Goal: Contribute content: Contribute content

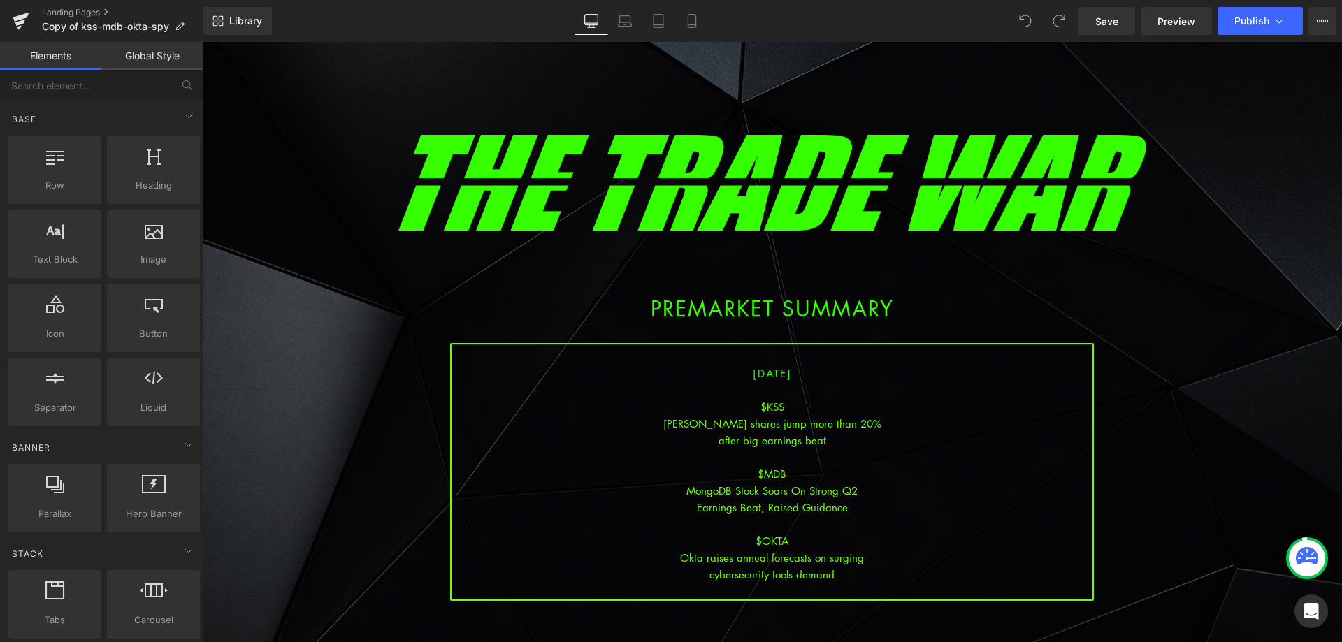
click at [825, 487] on div "MongoDB Stock Soars On Strong Q2" at bounding box center [772, 490] width 641 height 17
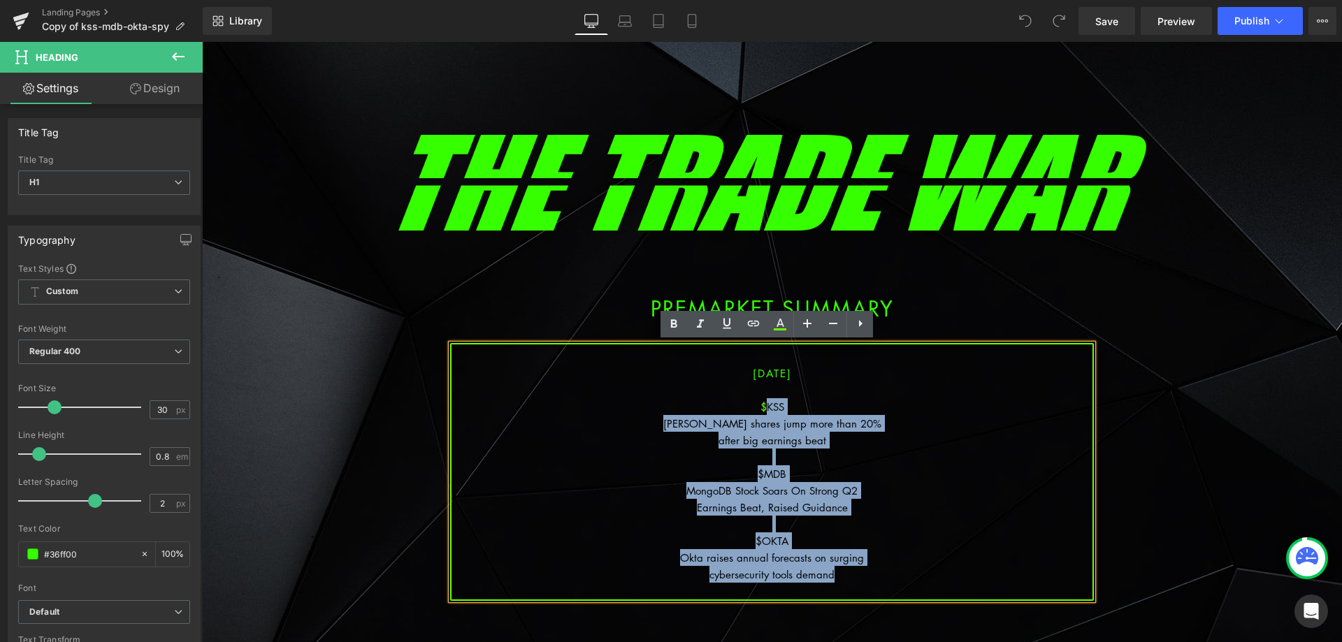
drag, startPoint x: 831, startPoint y: 559, endPoint x: 760, endPoint y: 405, distance: 169.5
click at [760, 405] on div "[DATE] $KSS [PERSON_NAME] shares jump more than 20% after big earnings beat $MD…" at bounding box center [772, 472] width 644 height 258
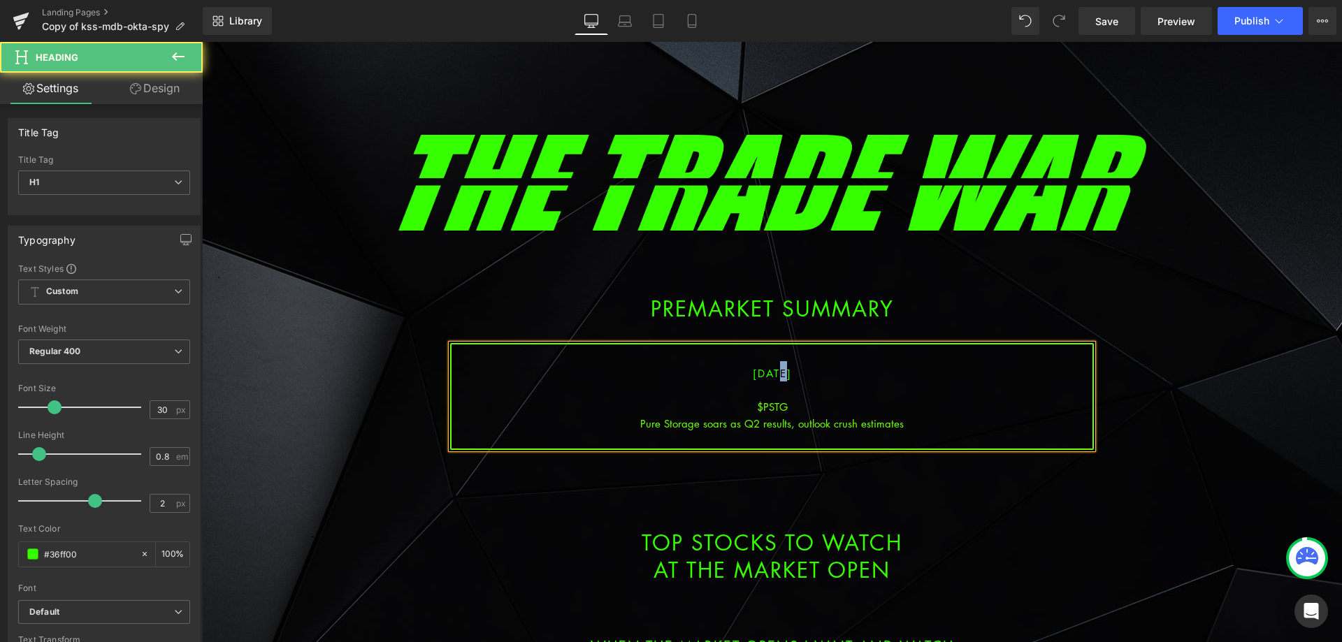
click at [759, 373] on span "[DATE]" at bounding box center [772, 373] width 39 height 14
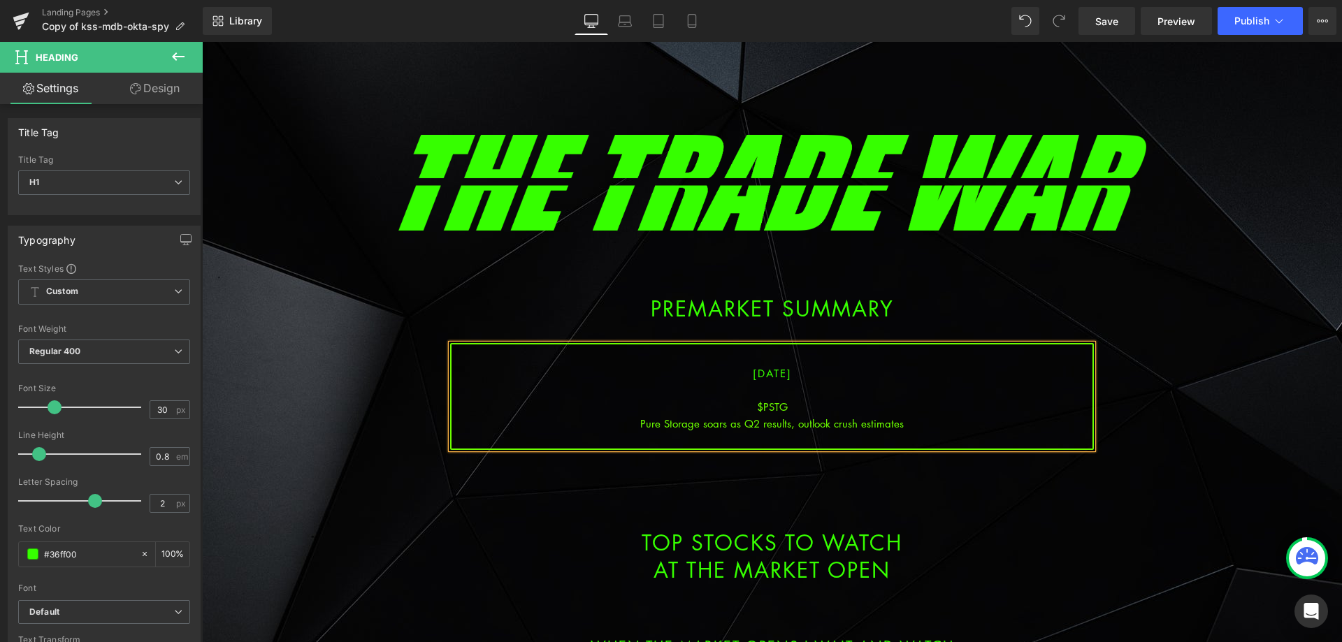
click at [765, 419] on div "Pure Storage soars as Q2 results, outlook crush estimates" at bounding box center [772, 423] width 641 height 17
click at [917, 418] on div "Pure Storage soars as Q2 results, outlook crush estimates" at bounding box center [772, 423] width 641 height 17
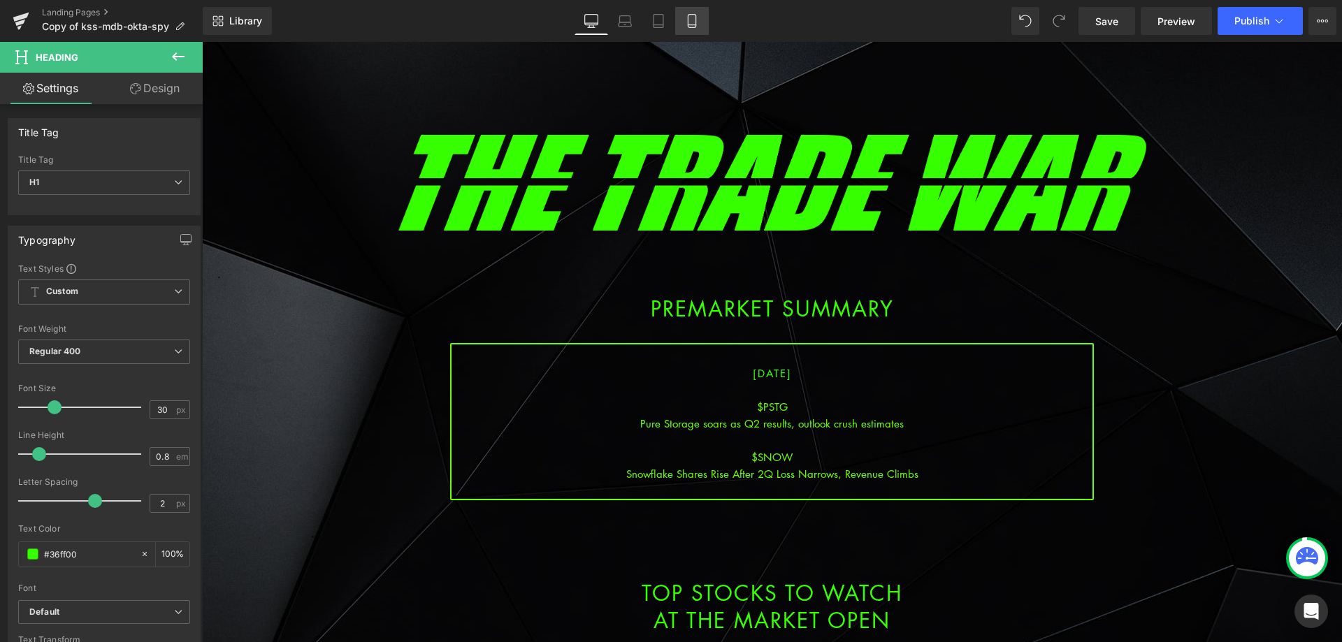
click at [702, 27] on link "Mobile" at bounding box center [692, 21] width 34 height 28
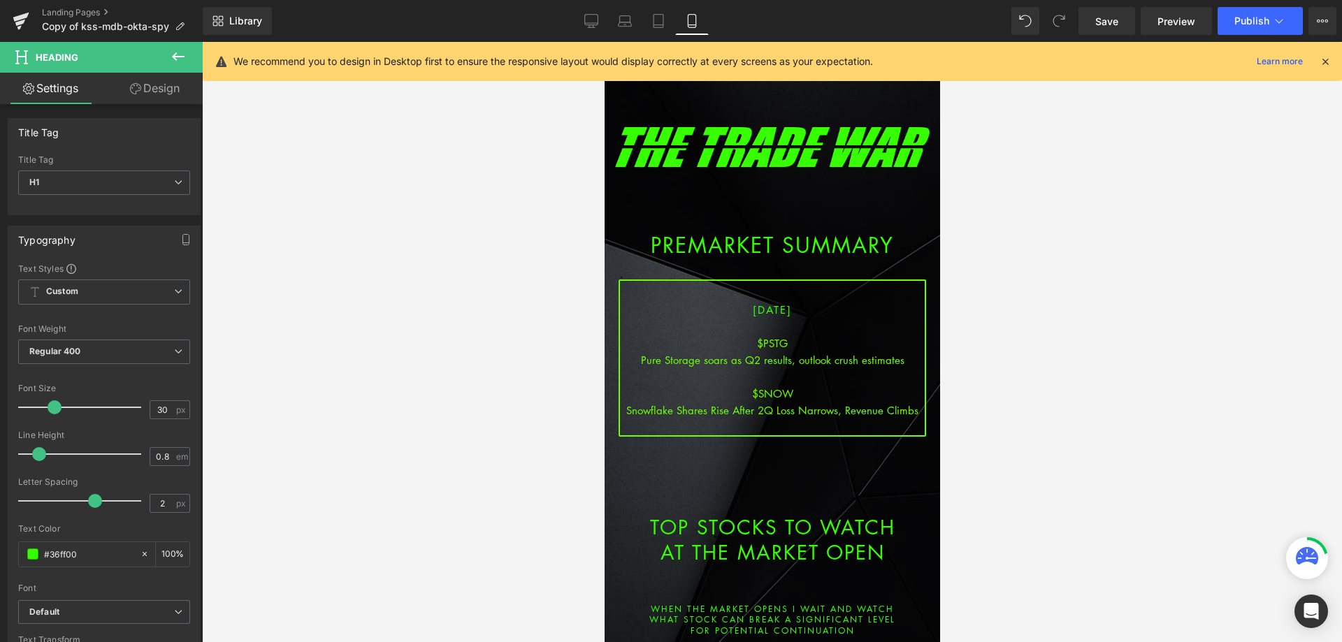
scroll to position [36, 0]
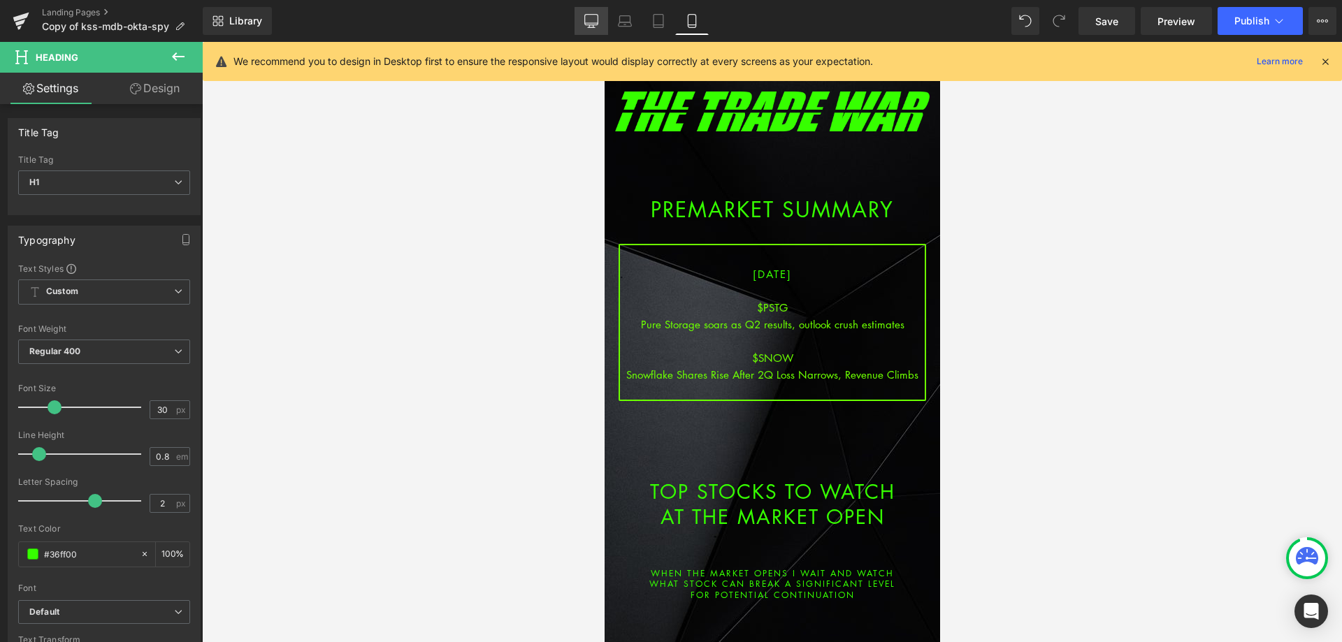
click at [581, 20] on link "Desktop" at bounding box center [592, 21] width 34 height 28
type input "100"
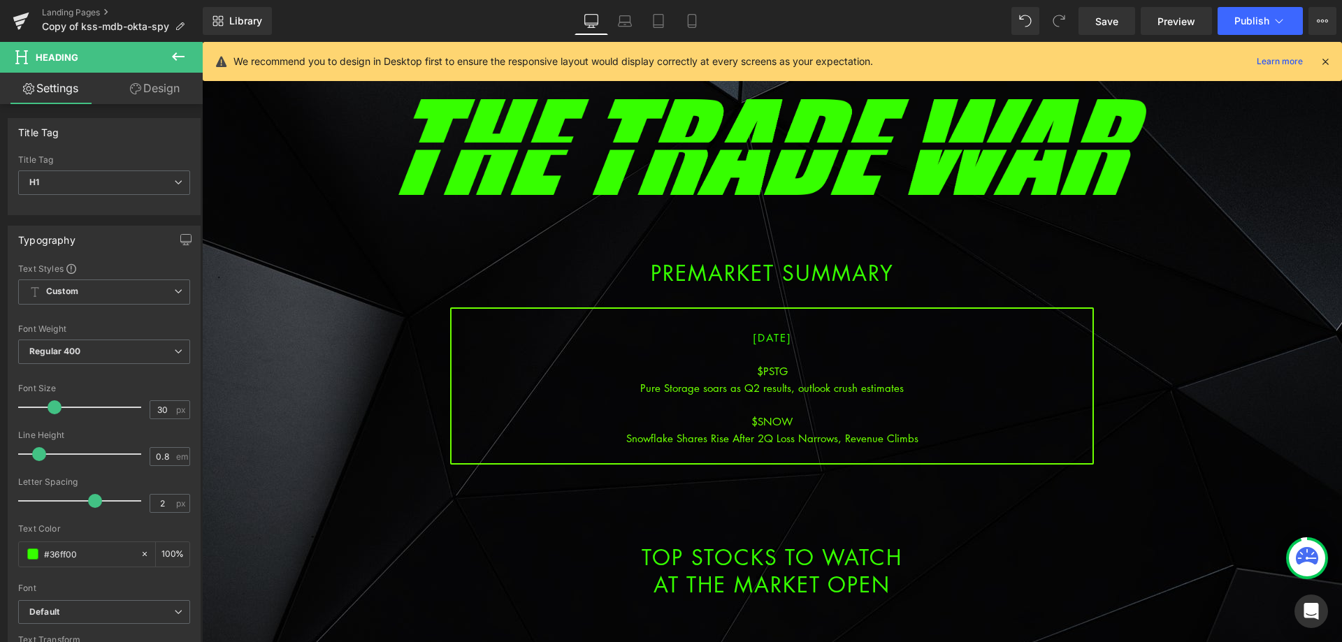
scroll to position [99, 0]
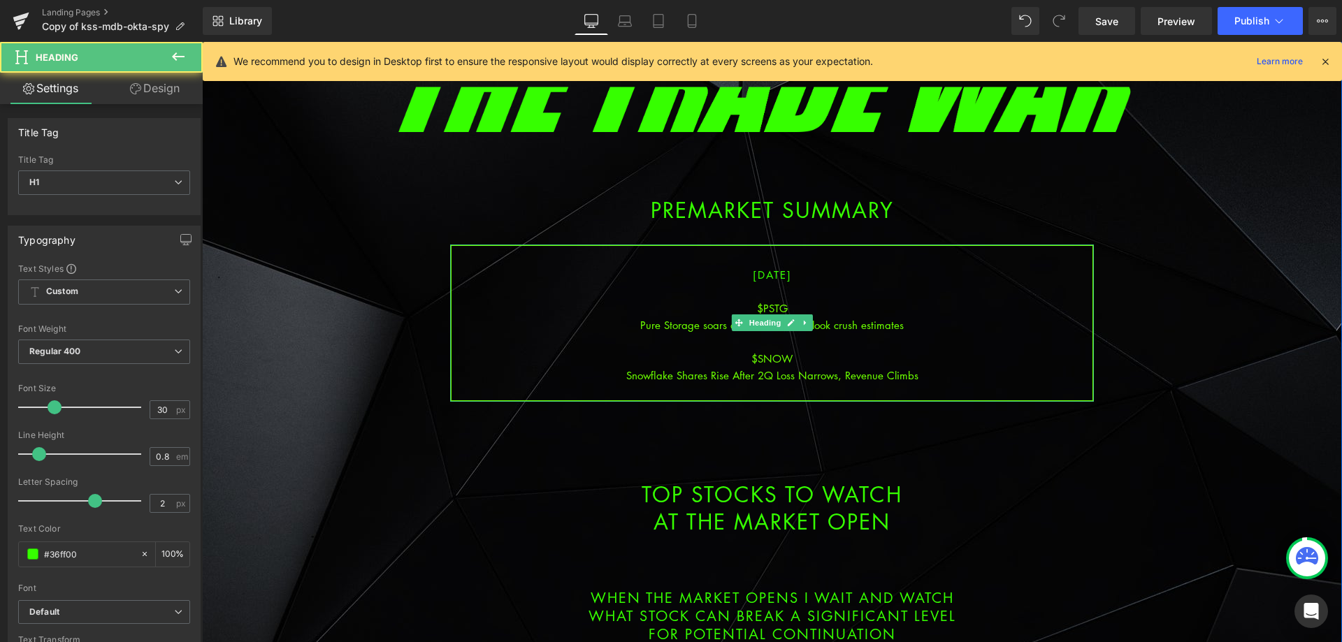
click at [936, 373] on div "Snowflake Shares Rise After 2Q Loss Narrows, Revenue Climbs" at bounding box center [772, 375] width 641 height 17
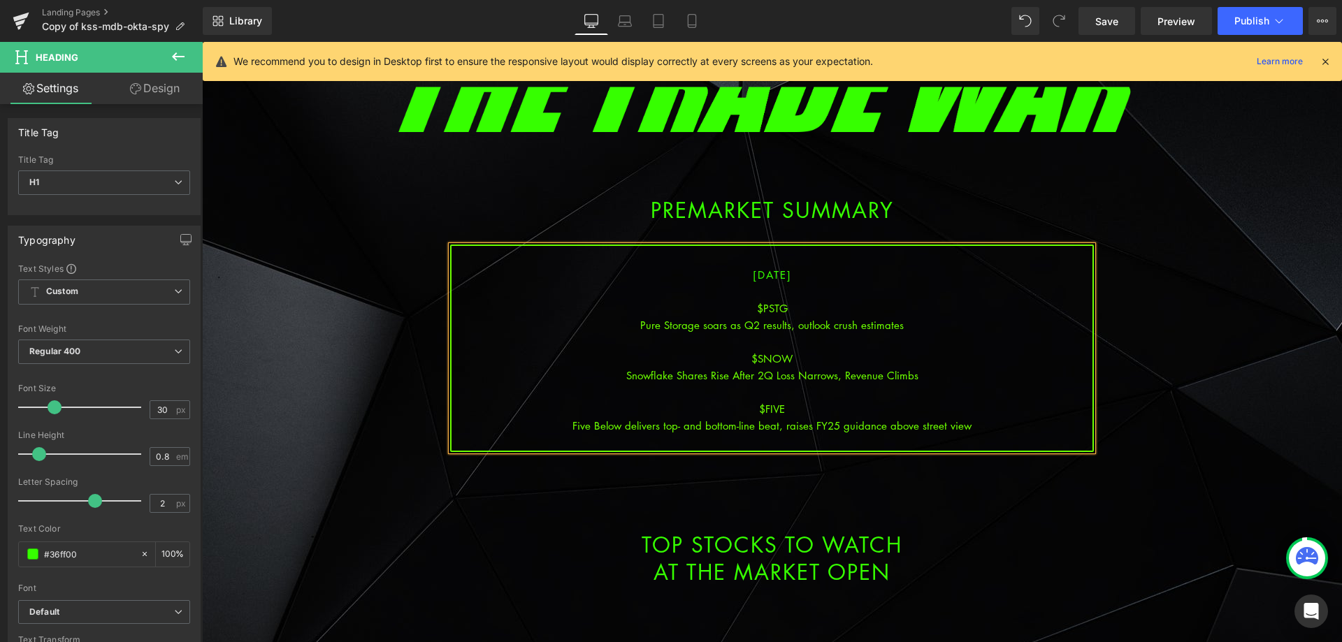
click at [779, 427] on div "Five Below delivers top- and bottom-line beat, raises FY25 guidance above stree…" at bounding box center [772, 425] width 641 height 17
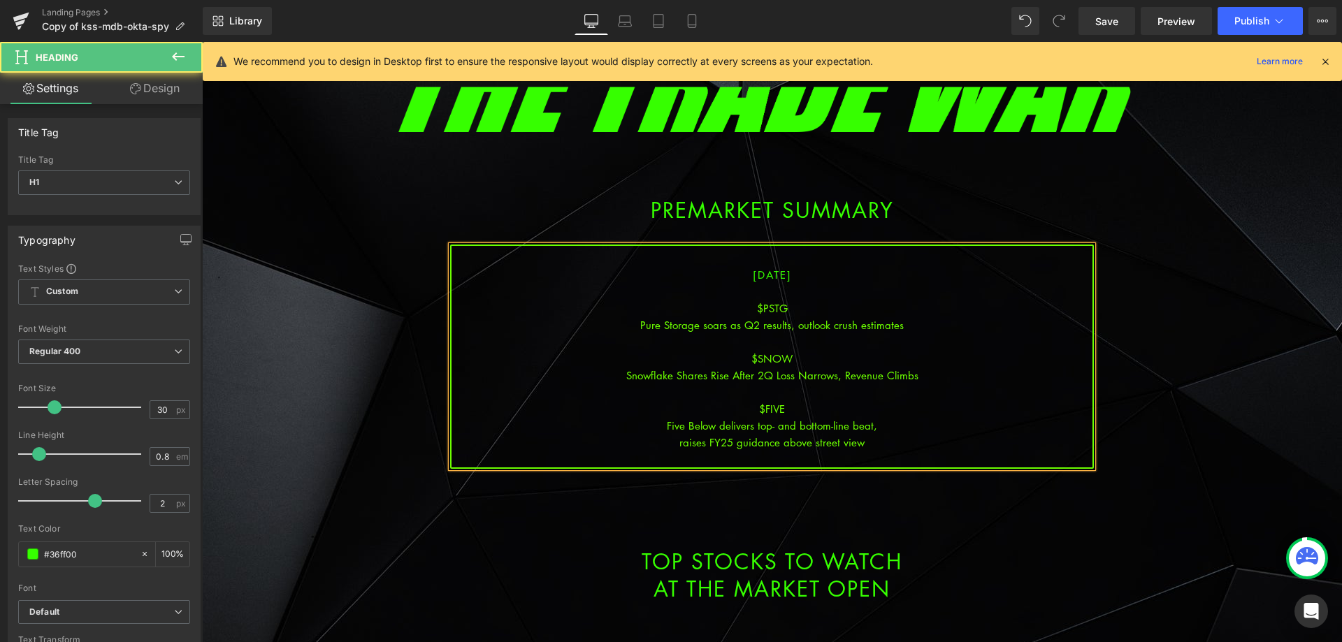
click at [928, 373] on div "Snowflake Shares Rise After 2Q Loss Narrows, Revenue Climbs" at bounding box center [772, 375] width 641 height 17
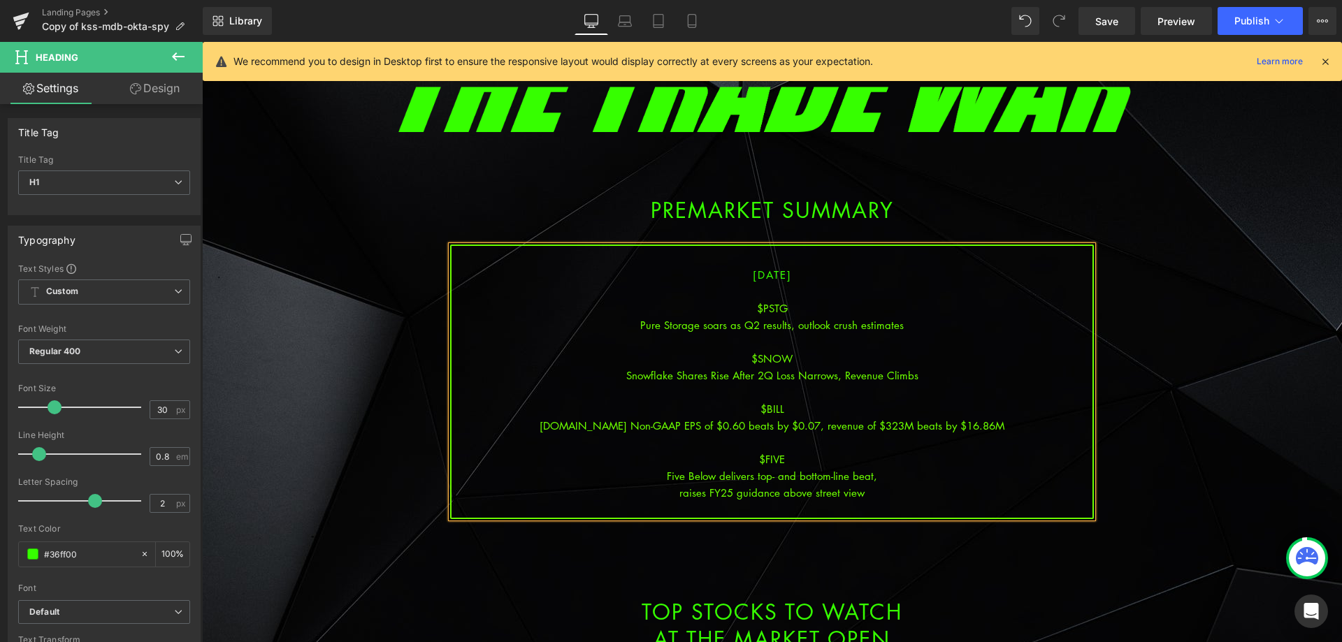
click at [799, 428] on div "[DOMAIN_NAME] Non-GAAP EPS of $0.60 beats by $0.07, revenue of $323M beats by $…" at bounding box center [772, 425] width 641 height 17
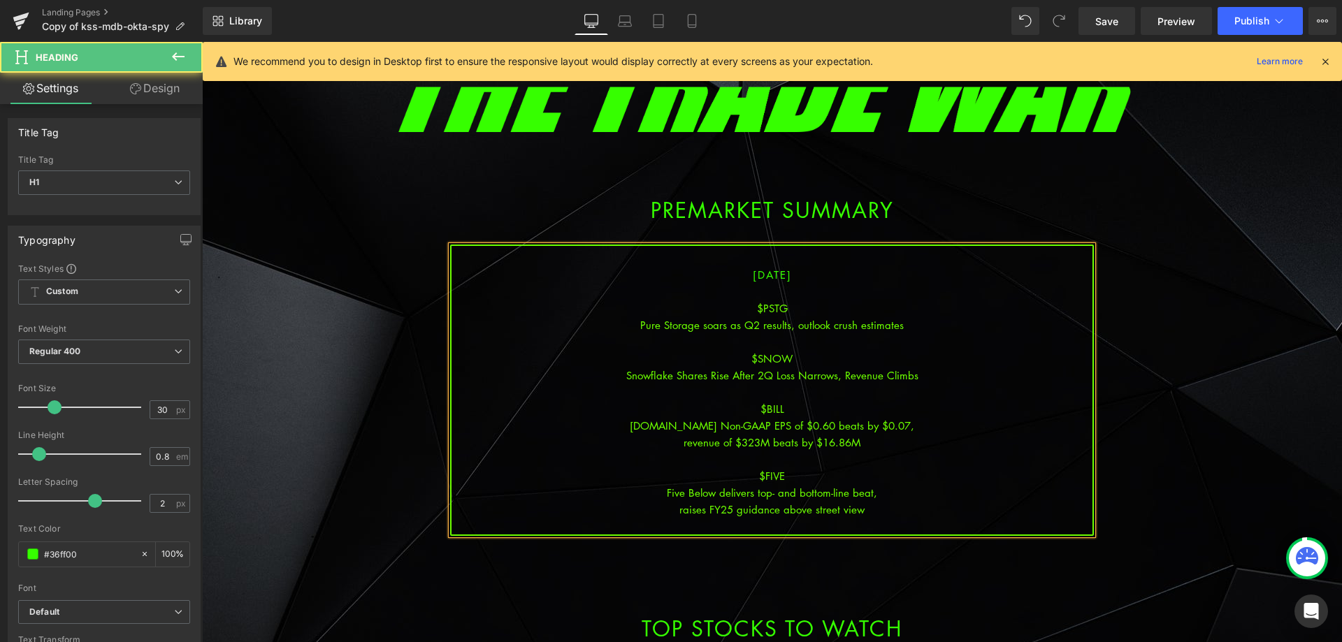
drag, startPoint x: 876, startPoint y: 455, endPoint x: 558, endPoint y: 254, distance: 376.0
click at [870, 448] on div "[DATE] $PSTG Pure Storage soars as Q2 results, outlook crush estimates $SNOW Sn…" at bounding box center [772, 390] width 644 height 291
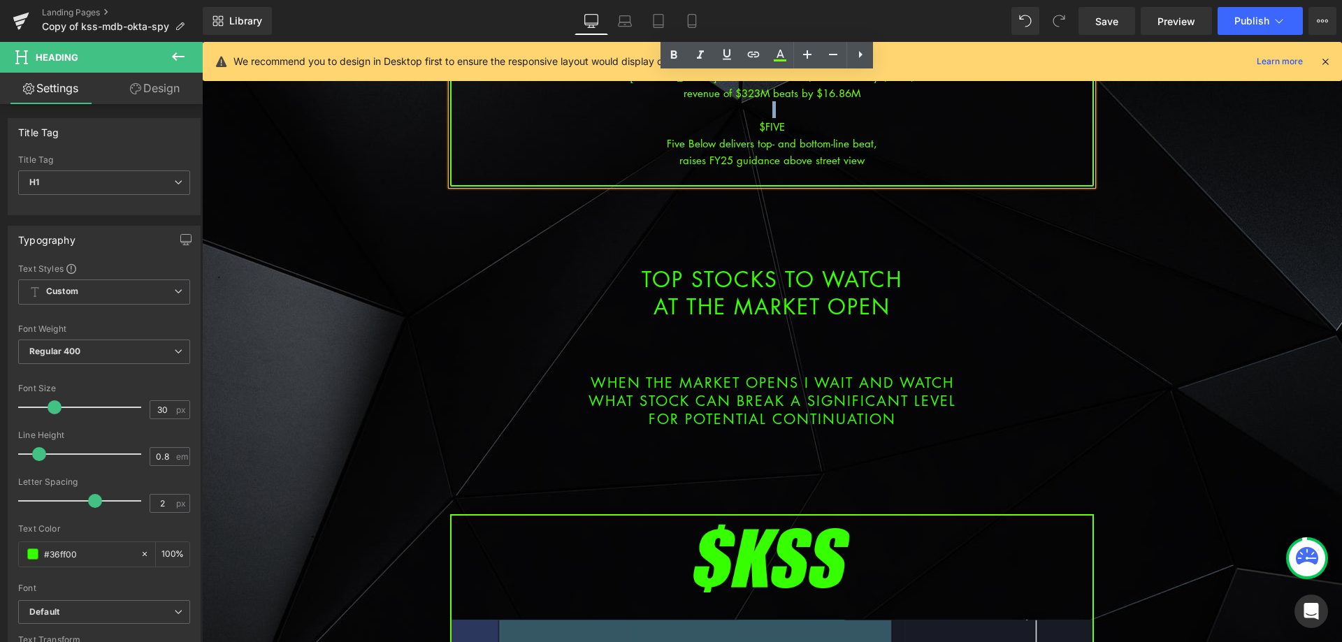
scroll to position [798, 0]
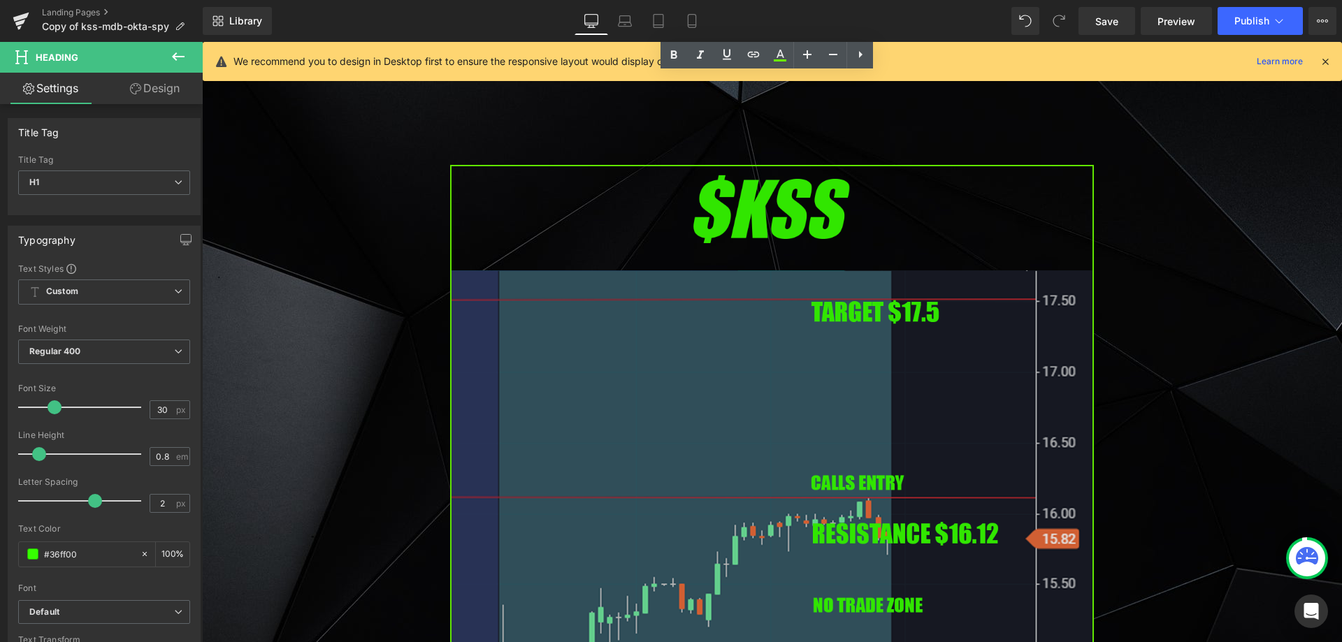
click at [701, 417] on img at bounding box center [772, 532] width 644 height 734
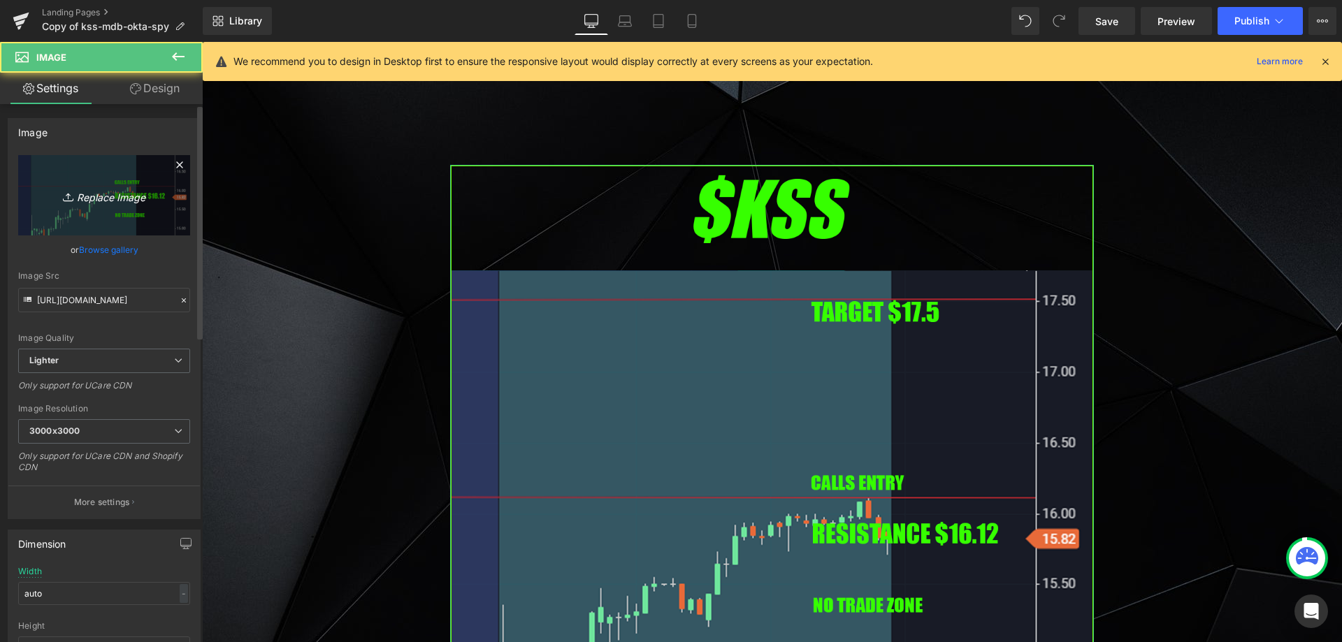
click at [82, 206] on link "Replace Image" at bounding box center [104, 195] width 172 height 80
type input "C:\fakepath\pstg.png"
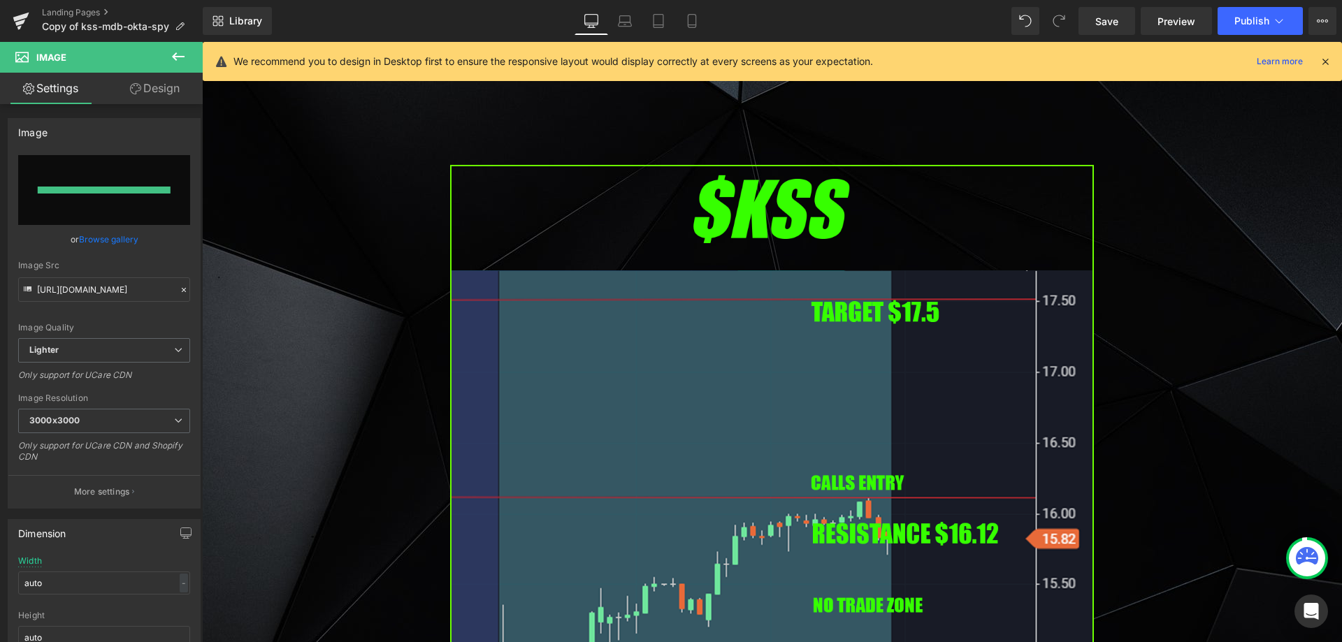
type input "[URL][DOMAIN_NAME]"
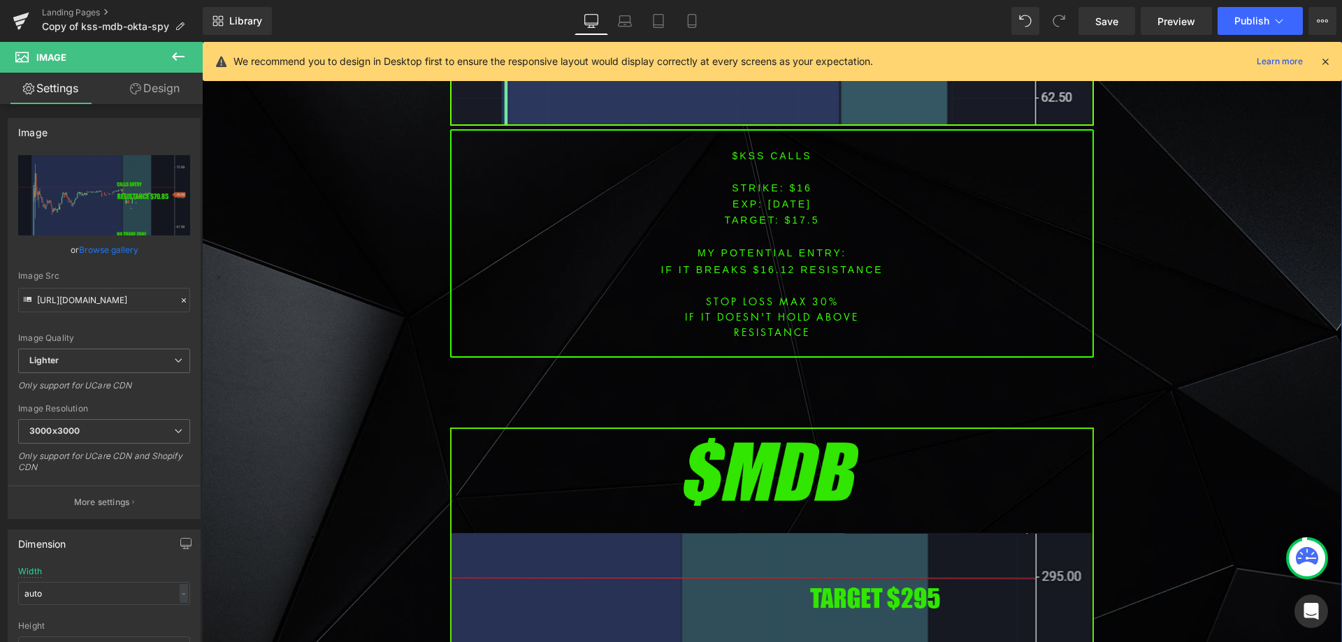
scroll to position [1846, 0]
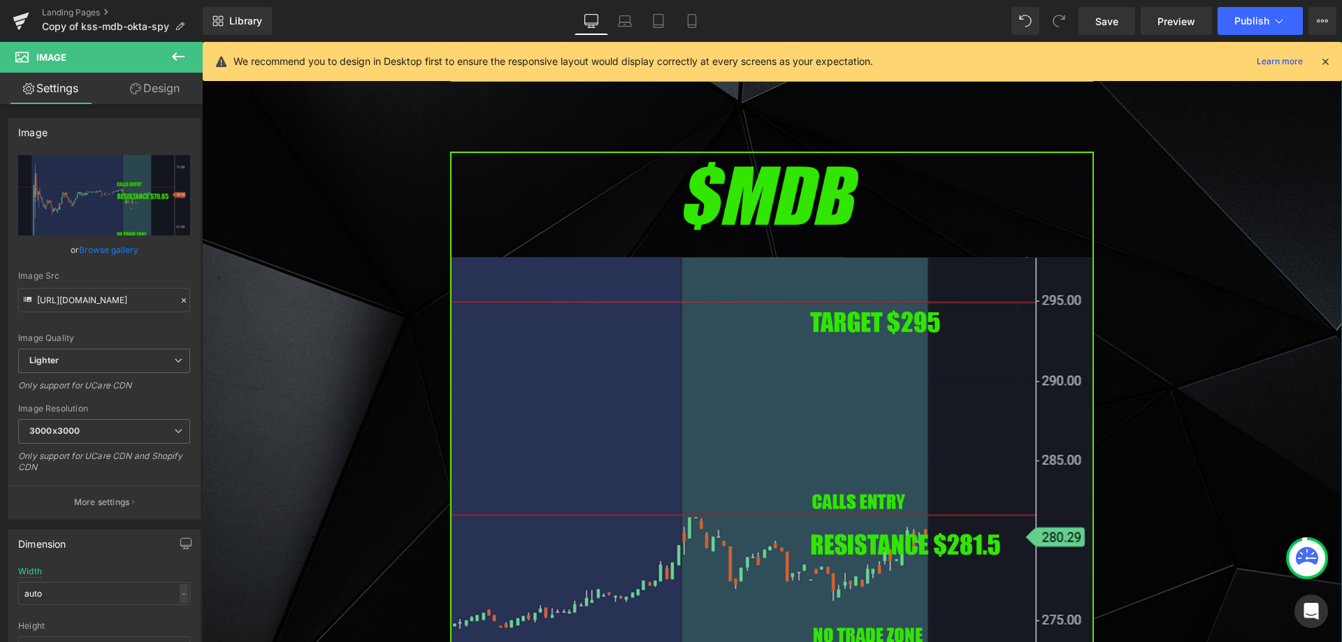
click at [684, 399] on img at bounding box center [772, 519] width 644 height 734
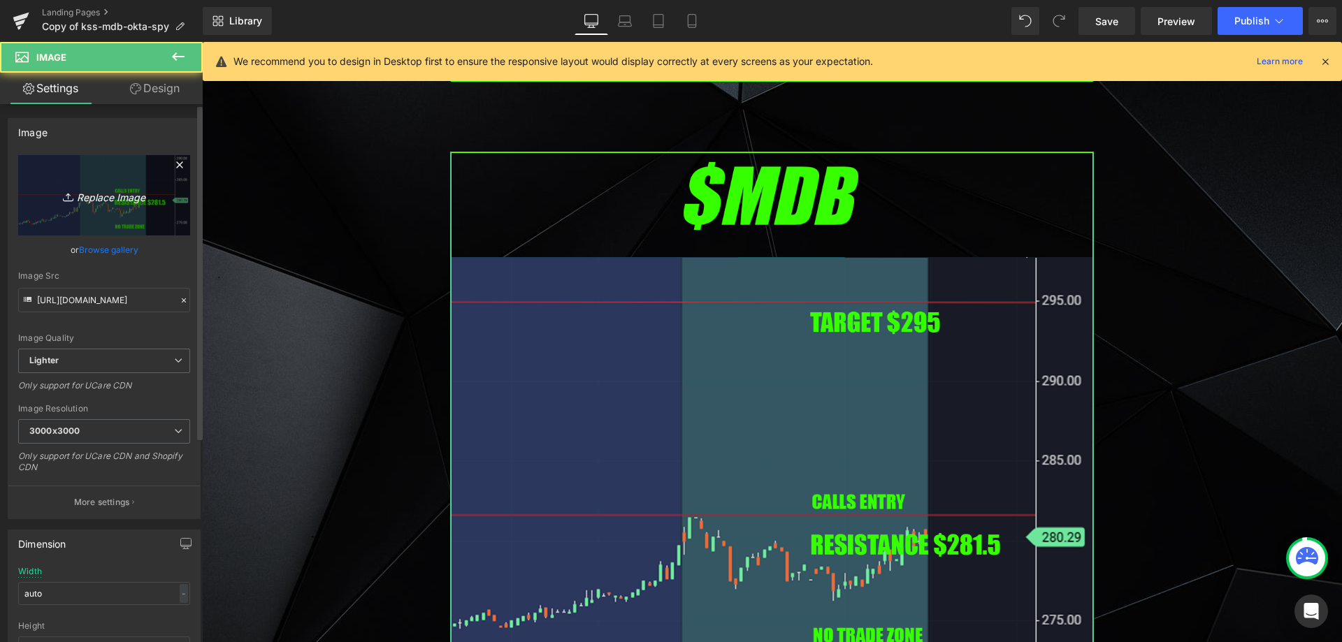
click at [68, 205] on link "Replace Image" at bounding box center [104, 195] width 172 height 80
type input "C:\fakepath\snow.png"
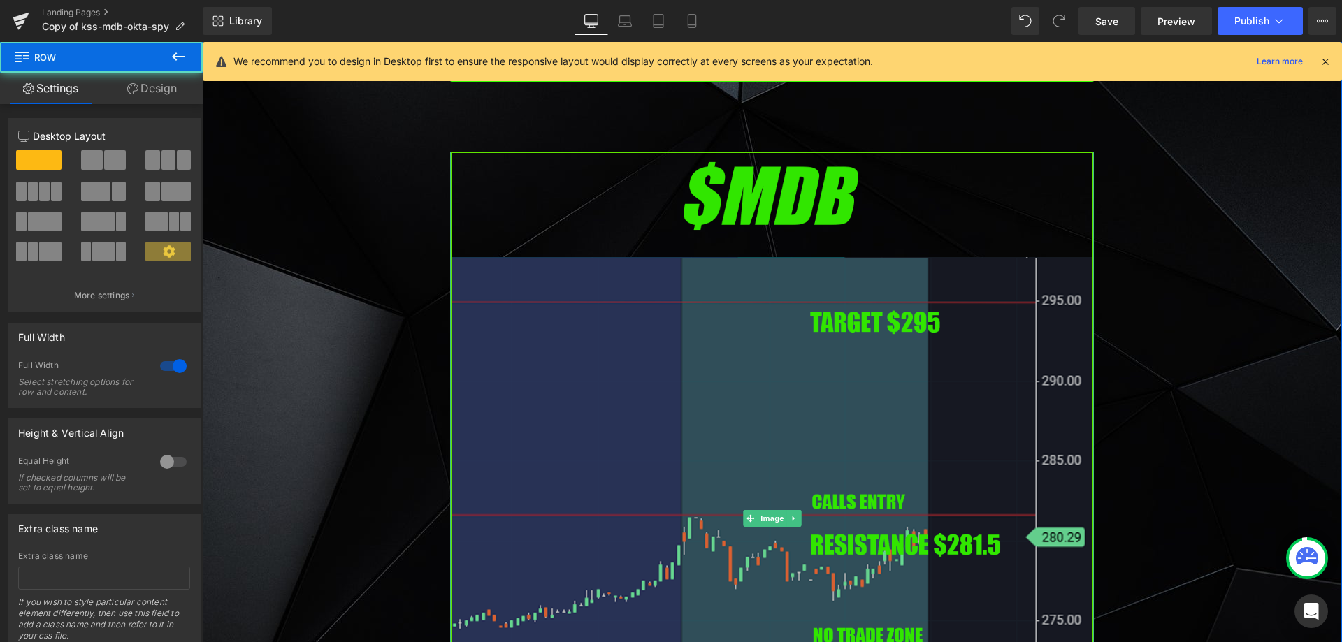
click at [526, 287] on img at bounding box center [772, 519] width 644 height 734
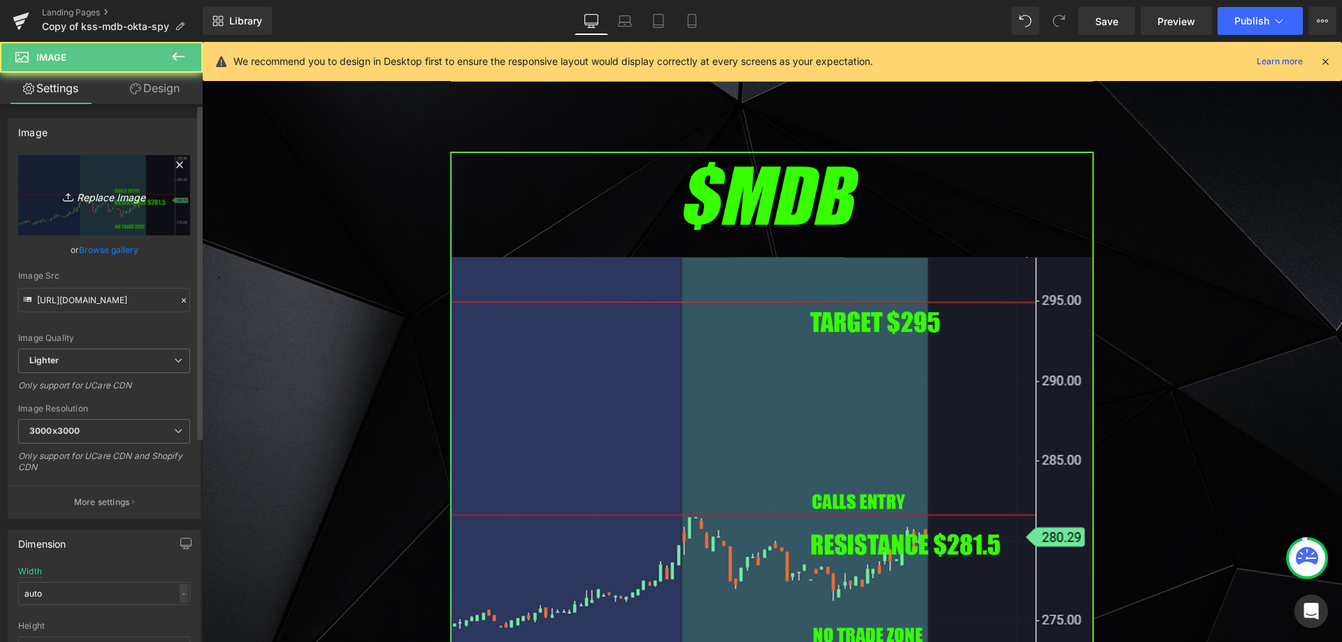
click at [109, 204] on link "Replace Image" at bounding box center [104, 195] width 172 height 80
type input "C:\fakepath\snow.png"
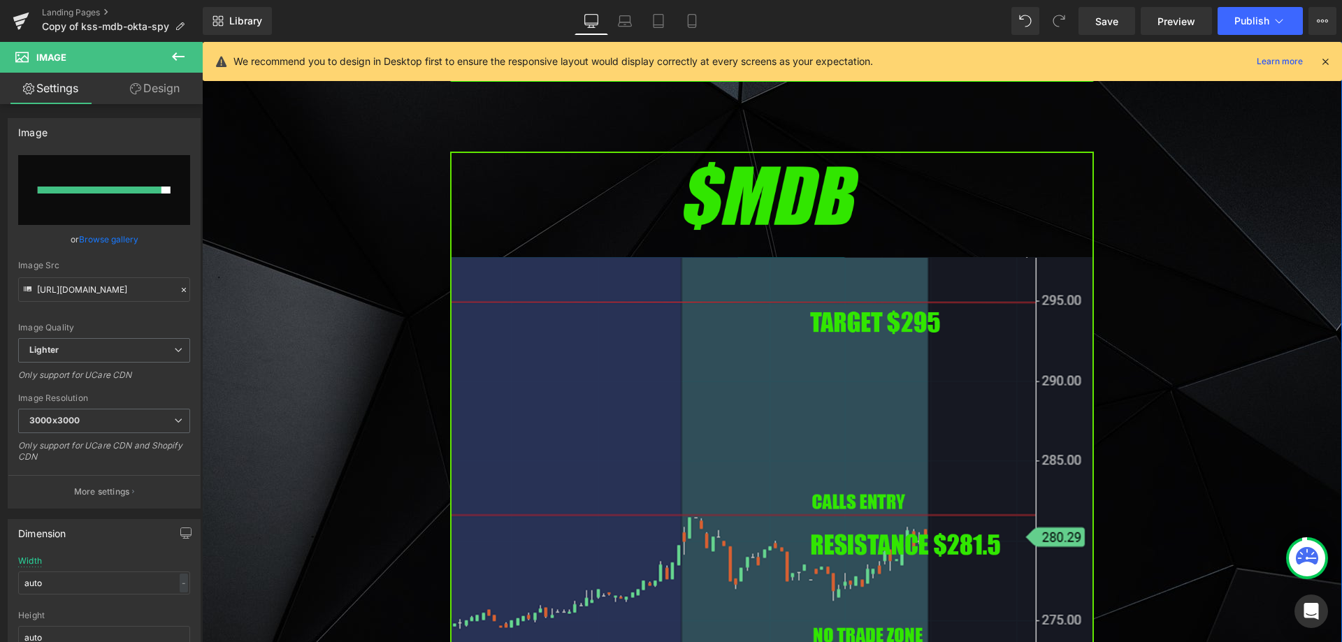
type input "[URL][DOMAIN_NAME]"
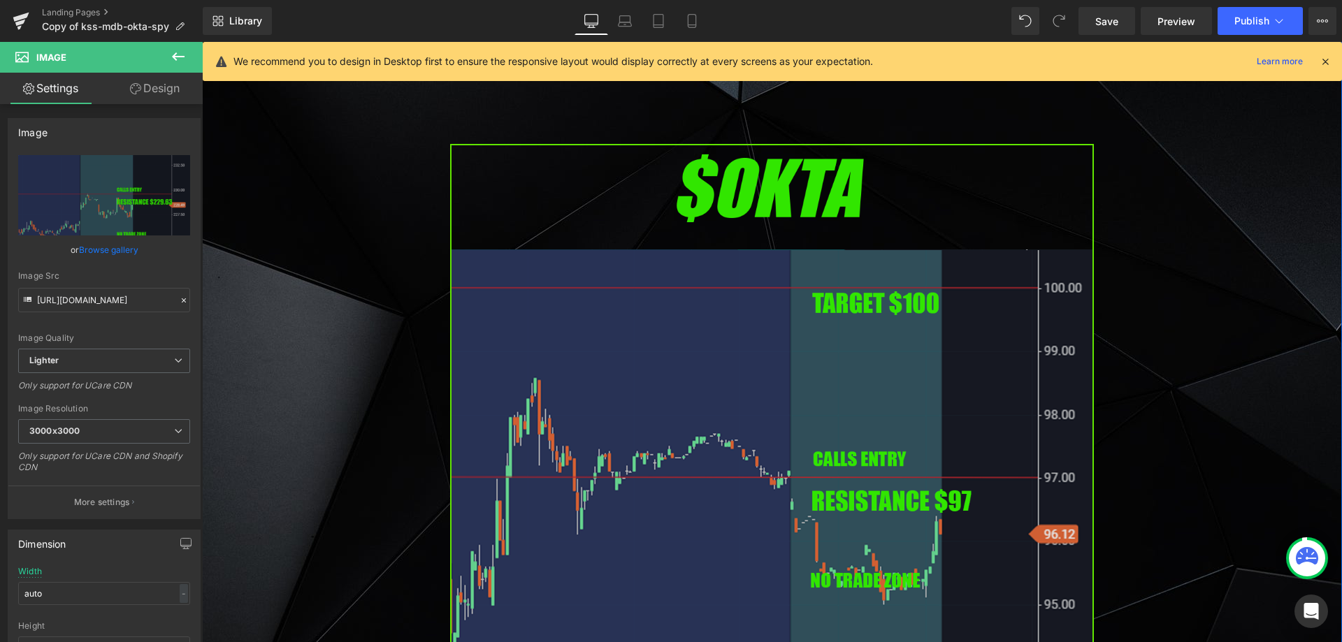
scroll to position [2895, 0]
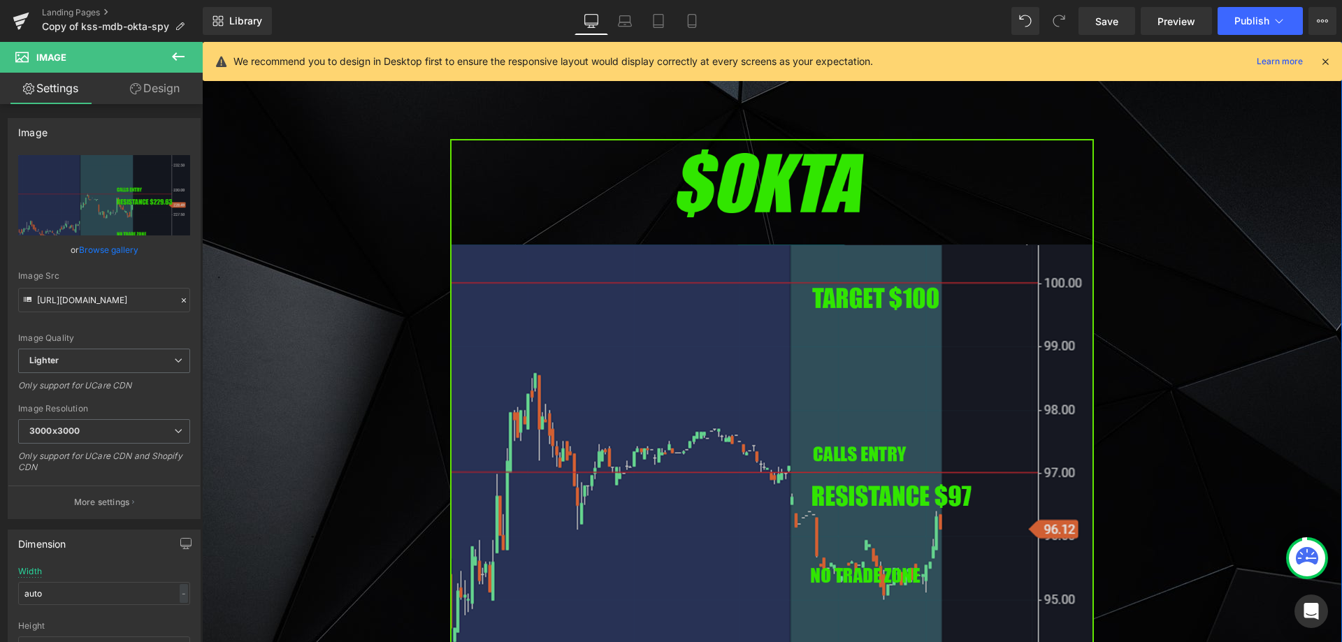
click at [579, 401] on img at bounding box center [772, 506] width 644 height 734
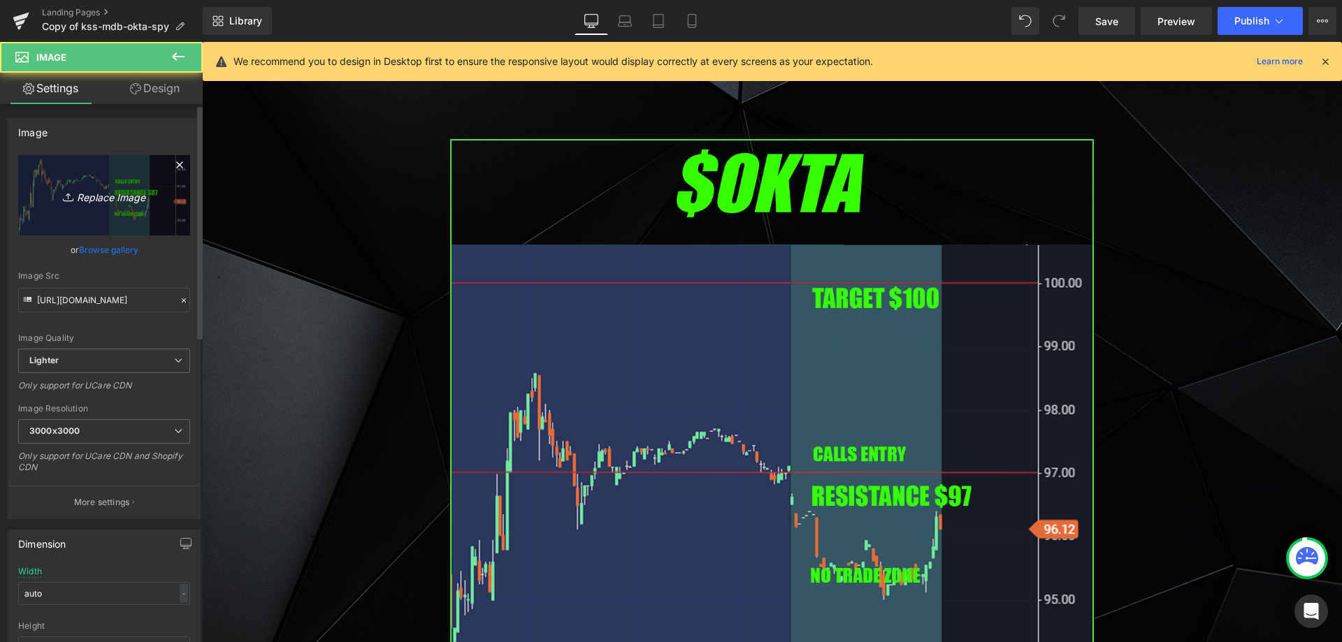
click at [146, 205] on link "Replace Image" at bounding box center [104, 195] width 172 height 80
type input "C:\fakepath\five.png"
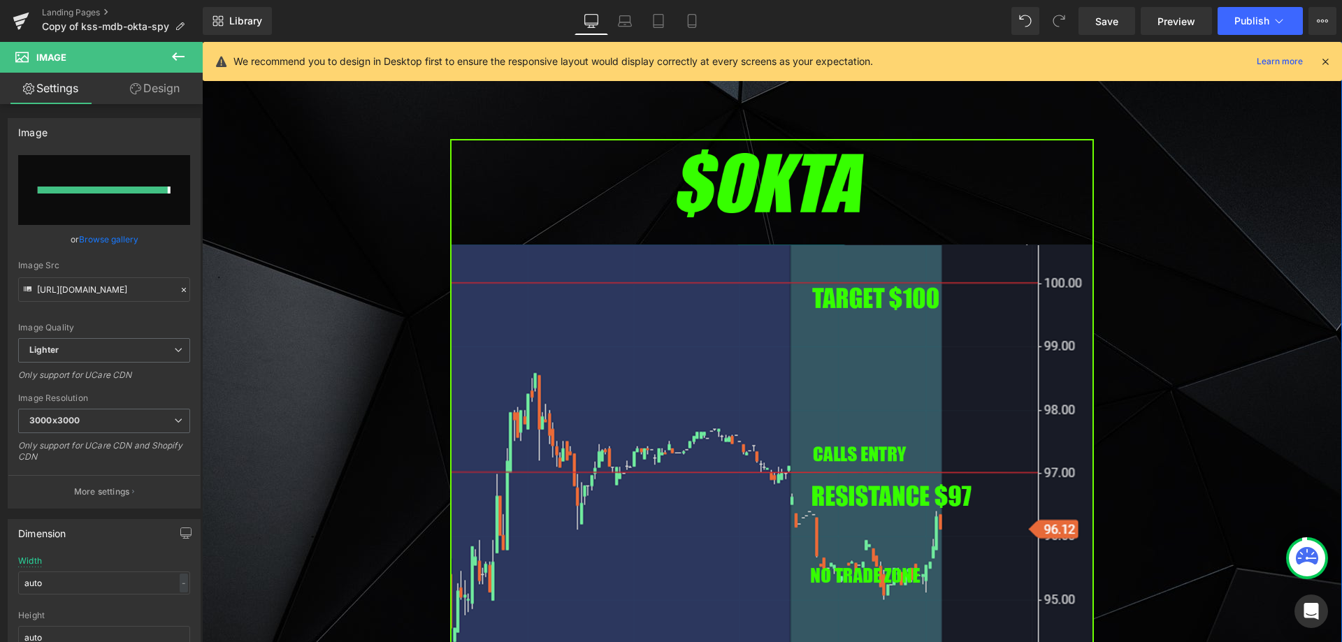
type input "[URL][DOMAIN_NAME]"
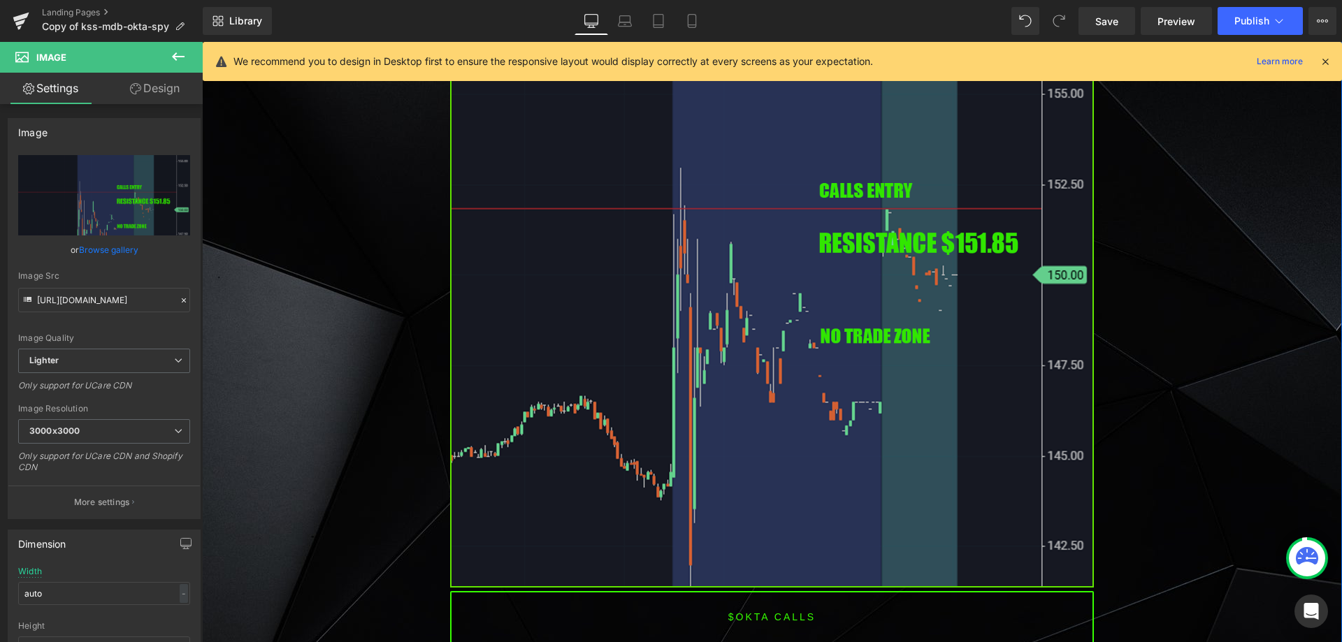
scroll to position [3174, 0]
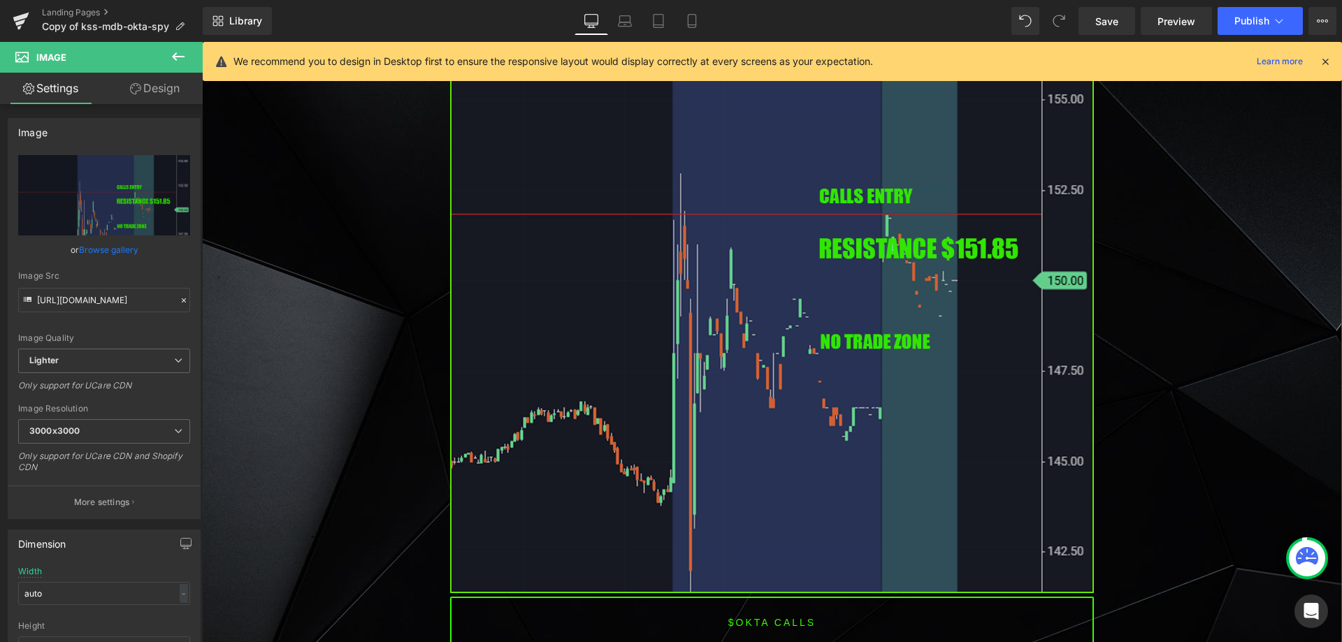
click at [754, 264] on img at bounding box center [772, 226] width 644 height 734
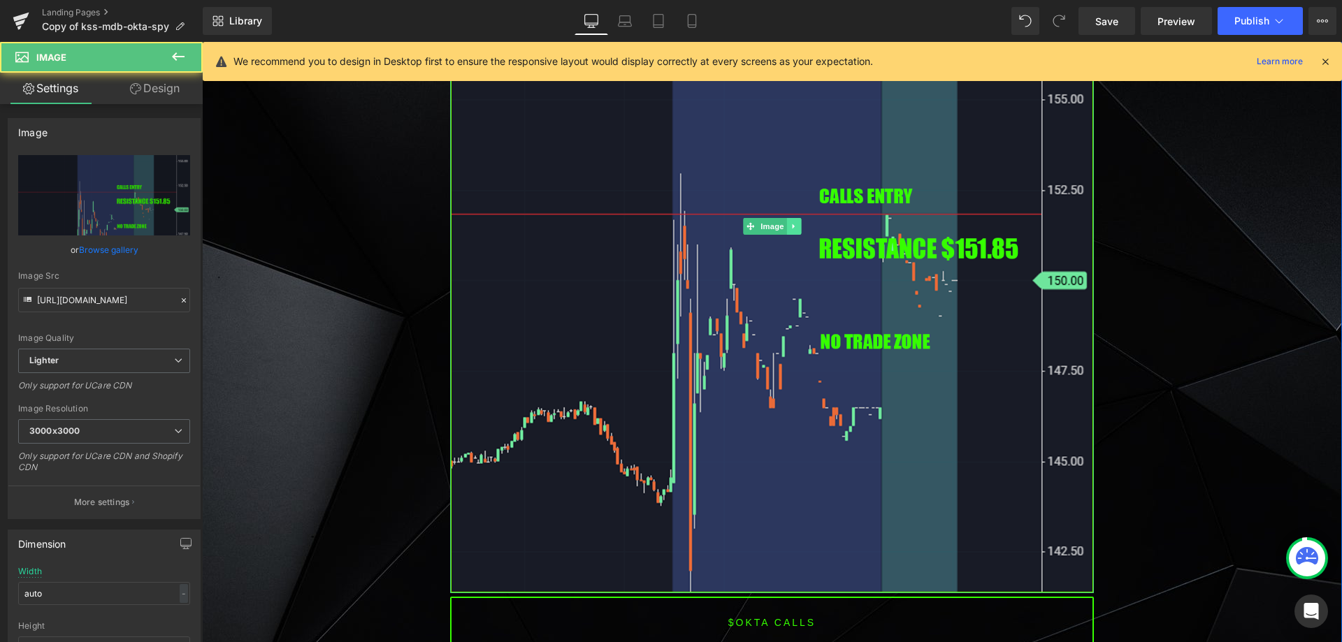
click at [790, 222] on icon at bounding box center [794, 226] width 8 height 8
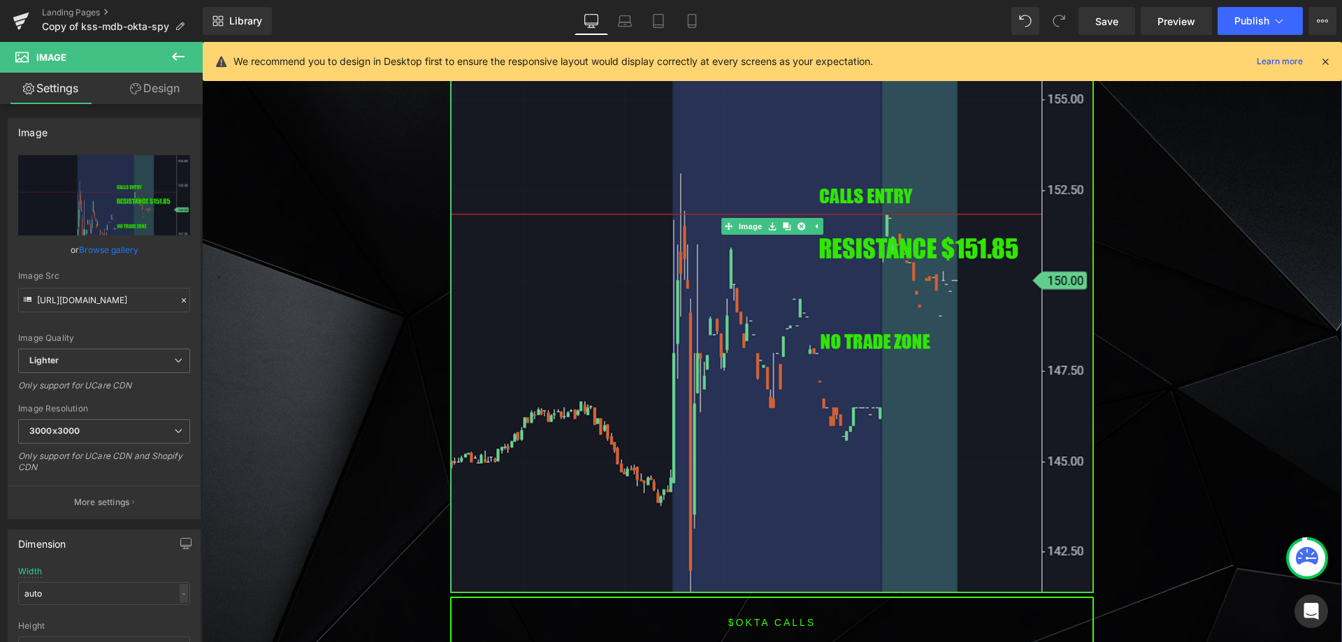
drag, startPoint x: 783, startPoint y: 217, endPoint x: 772, endPoint y: 224, distance: 13.2
click at [783, 222] on icon at bounding box center [787, 226] width 8 height 8
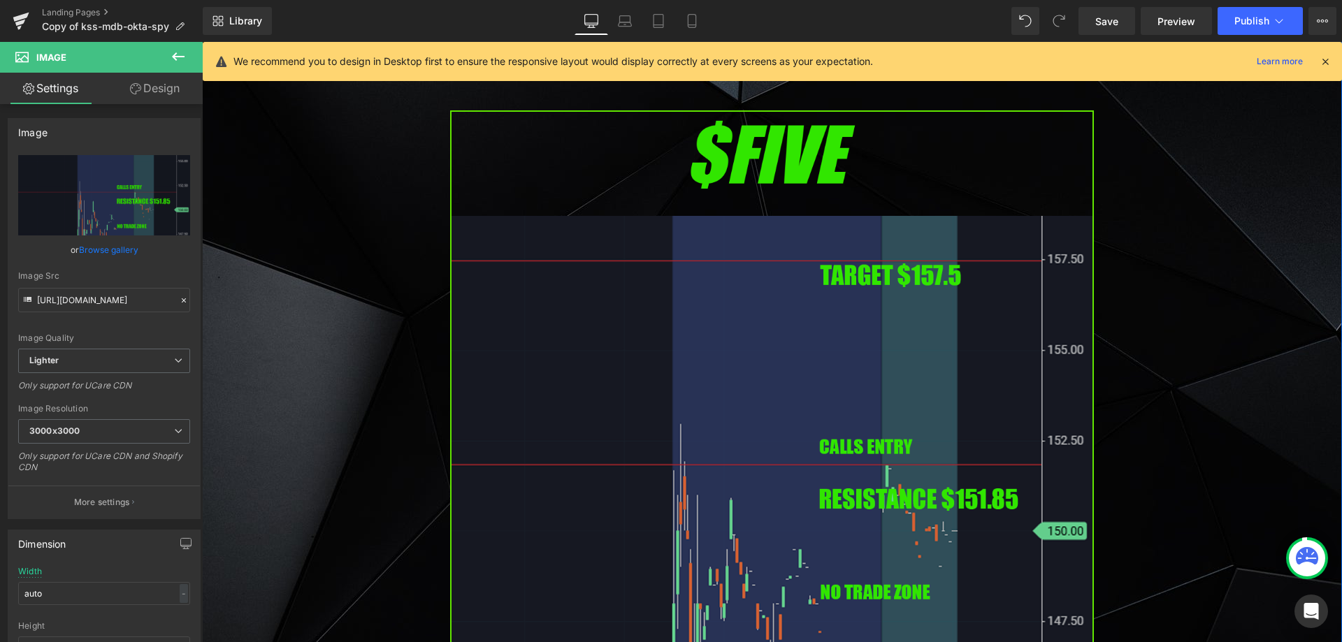
scroll to position [3728, 0]
click at [646, 301] on img at bounding box center [772, 477] width 644 height 734
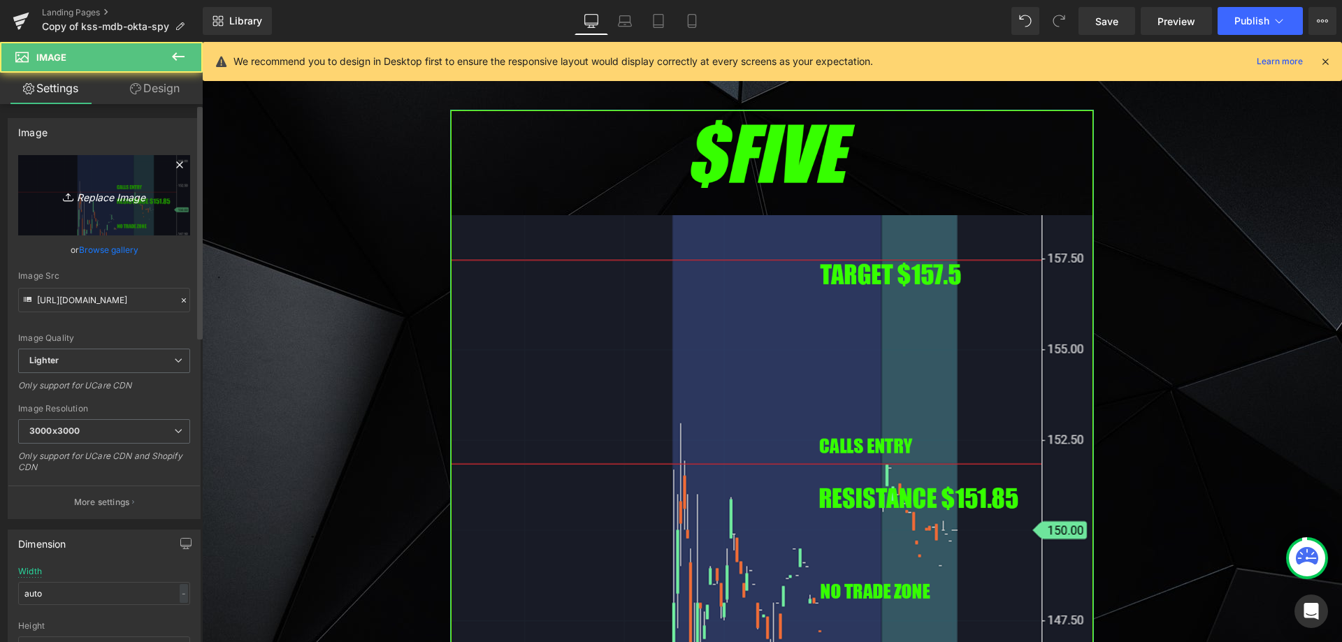
click at [146, 216] on link "Replace Image" at bounding box center [104, 195] width 172 height 80
type input "C:\fakepath\bill.png"
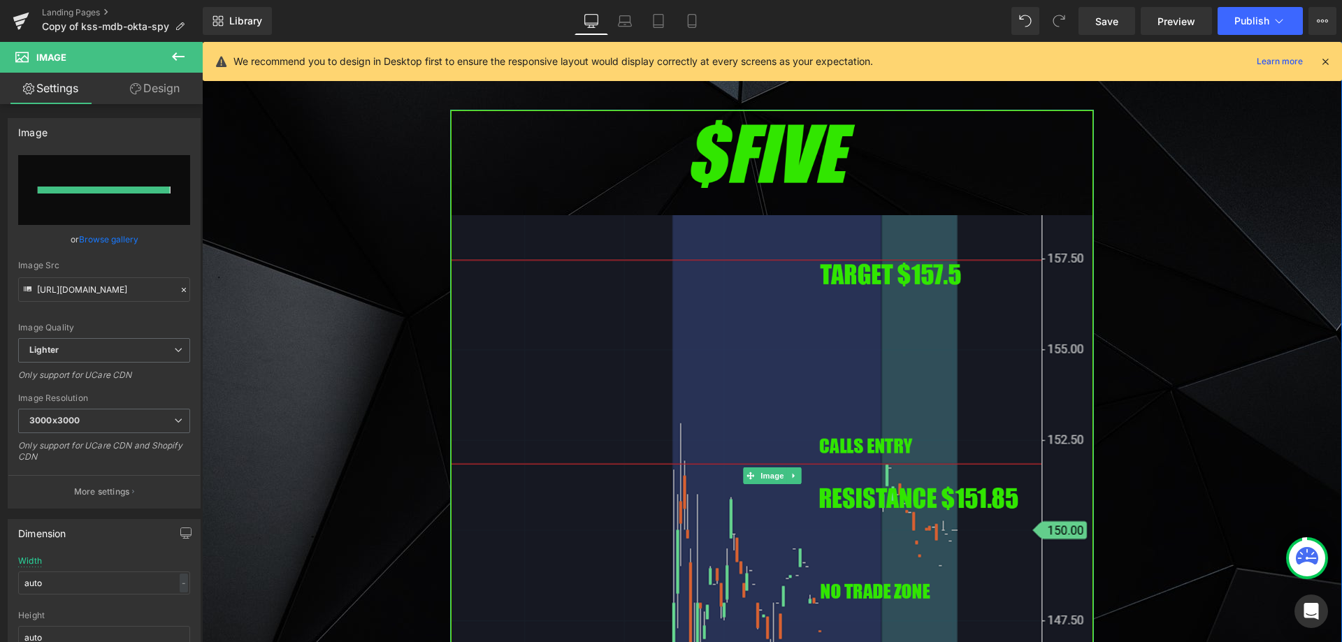
type input "[URL][DOMAIN_NAME]"
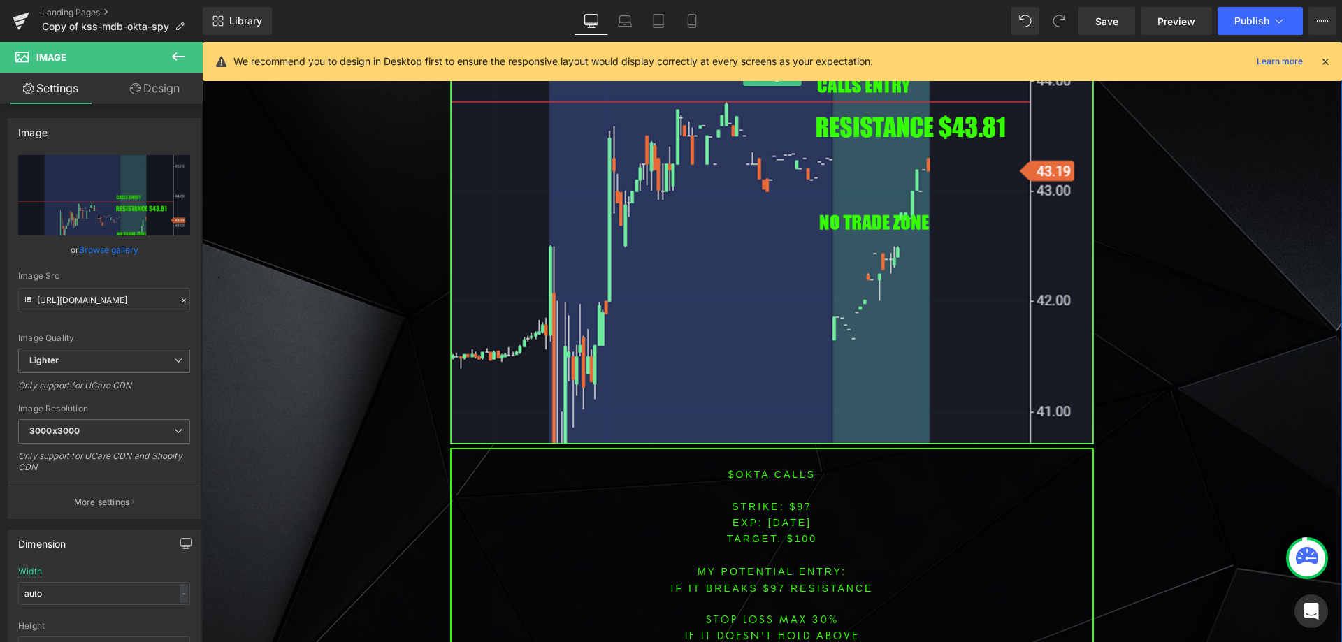
scroll to position [4357, 0]
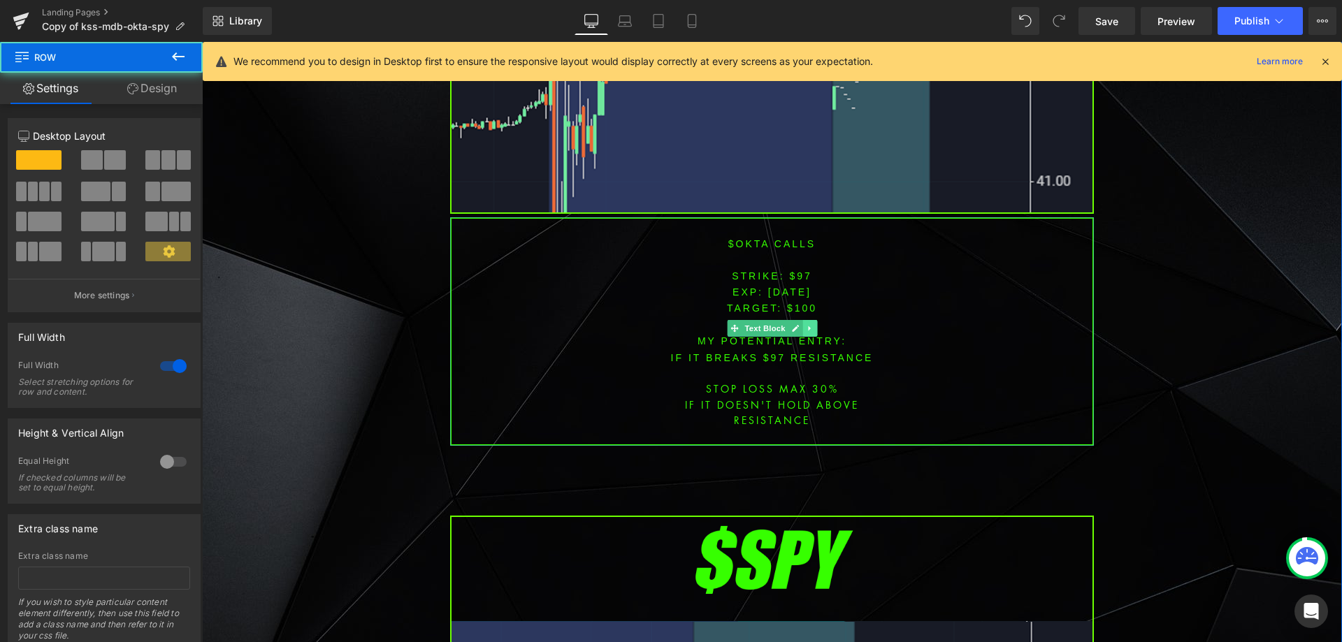
click at [810, 320] on link at bounding box center [809, 328] width 15 height 17
click at [798, 325] on icon at bounding box center [802, 329] width 8 height 8
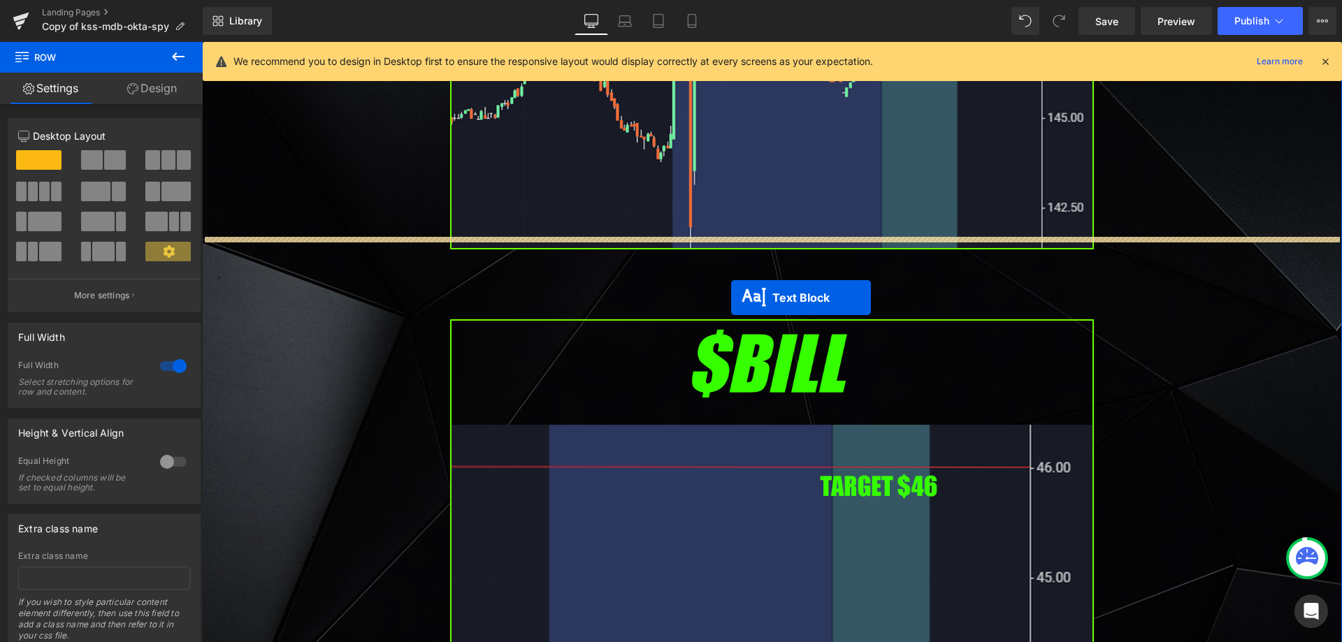
drag, startPoint x: 730, startPoint y: 543, endPoint x: 731, endPoint y: 298, distance: 245.4
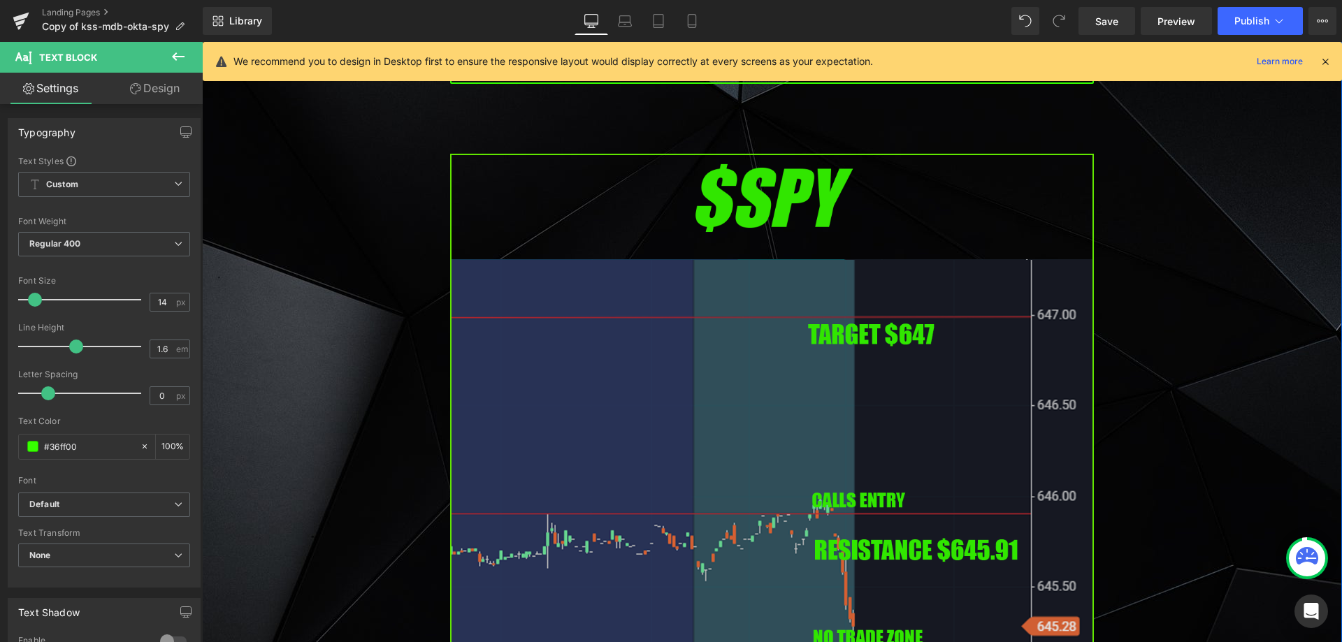
scroll to position [5126, 0]
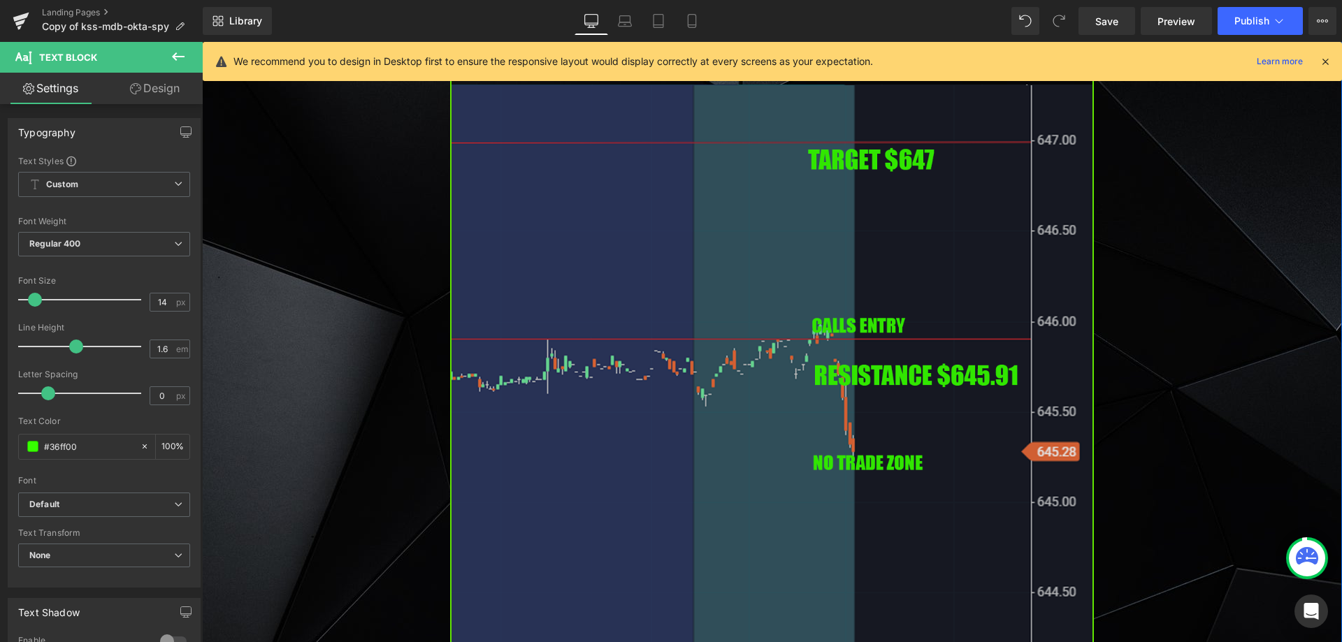
click at [728, 401] on img at bounding box center [772, 346] width 644 height 734
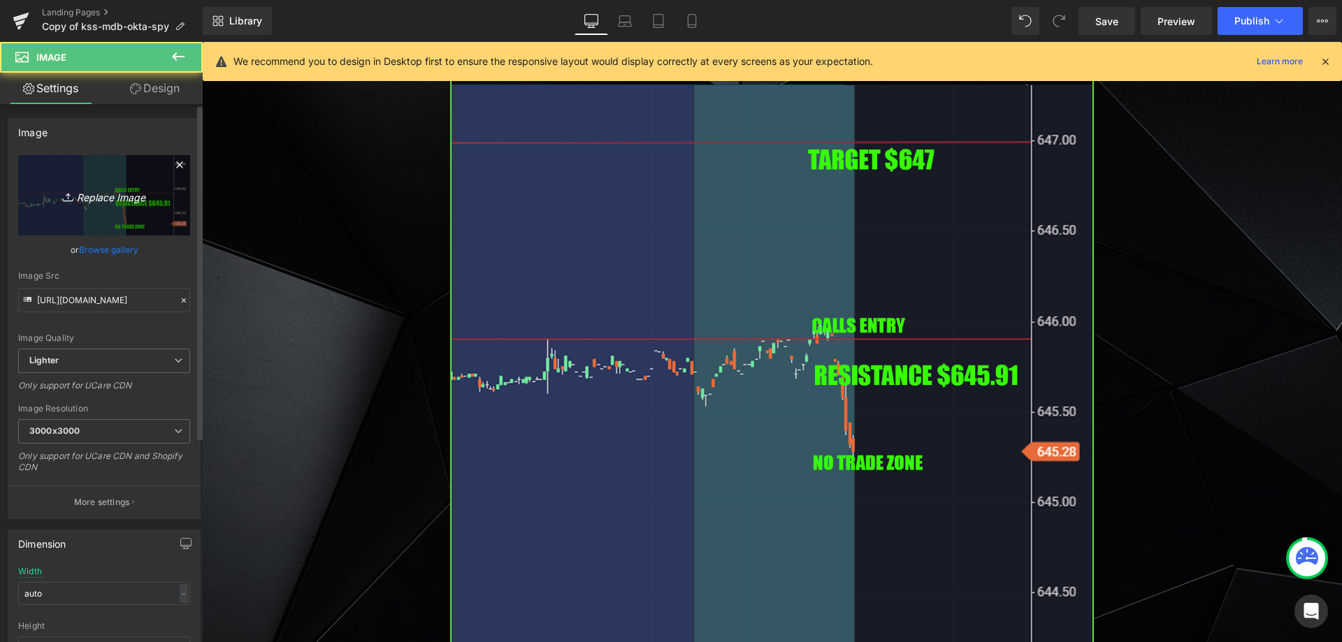
click at [55, 172] on link "Replace Image" at bounding box center [104, 195] width 172 height 80
type input "C:\fakepath\spy.png"
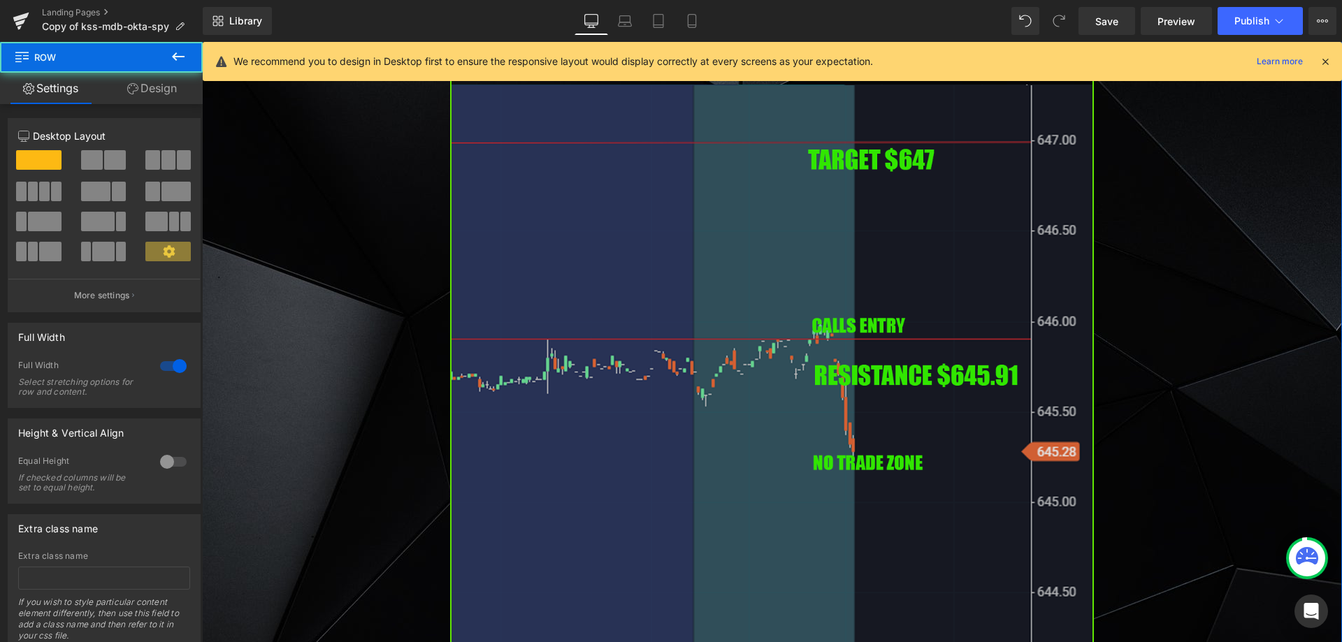
click at [481, 263] on img at bounding box center [772, 346] width 644 height 734
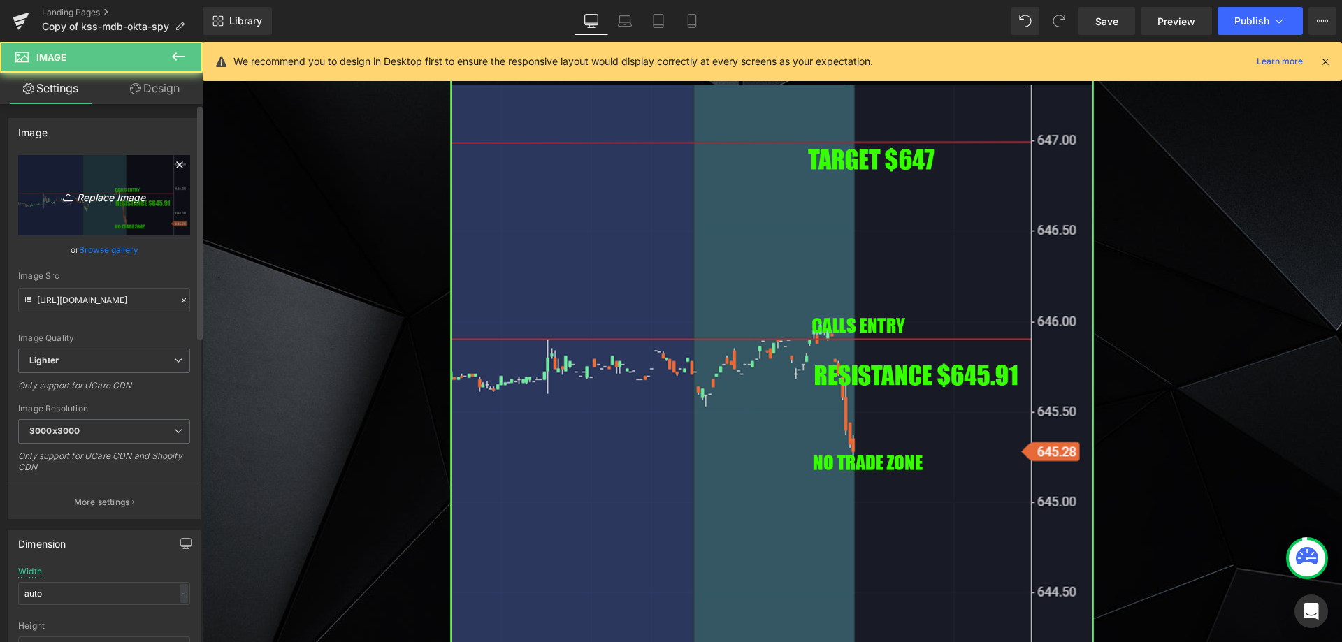
click at [111, 204] on link "Replace Image" at bounding box center [104, 195] width 172 height 80
type input "C:\fakepath\spy.png"
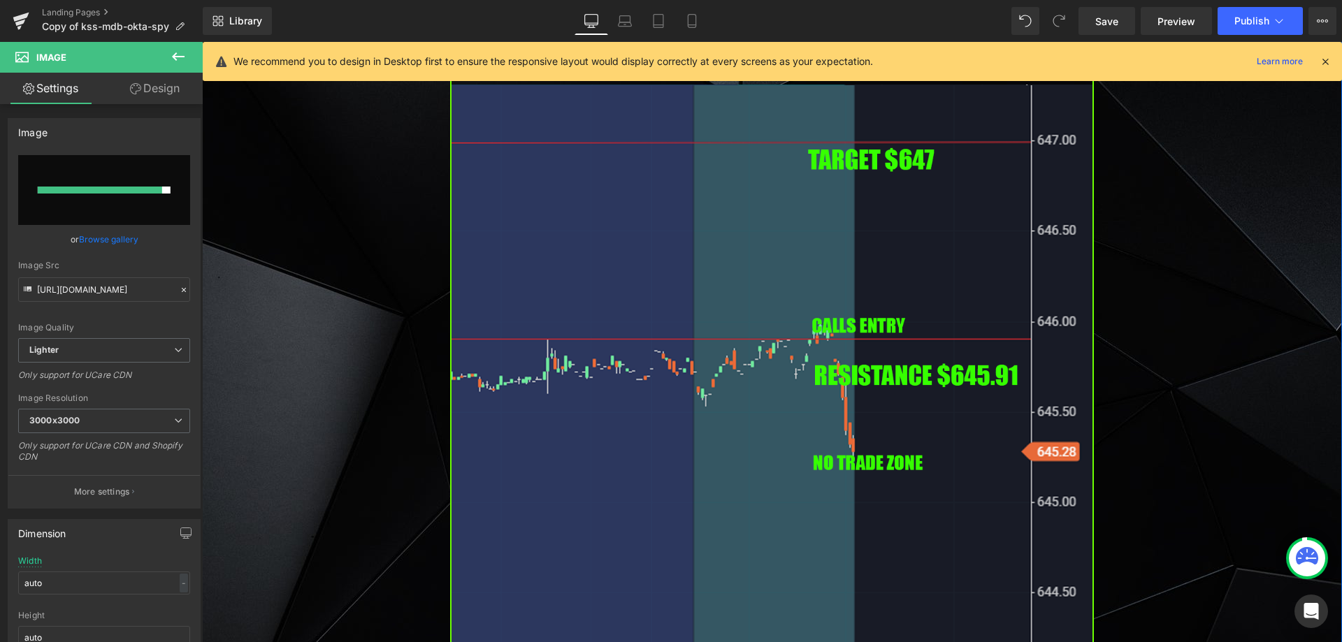
type input "[URL][DOMAIN_NAME]"
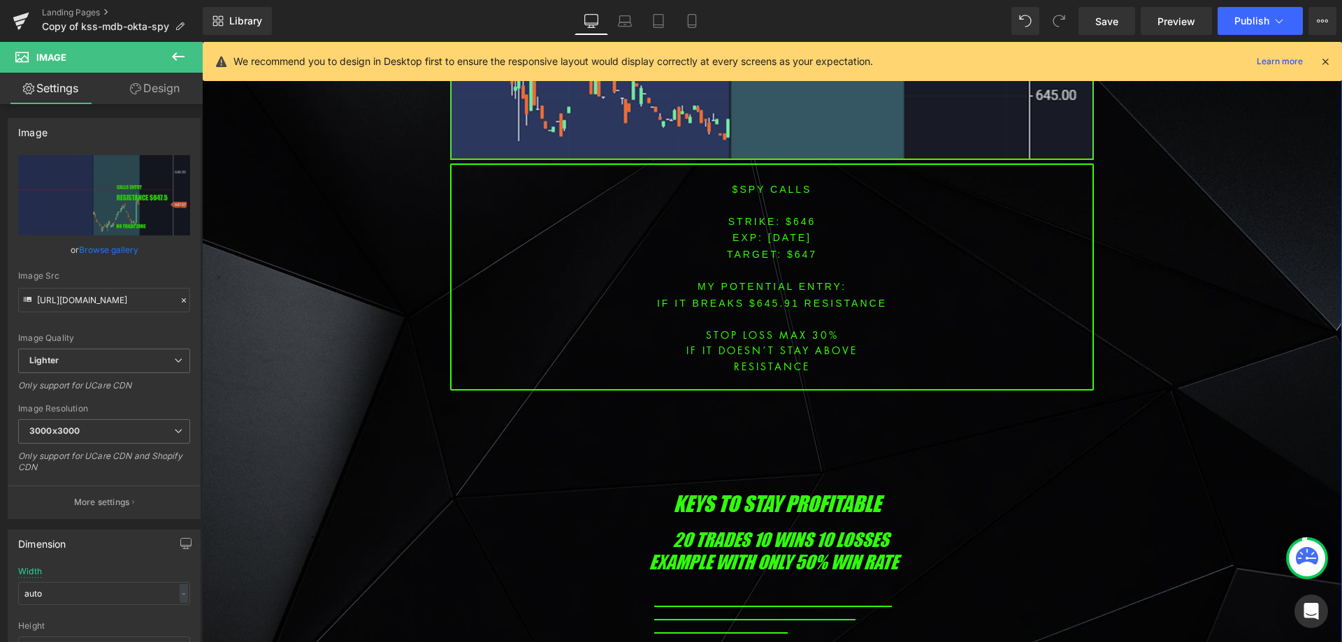
scroll to position [5685, 0]
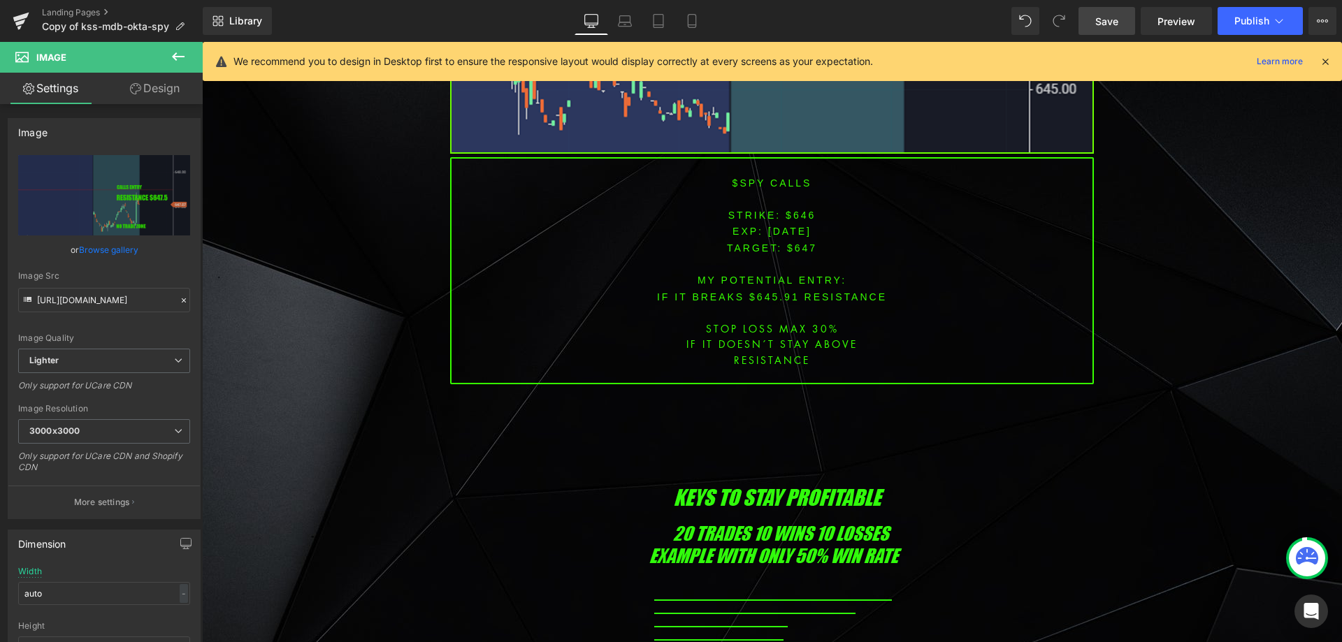
click at [1099, 26] on span "Save" at bounding box center [1106, 21] width 23 height 15
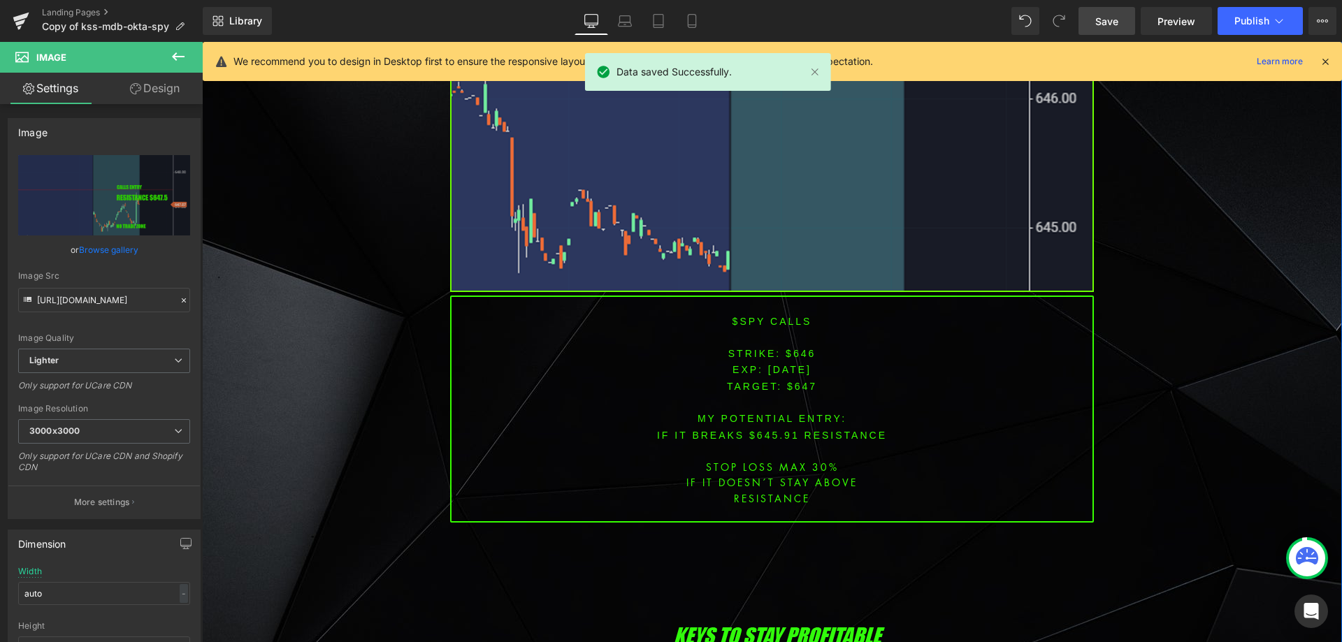
scroll to position [5476, 0]
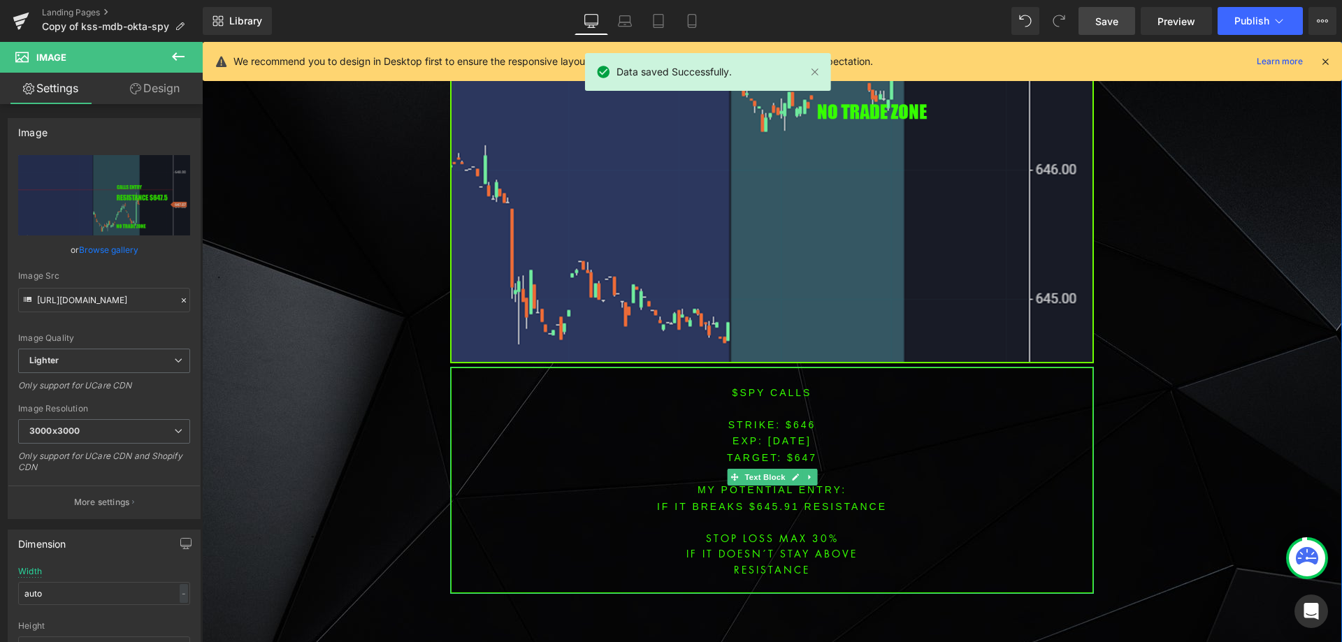
click at [791, 435] on span "[DATE]" at bounding box center [789, 440] width 43 height 11
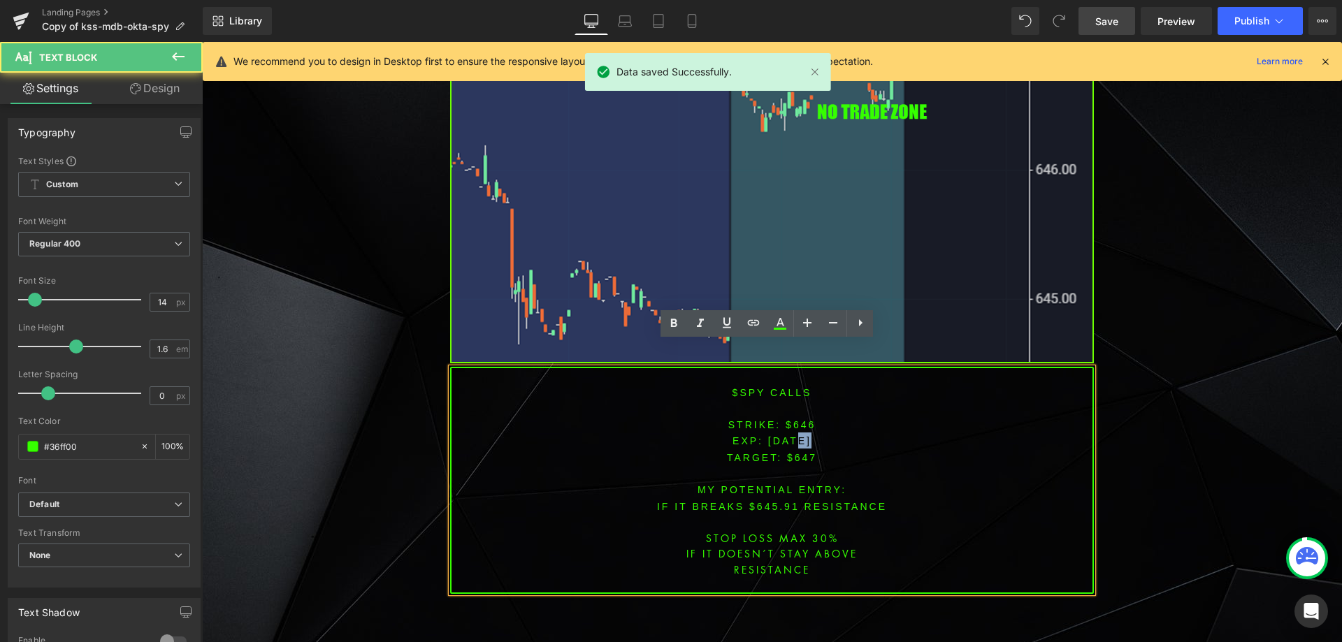
click at [793, 435] on span "[DATE]" at bounding box center [789, 440] width 43 height 11
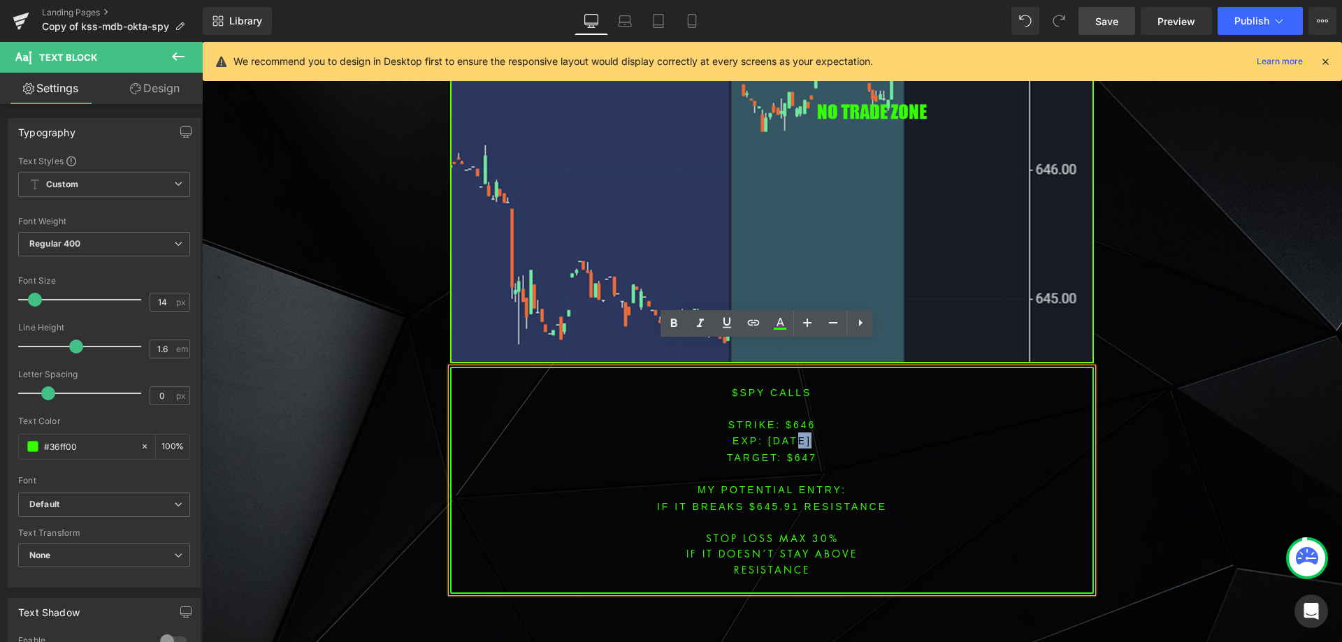
click at [790, 466] on p at bounding box center [772, 474] width 641 height 16
click at [789, 435] on span "[DATE]" at bounding box center [789, 440] width 43 height 11
click at [793, 419] on font "STRIKE: $646" at bounding box center [772, 424] width 88 height 11
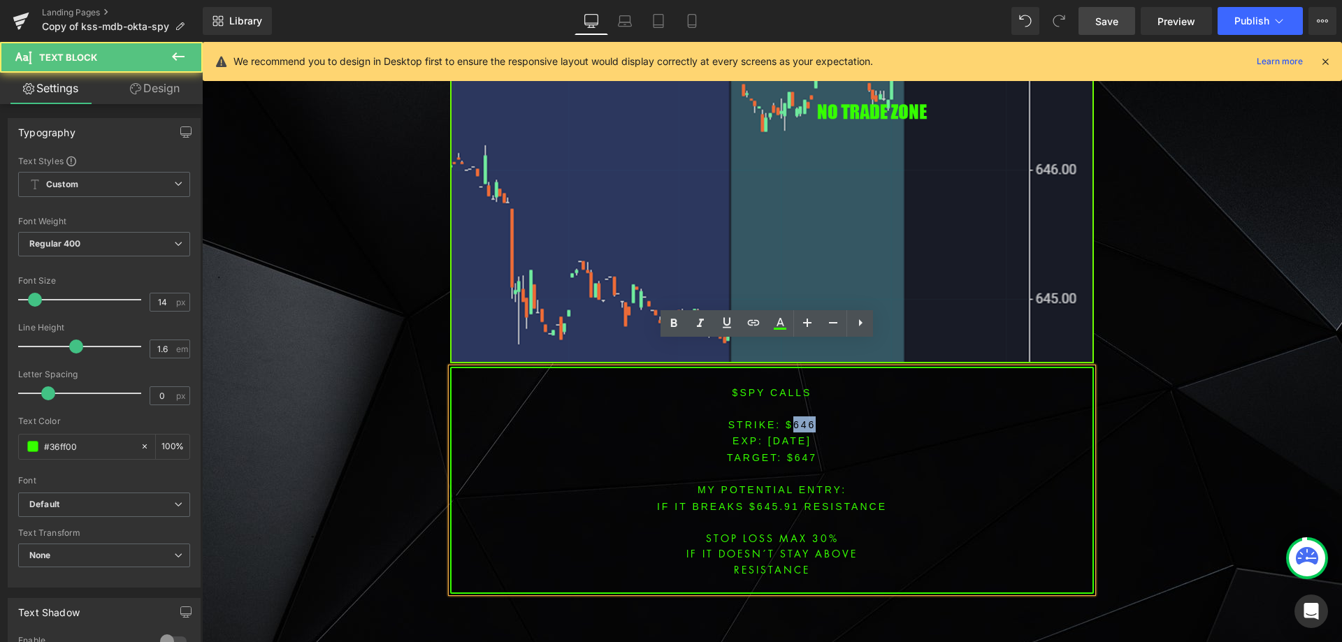
click at [794, 419] on font "STRIKE: $646" at bounding box center [772, 424] width 88 height 11
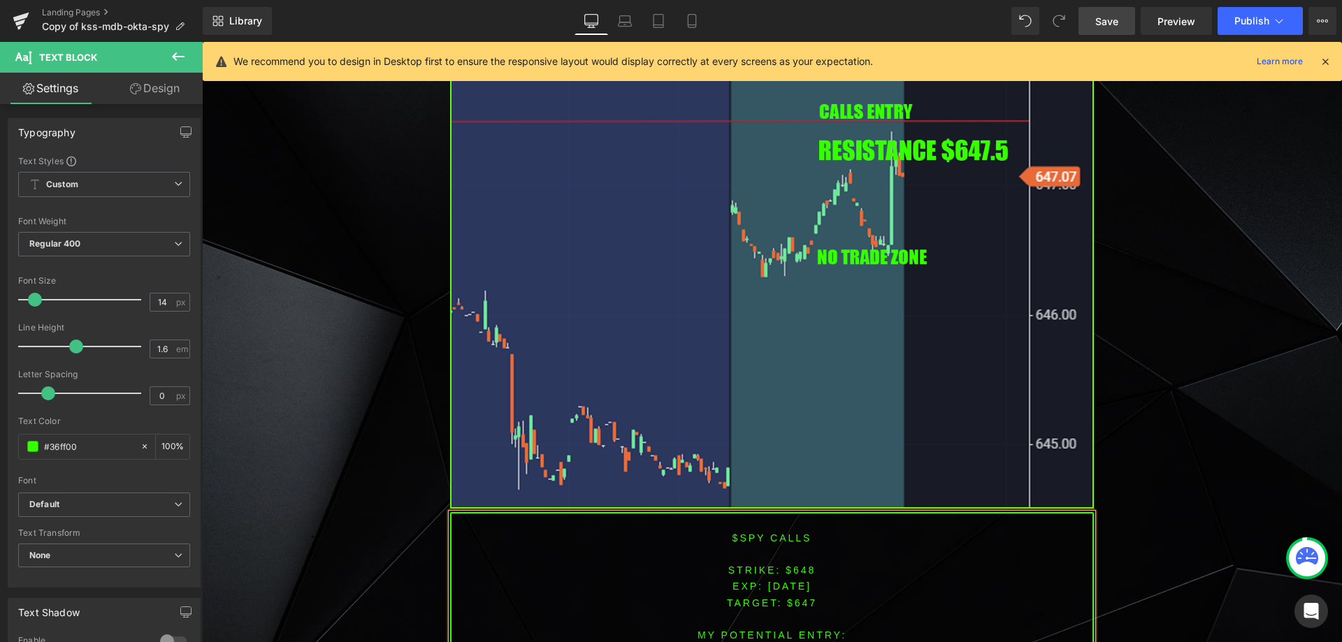
scroll to position [5336, 0]
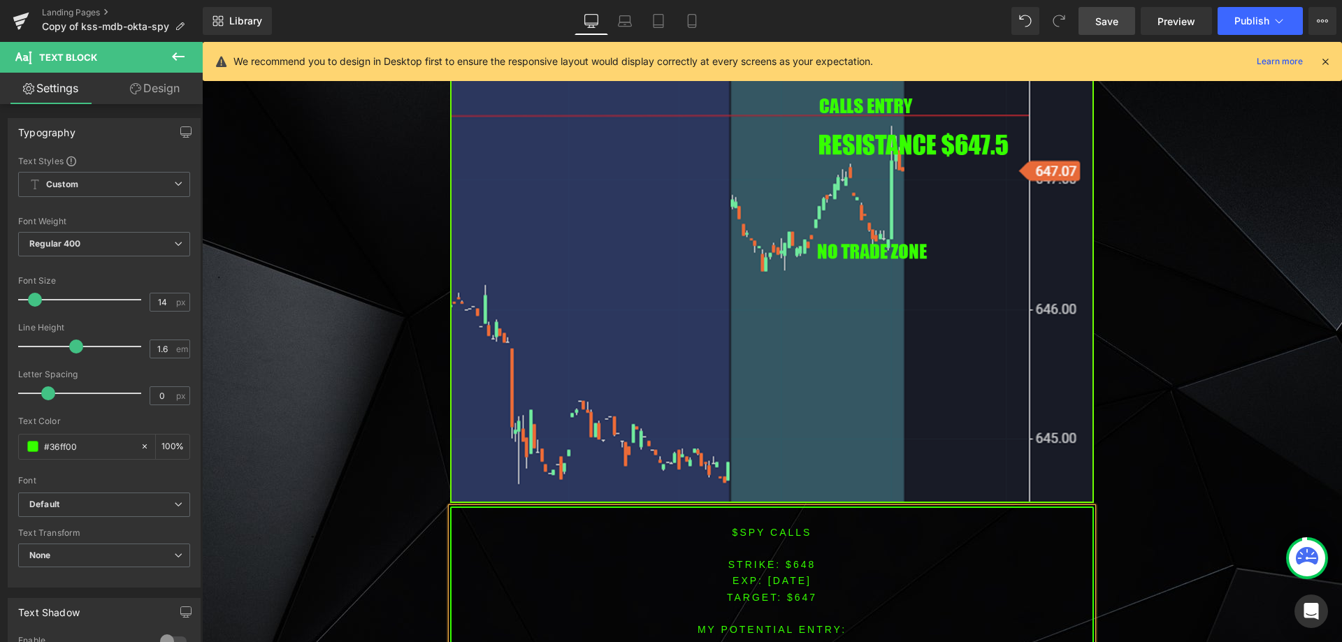
click at [799, 592] on span "TARGET: $647" at bounding box center [772, 597] width 90 height 11
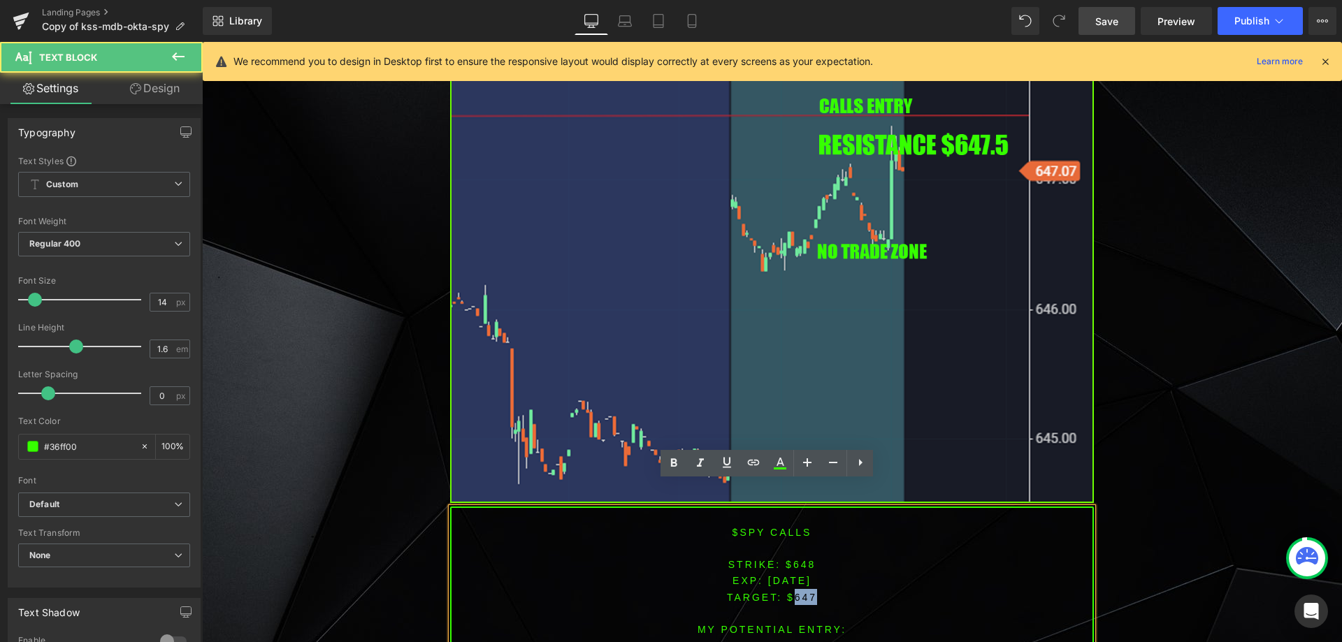
click at [799, 592] on span "TARGET: $647" at bounding box center [772, 597] width 90 height 11
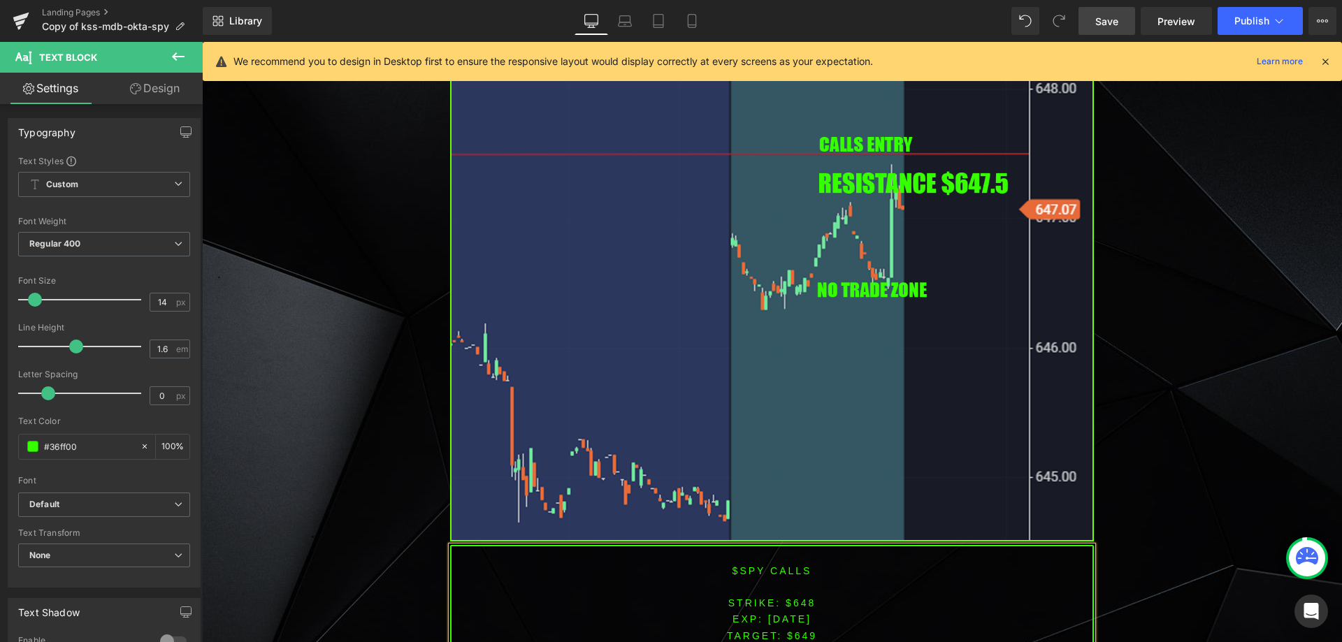
scroll to position [5408, 0]
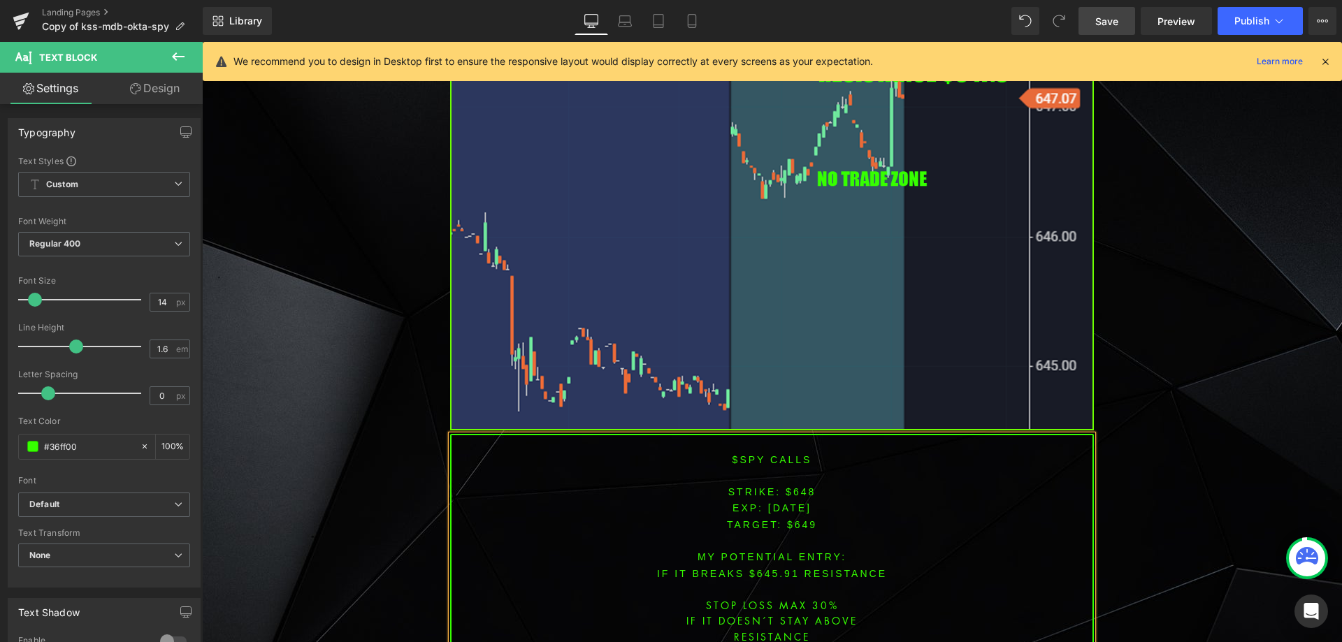
click at [777, 568] on font "IF IT breaks $645.91 resistance" at bounding box center [772, 573] width 230 height 11
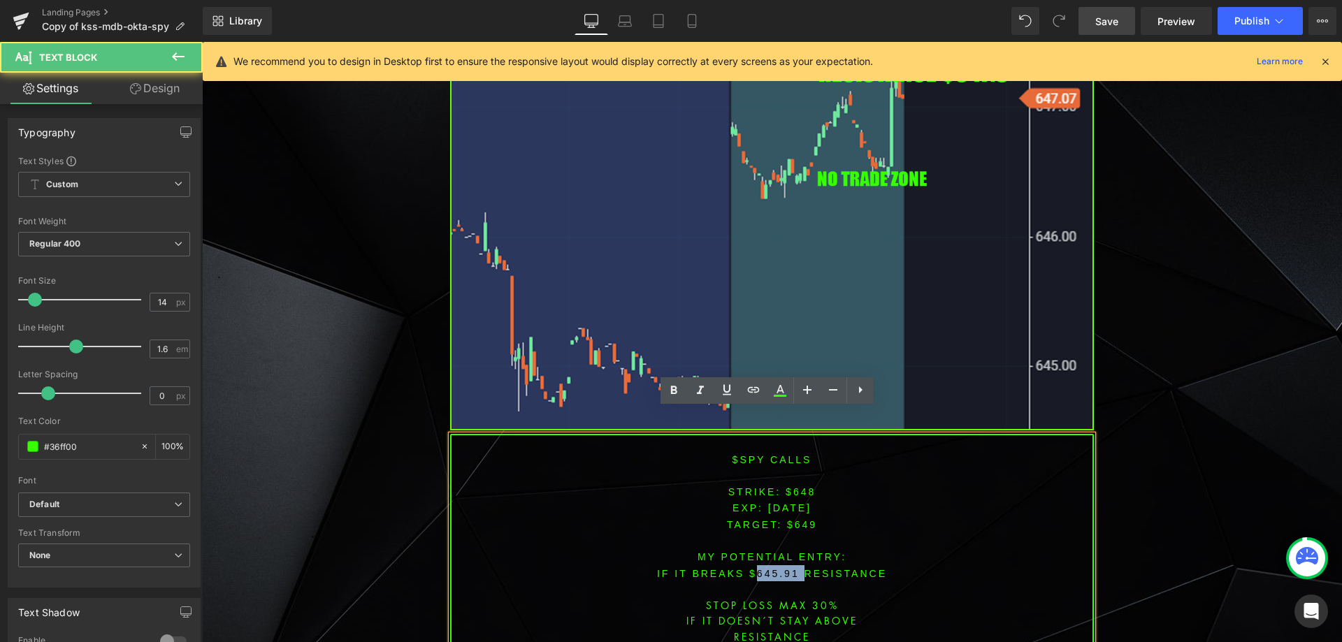
click at [777, 568] on font "IF IT breaks $645.91 resistance" at bounding box center [772, 573] width 230 height 11
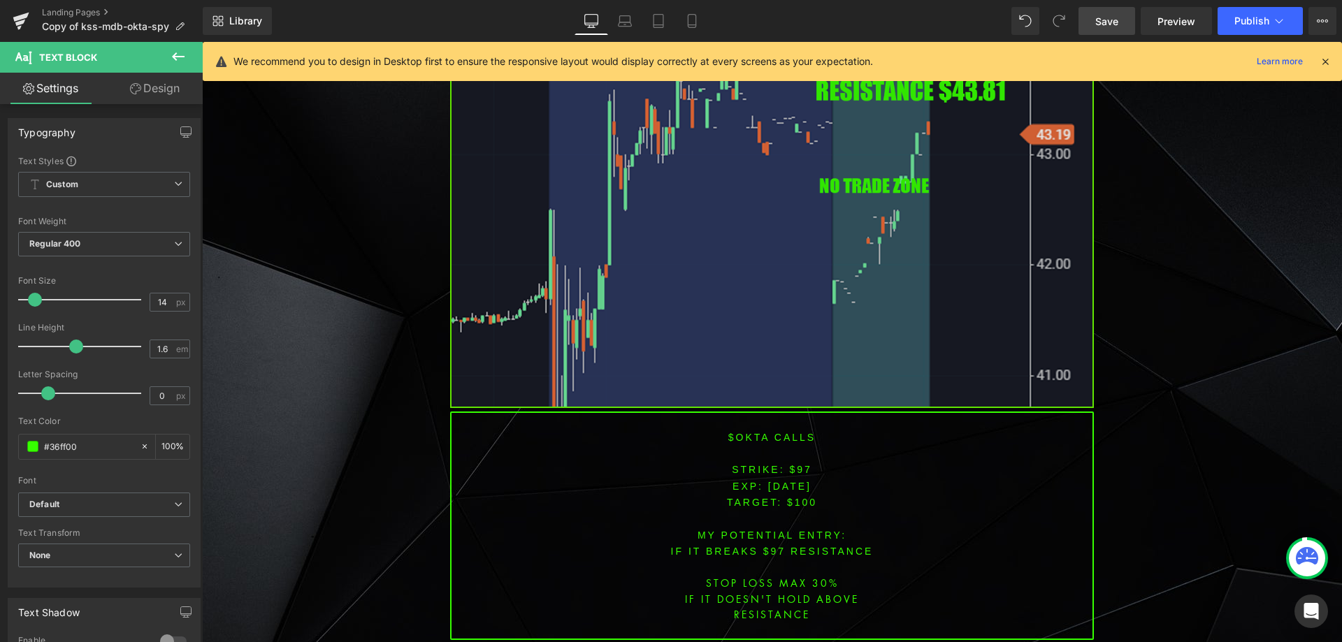
scroll to position [4616, 0]
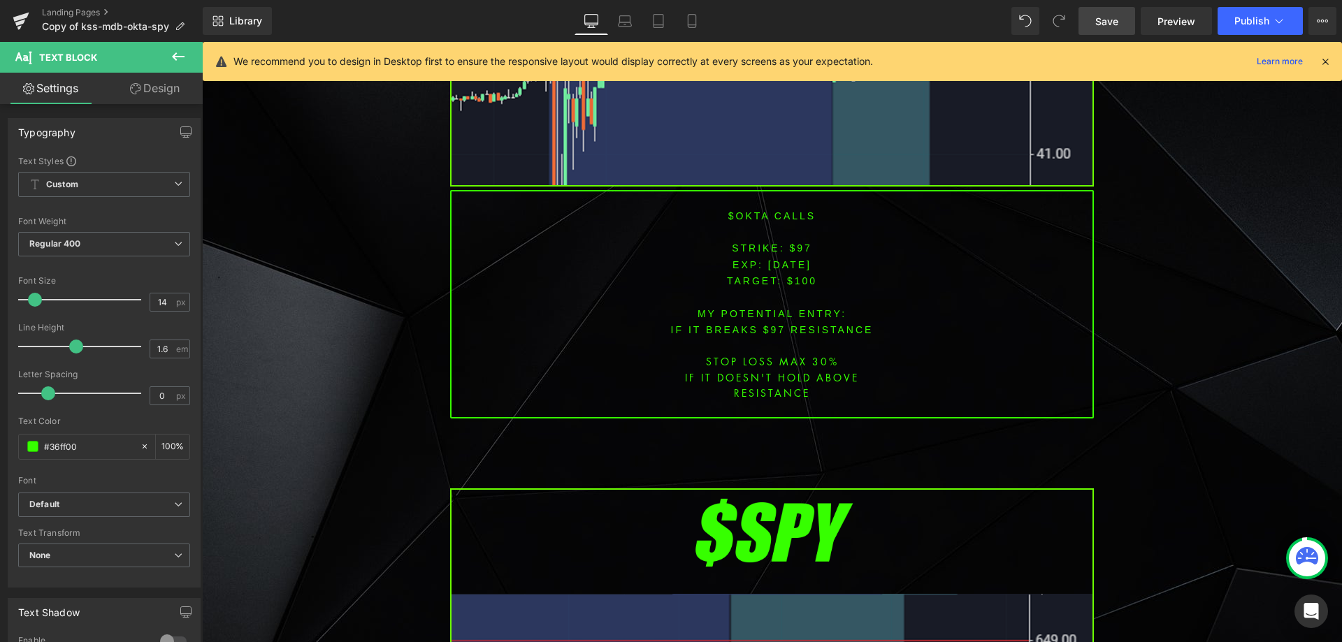
click at [740, 210] on font "$OKTA CALLS" at bounding box center [771, 215] width 87 height 11
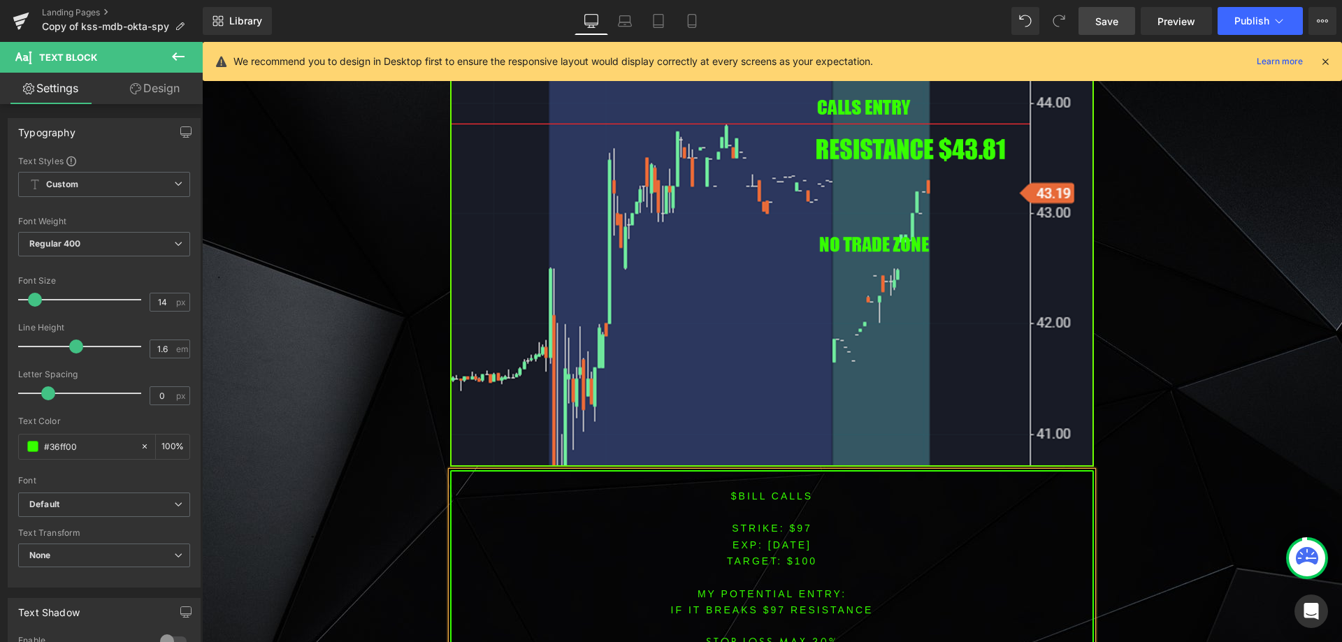
scroll to position [4407, 0]
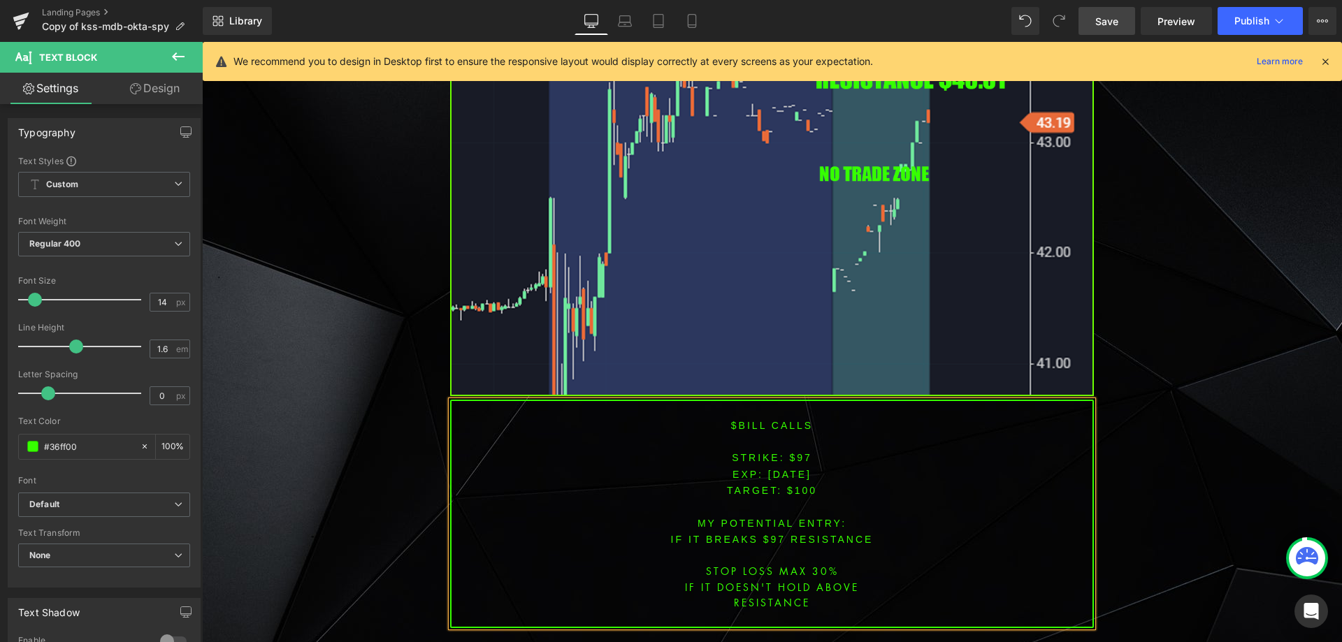
click at [768, 485] on span "TARGET: $100" at bounding box center [772, 490] width 90 height 11
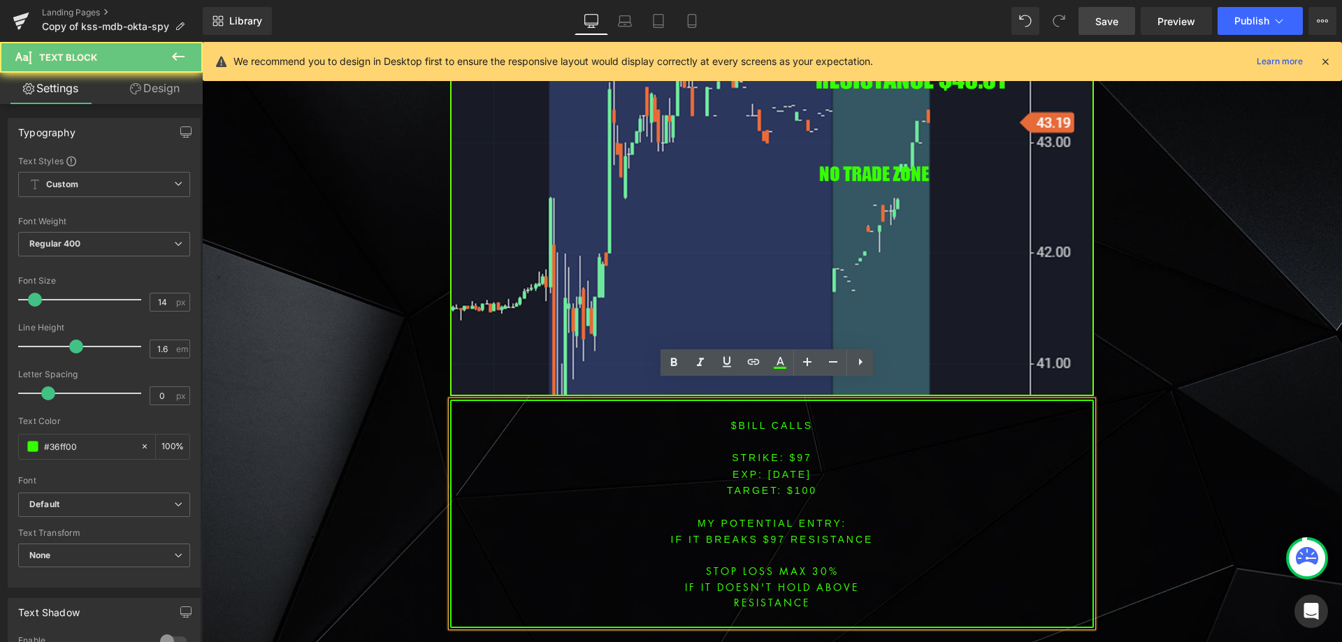
click at [795, 452] on font "STRIKE: $97" at bounding box center [772, 457] width 80 height 11
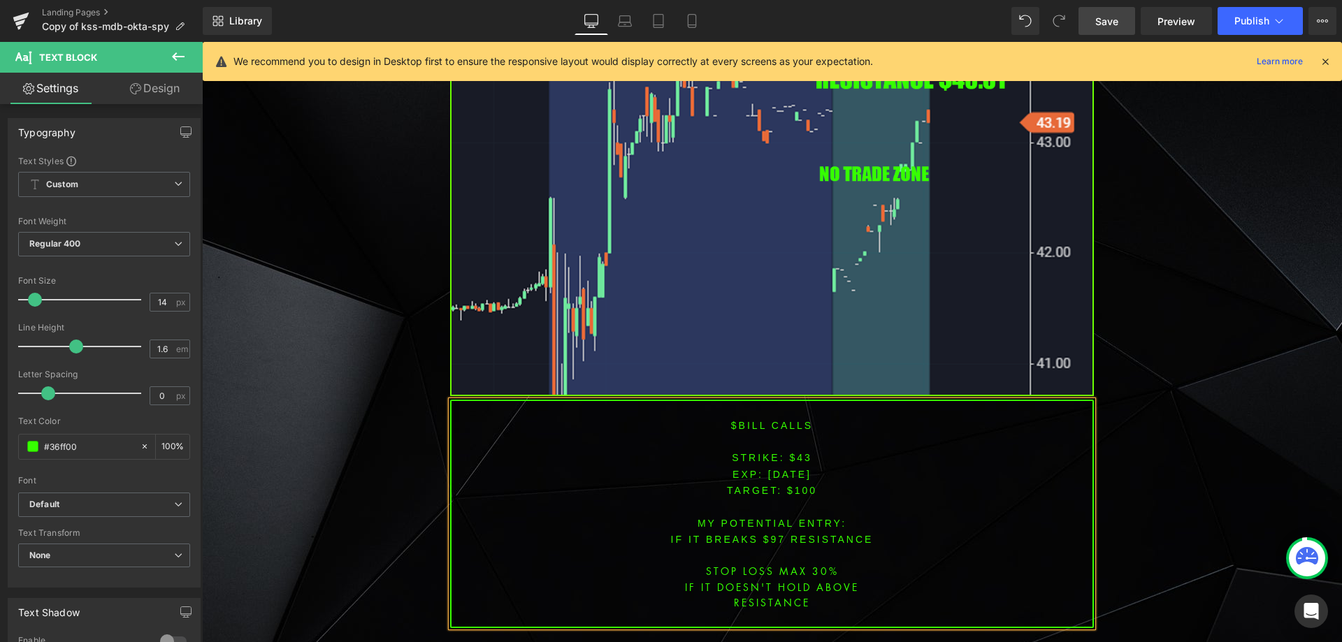
click at [801, 485] on span "TARGET: $100" at bounding box center [772, 490] width 90 height 11
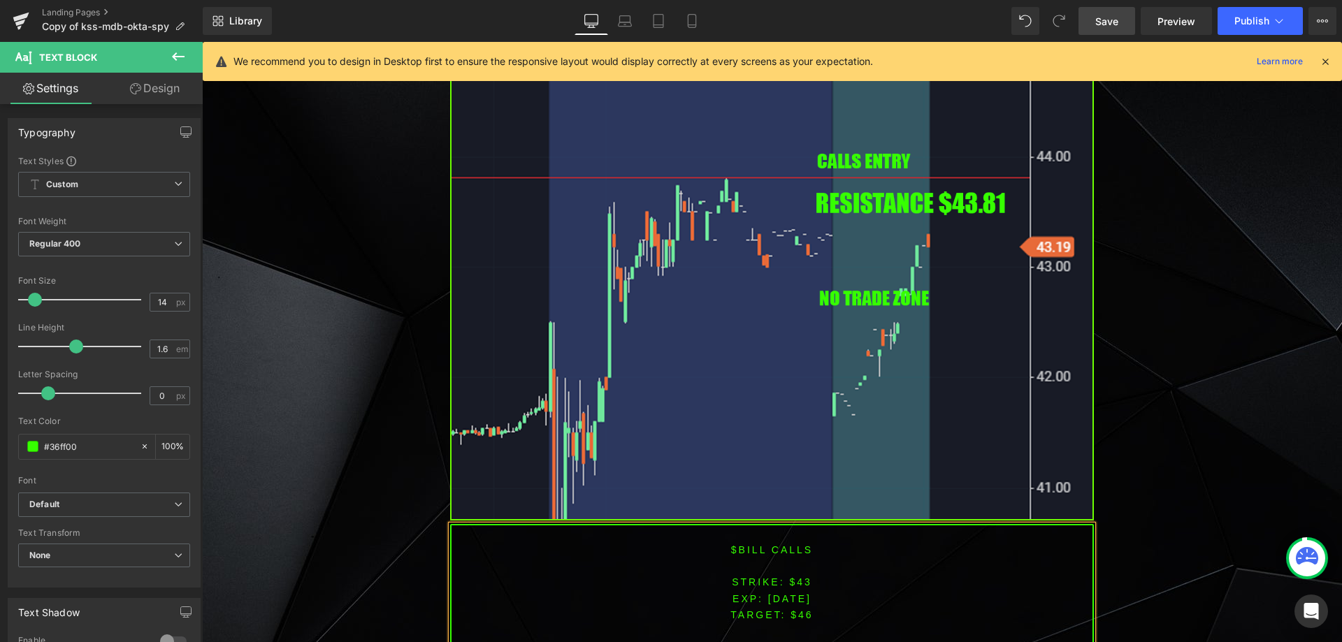
scroll to position [4519, 0]
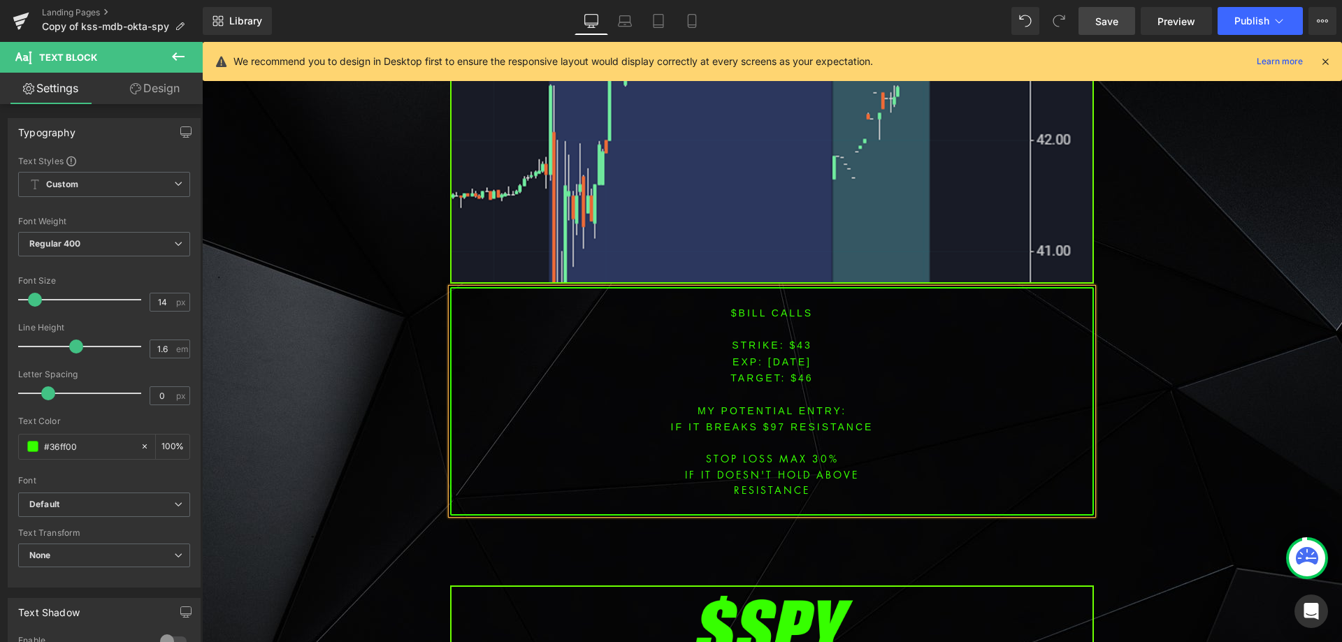
click at [765, 422] on font "IF IT BREAKS $97 resistance" at bounding box center [772, 427] width 203 height 11
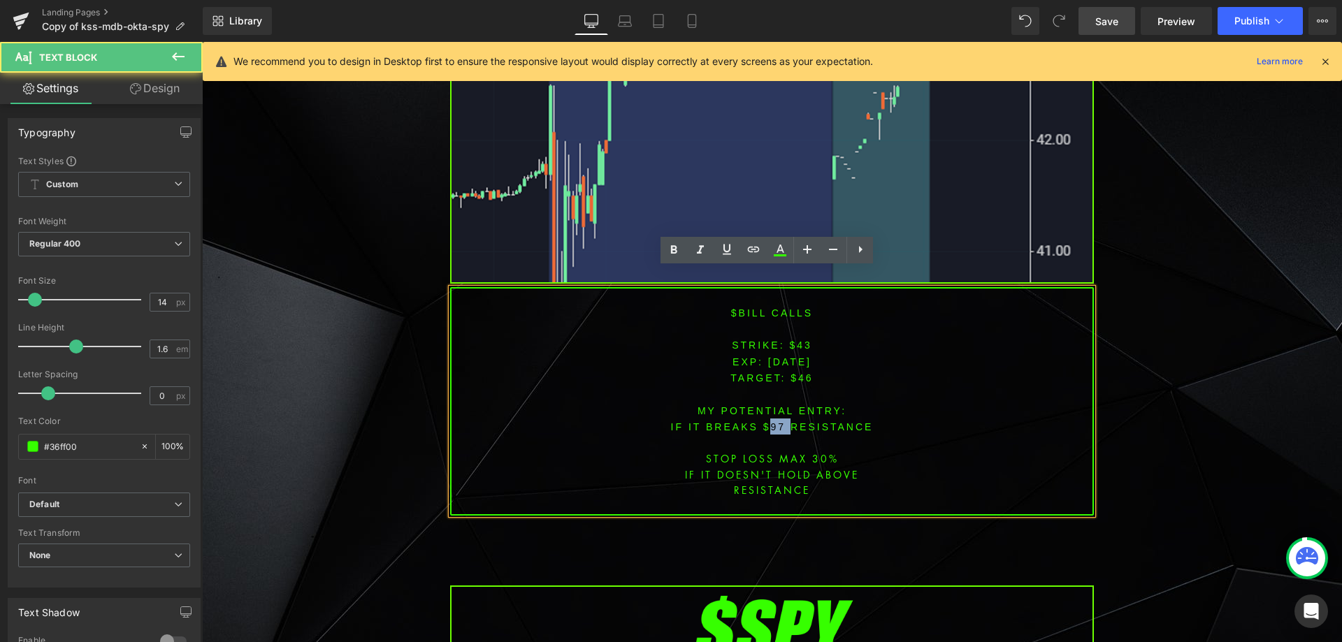
click at [765, 422] on font "IF IT BREAKS $97 resistance" at bounding box center [772, 427] width 203 height 11
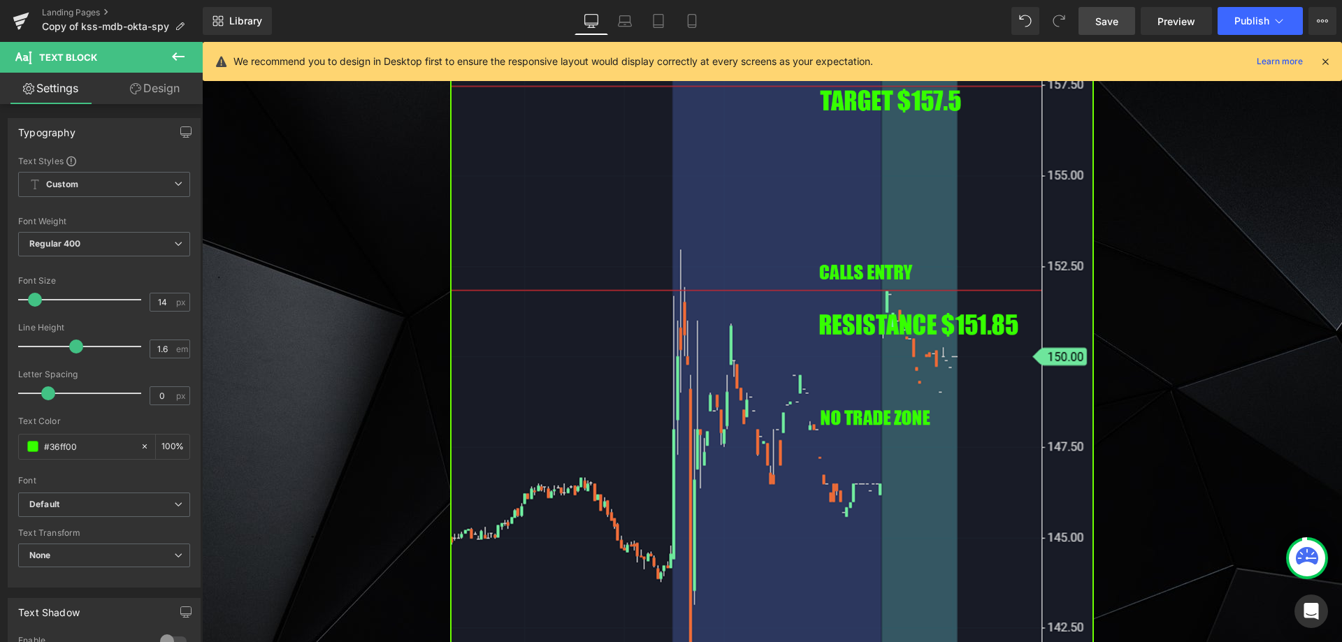
scroll to position [3378, 0]
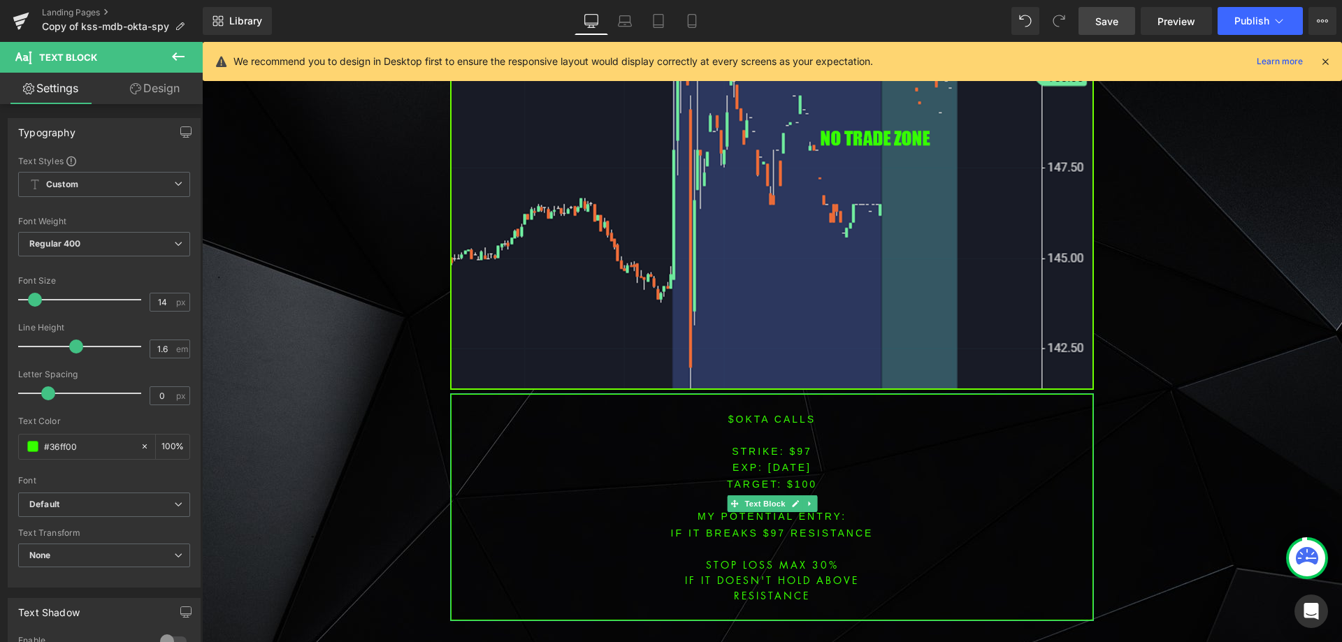
click at [743, 412] on p "$OKTA CALLS" at bounding box center [772, 419] width 641 height 16
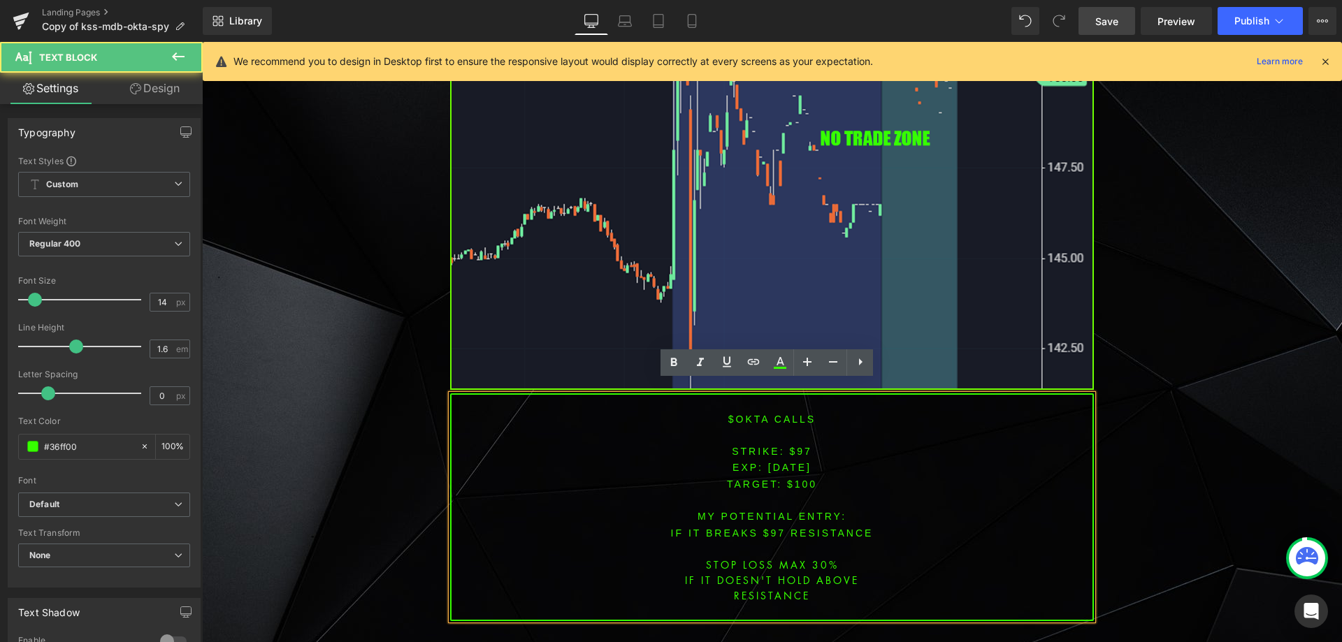
click at [741, 414] on font "$OKTA CALLS" at bounding box center [771, 419] width 87 height 11
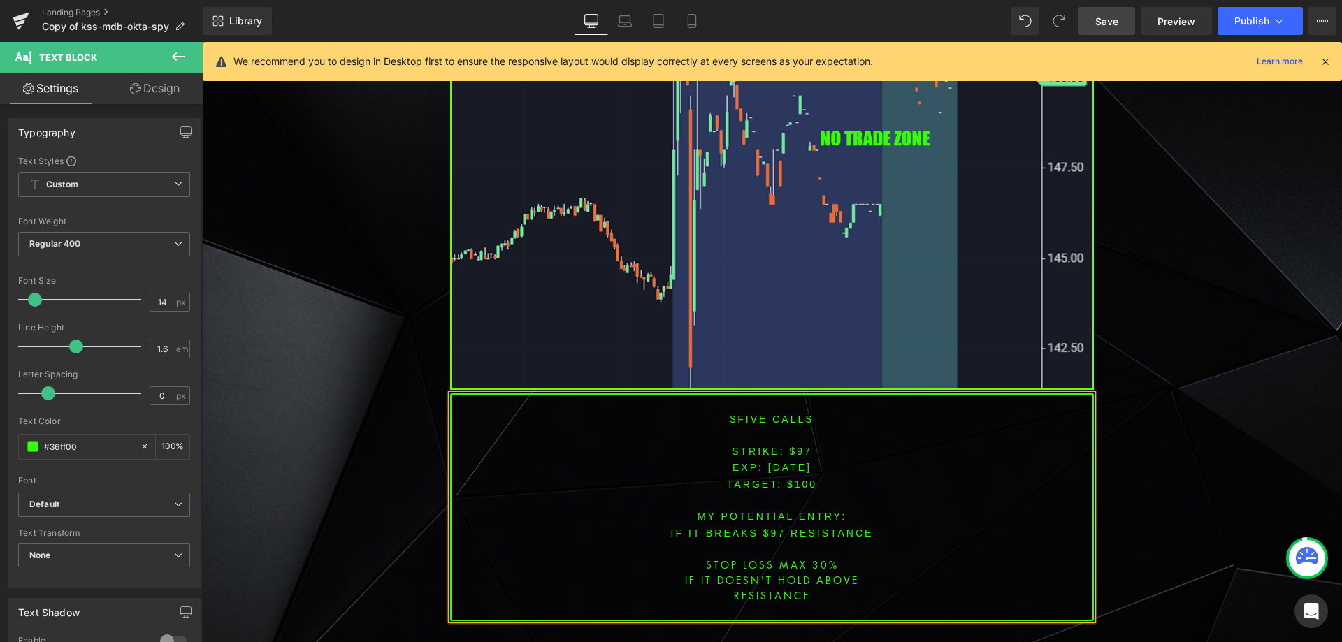
click at [766, 459] on p "EXP: [DATE]" at bounding box center [772, 467] width 641 height 16
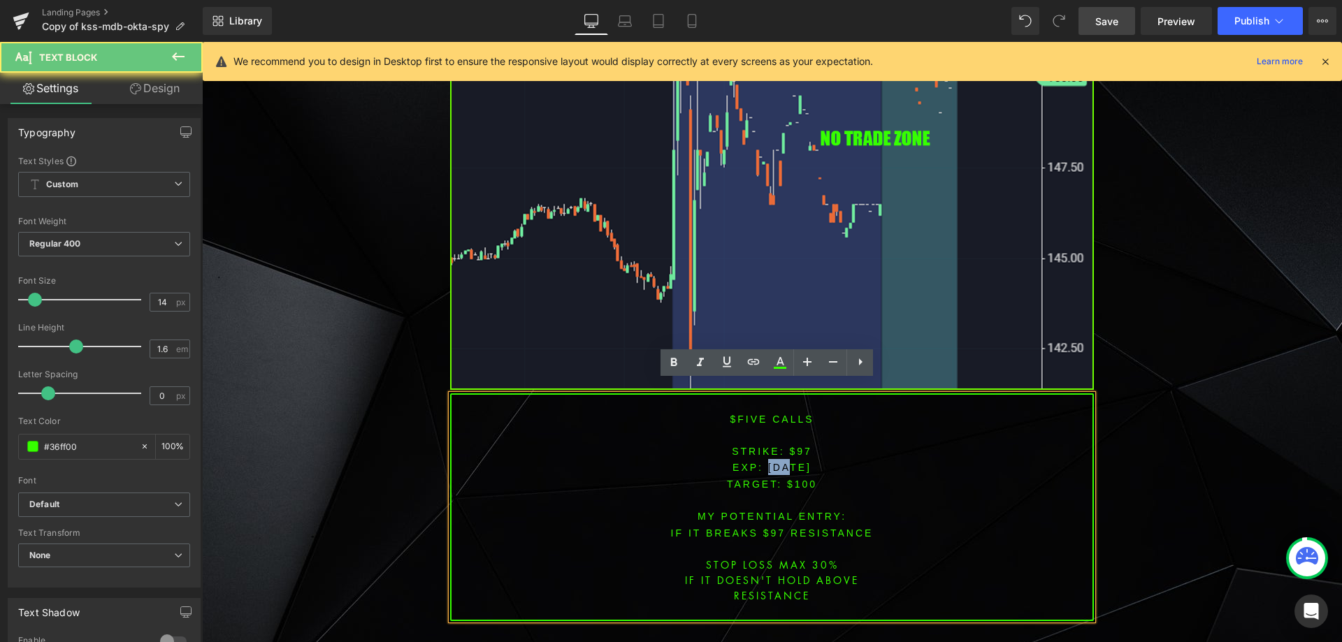
click at [766, 459] on p "EXP: [DATE]" at bounding box center [772, 467] width 641 height 16
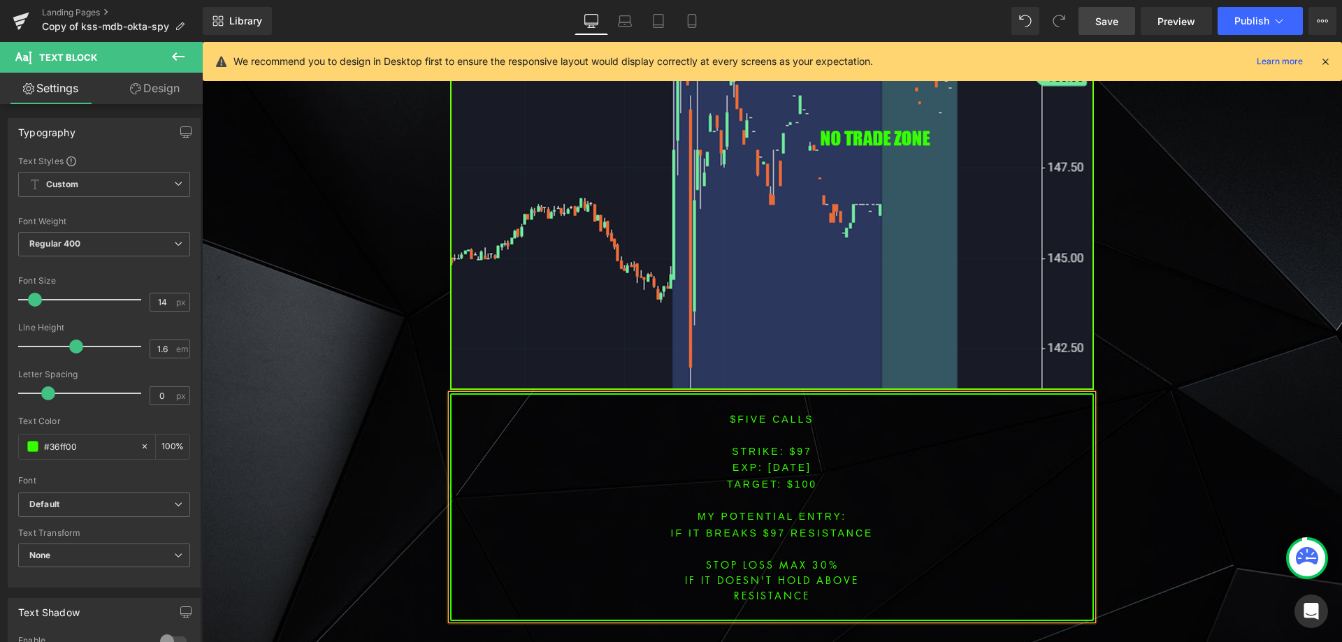
click at [789, 462] on span "[DATE]" at bounding box center [789, 467] width 43 height 11
click at [793, 445] on p "STRIKE: $97" at bounding box center [772, 451] width 641 height 16
click at [800, 479] on span "TARGET: $100" at bounding box center [772, 484] width 90 height 11
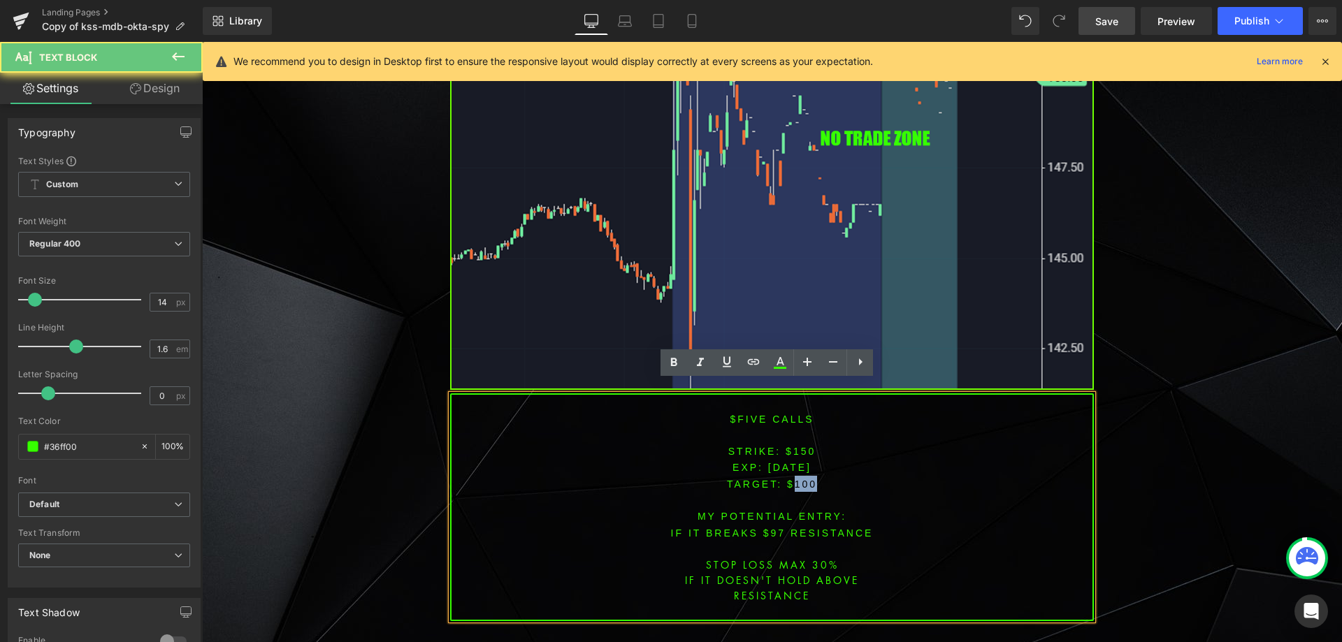
click at [800, 479] on span "TARGET: $100" at bounding box center [772, 484] width 90 height 11
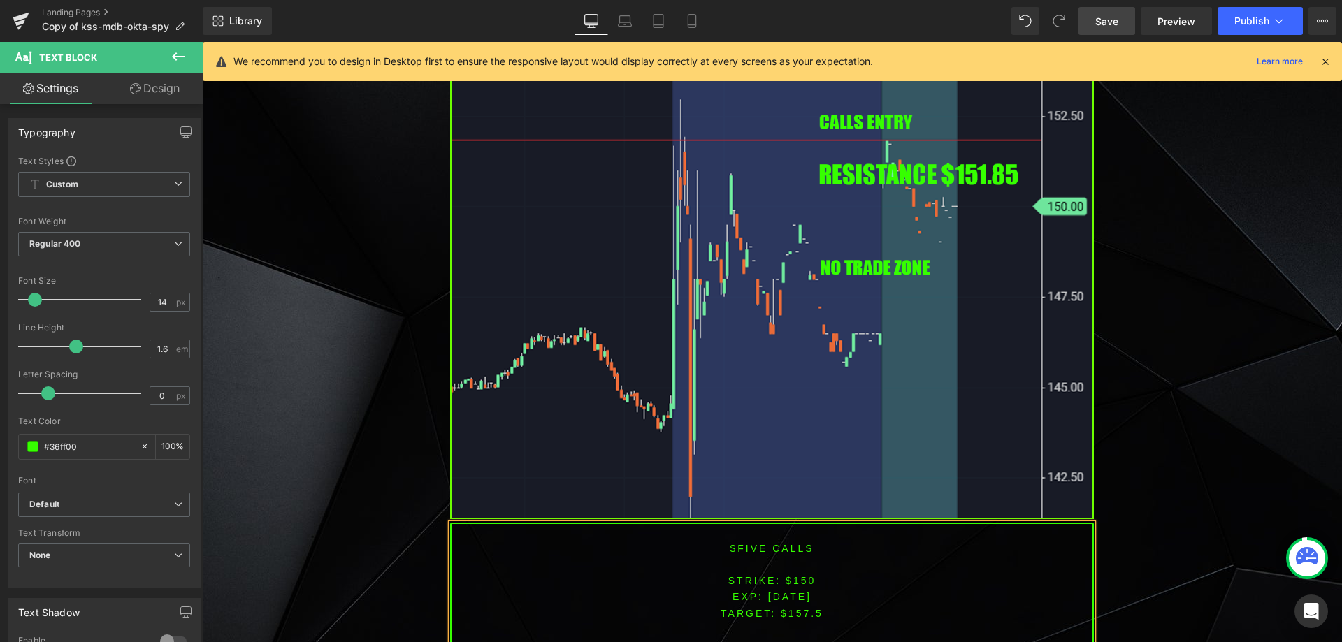
scroll to position [3420, 0]
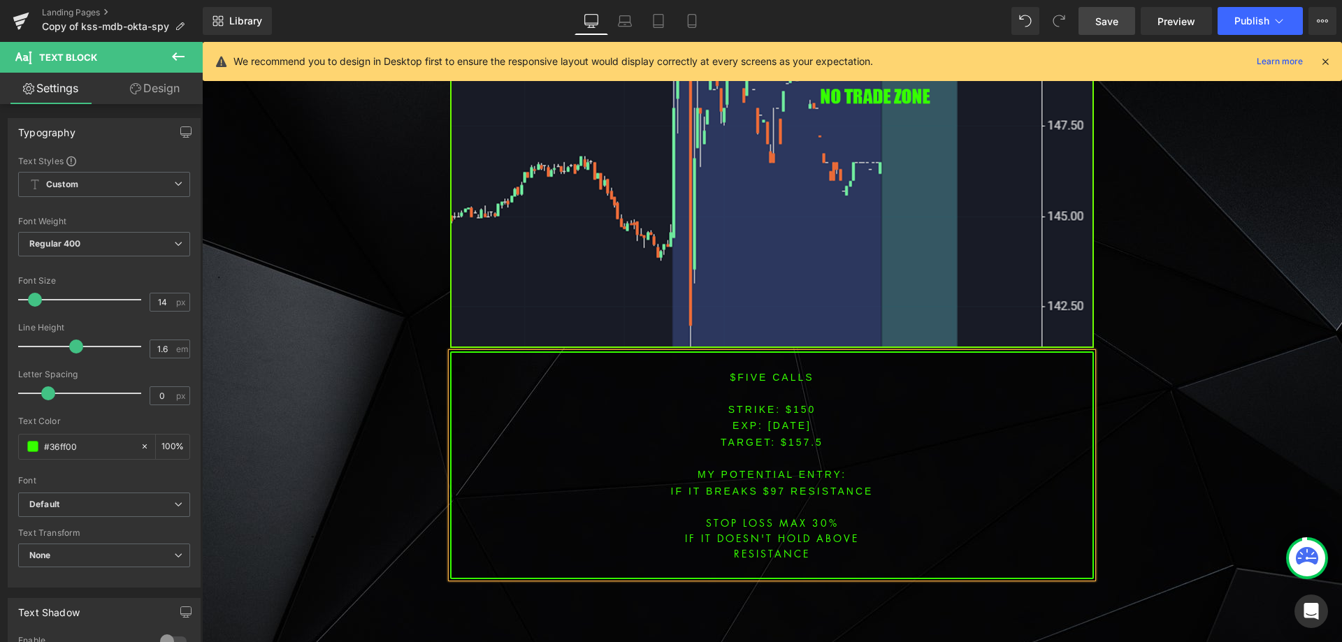
click at [770, 486] on font "IF IT BREAKS $97 resistance" at bounding box center [772, 491] width 203 height 11
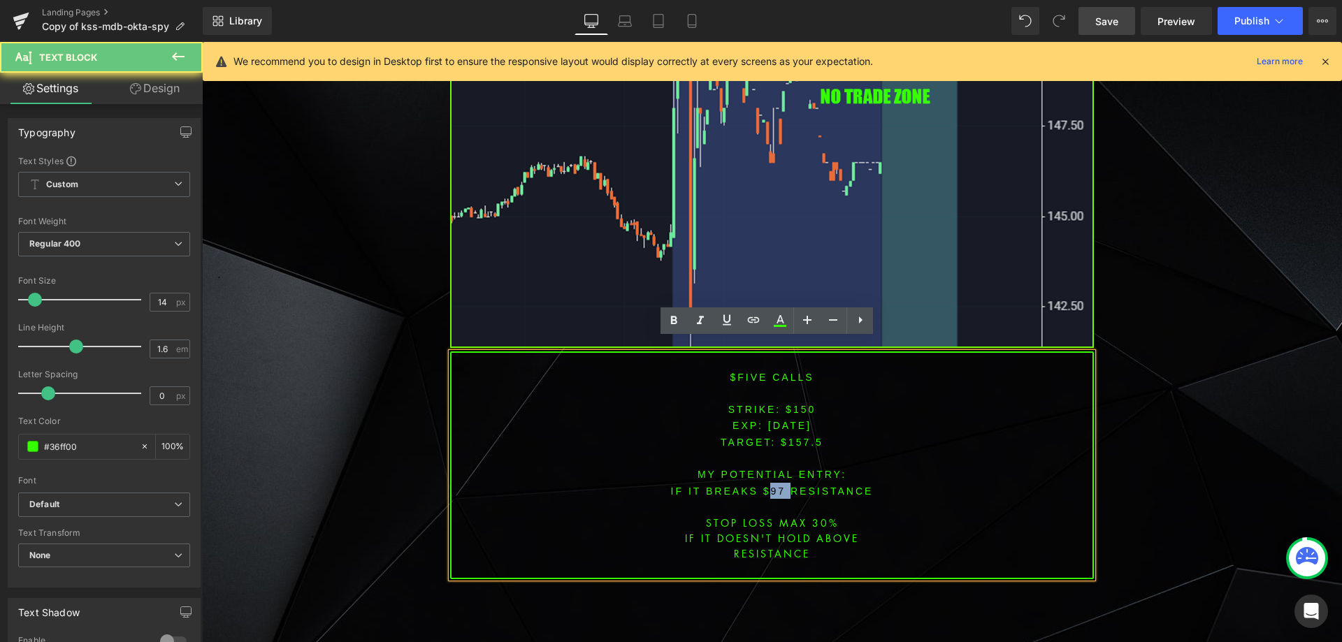
click at [770, 486] on font "IF IT BREAKS $97 resistance" at bounding box center [772, 491] width 203 height 11
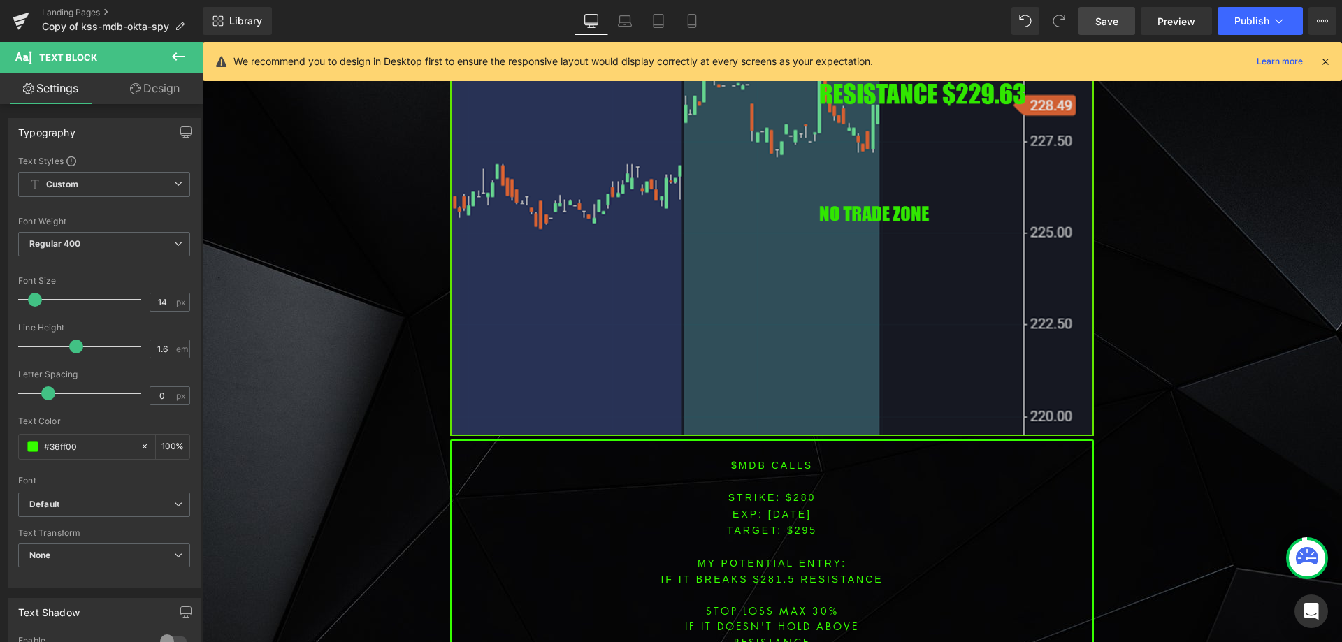
scroll to position [2301, 0]
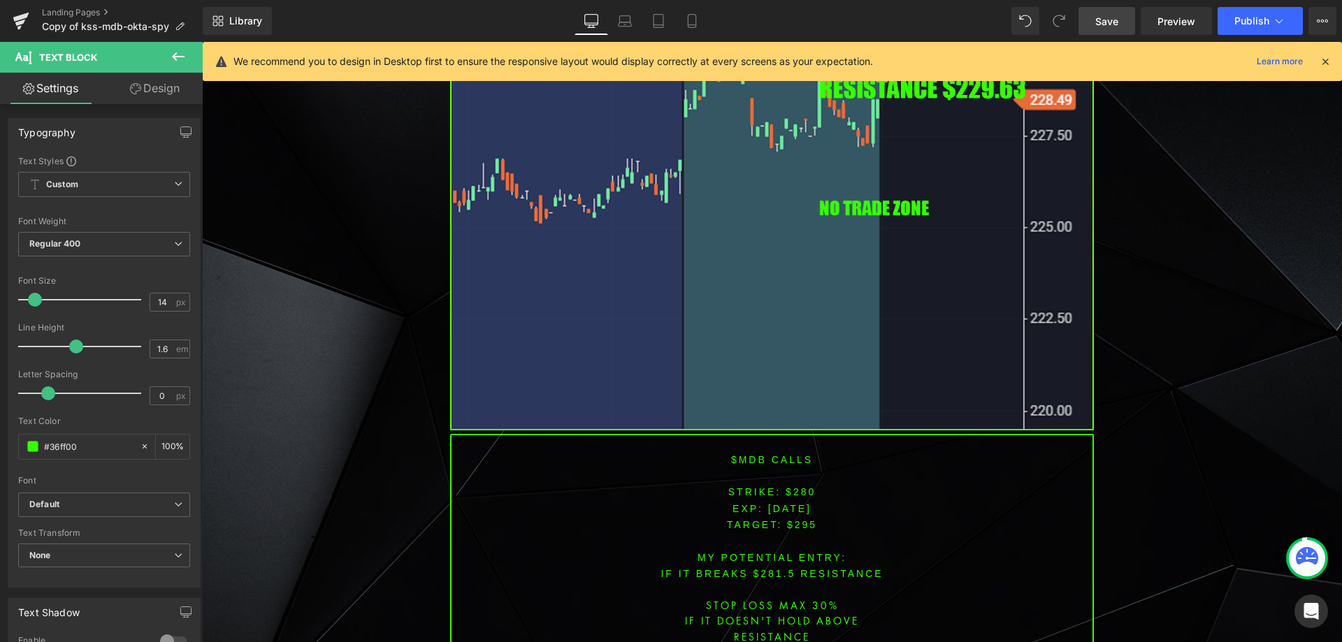
click at [744, 457] on font "$MDB CALLS" at bounding box center [772, 459] width 82 height 11
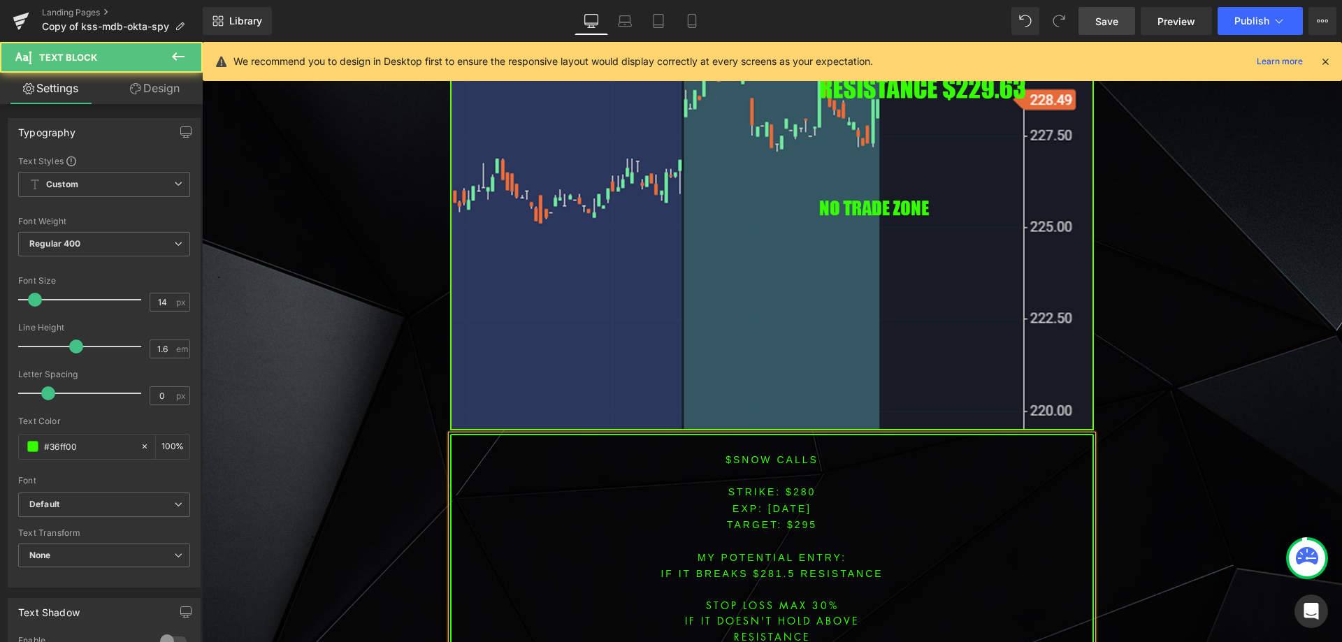
click at [797, 487] on font "STRIKE: $280" at bounding box center [772, 492] width 88 height 11
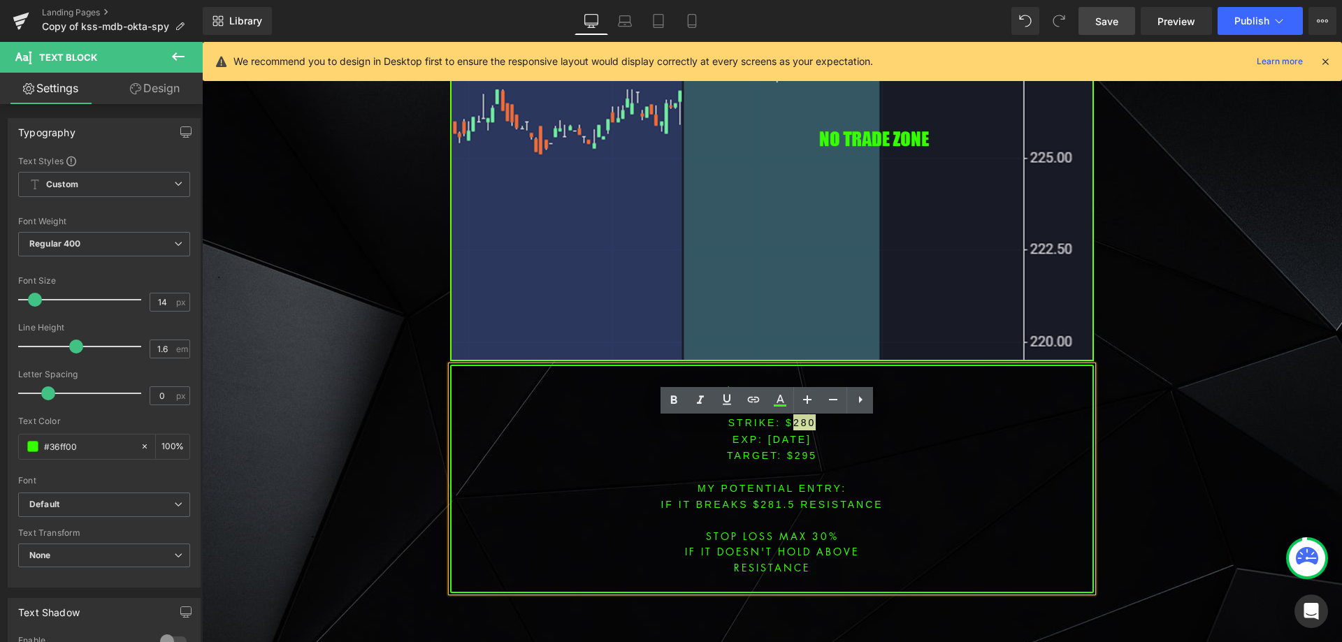
scroll to position [2371, 0]
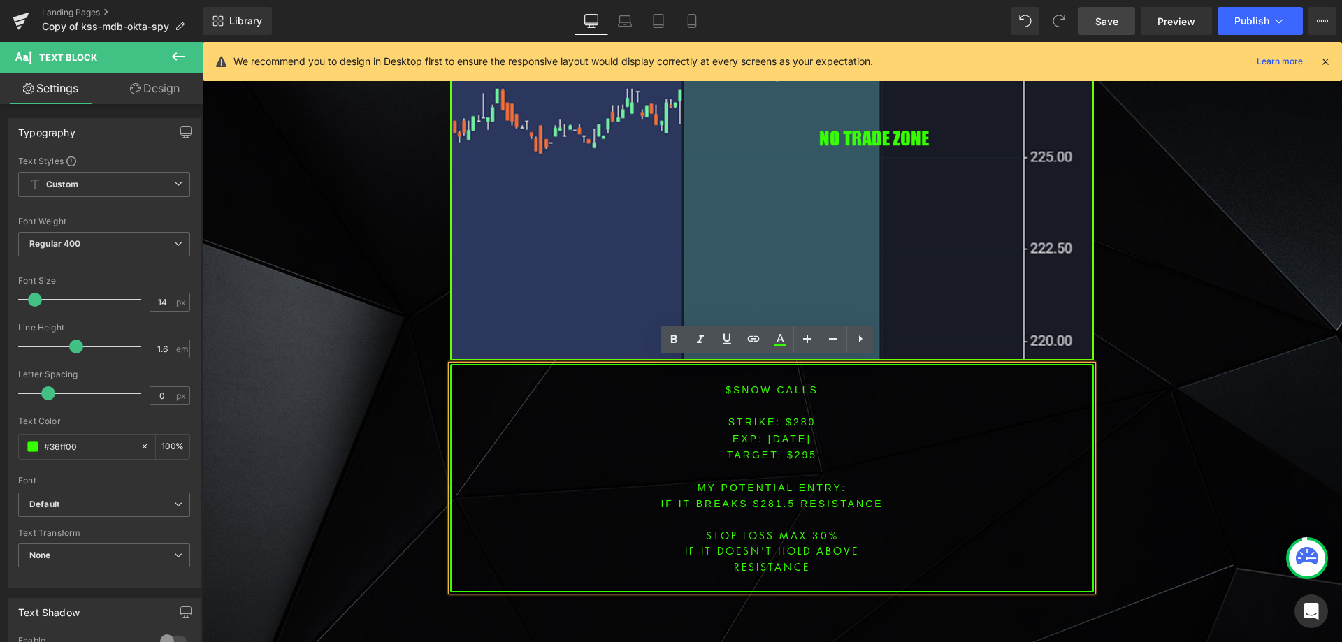
drag, startPoint x: 790, startPoint y: 459, endPoint x: 798, endPoint y: 441, distance: 19.7
click at [791, 463] on p at bounding box center [772, 471] width 641 height 16
click at [800, 417] on font "STRIKE: $280" at bounding box center [772, 422] width 88 height 11
click at [795, 449] on span "TARGET: $295" at bounding box center [772, 454] width 90 height 11
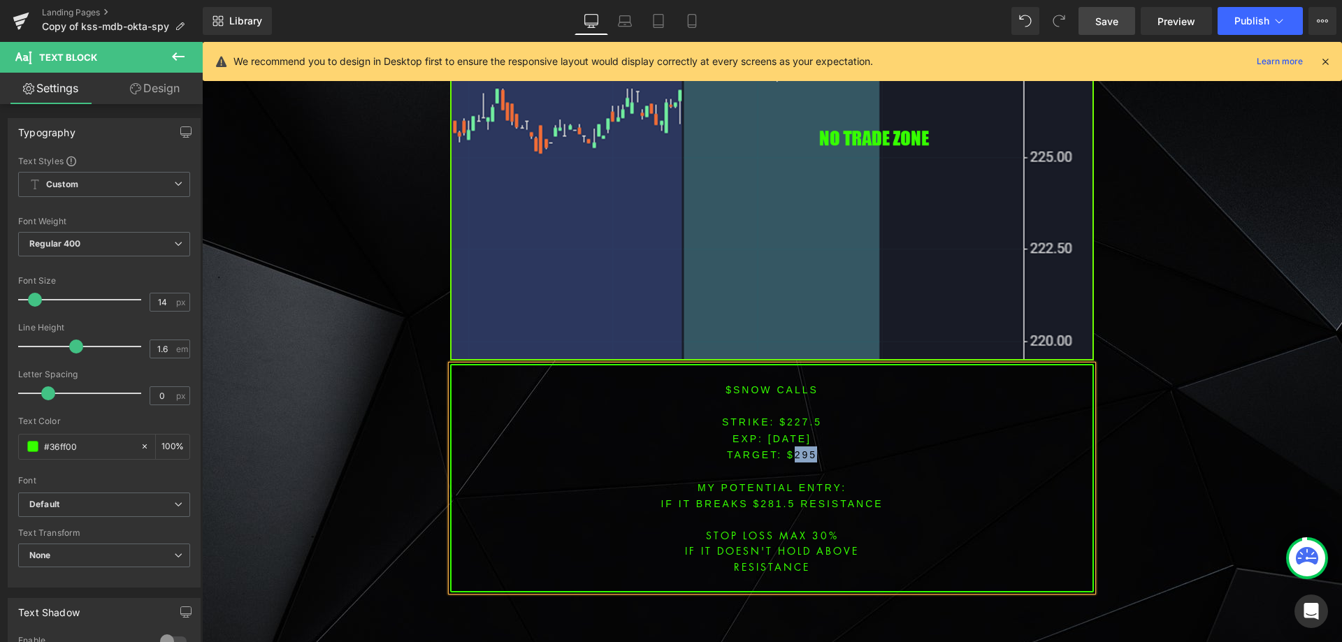
click at [795, 449] on span "TARGET: $295" at bounding box center [772, 454] width 90 height 11
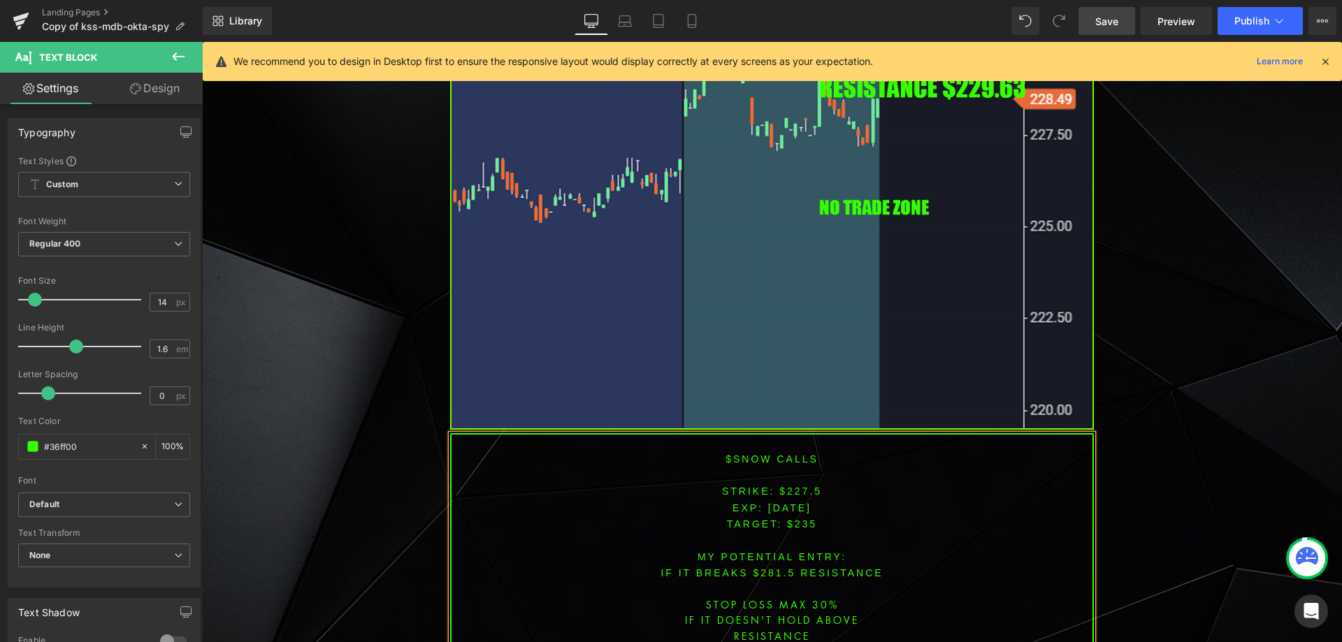
scroll to position [2321, 0]
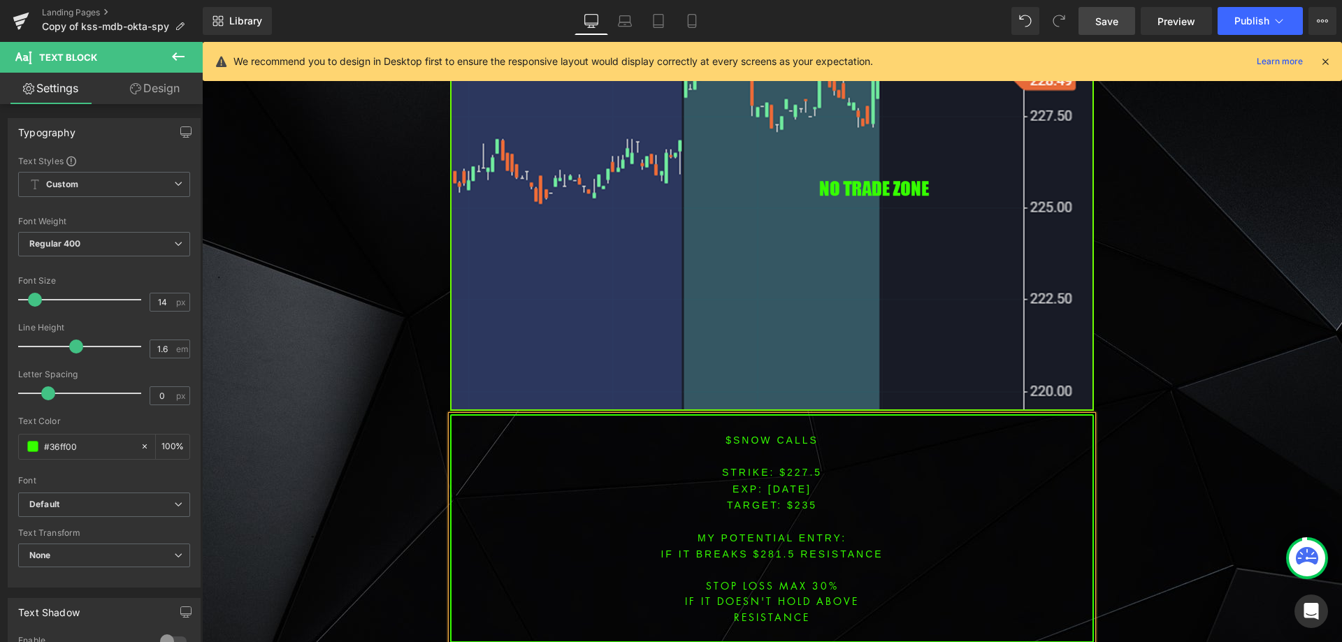
click at [776, 549] on font "IF IT BREAKS $281.5 resistance" at bounding box center [772, 554] width 222 height 11
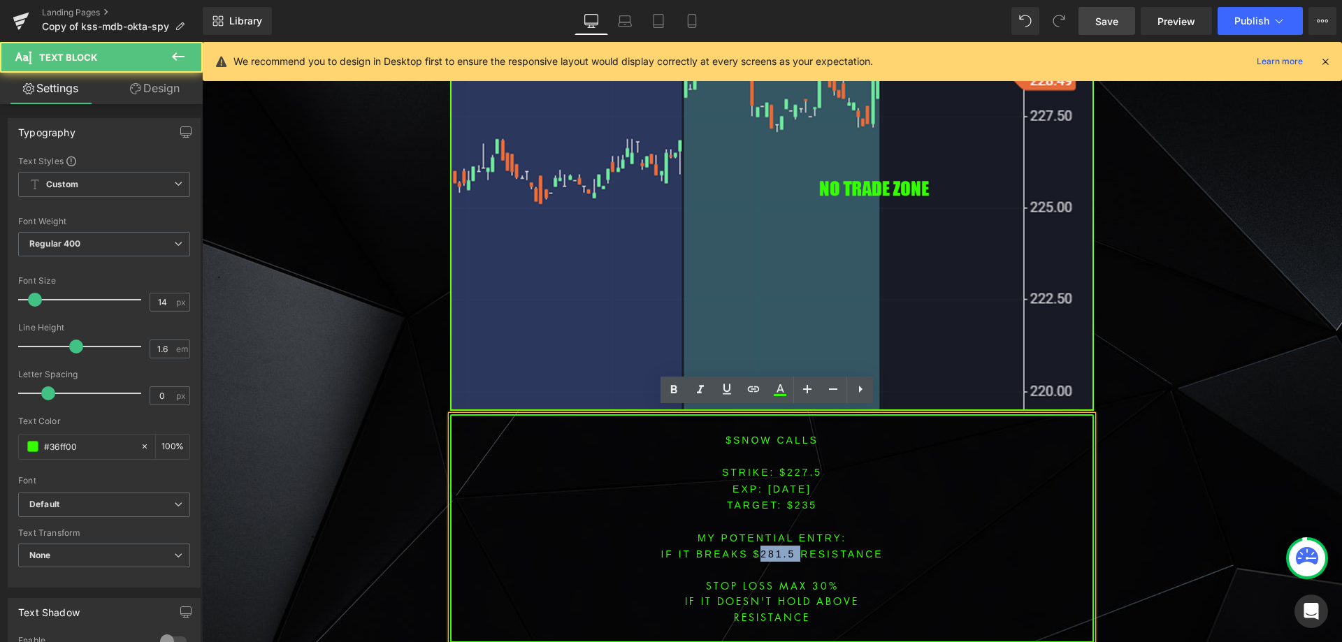
click at [776, 549] on font "IF IT BREAKS $281.5 resistance" at bounding box center [772, 554] width 222 height 11
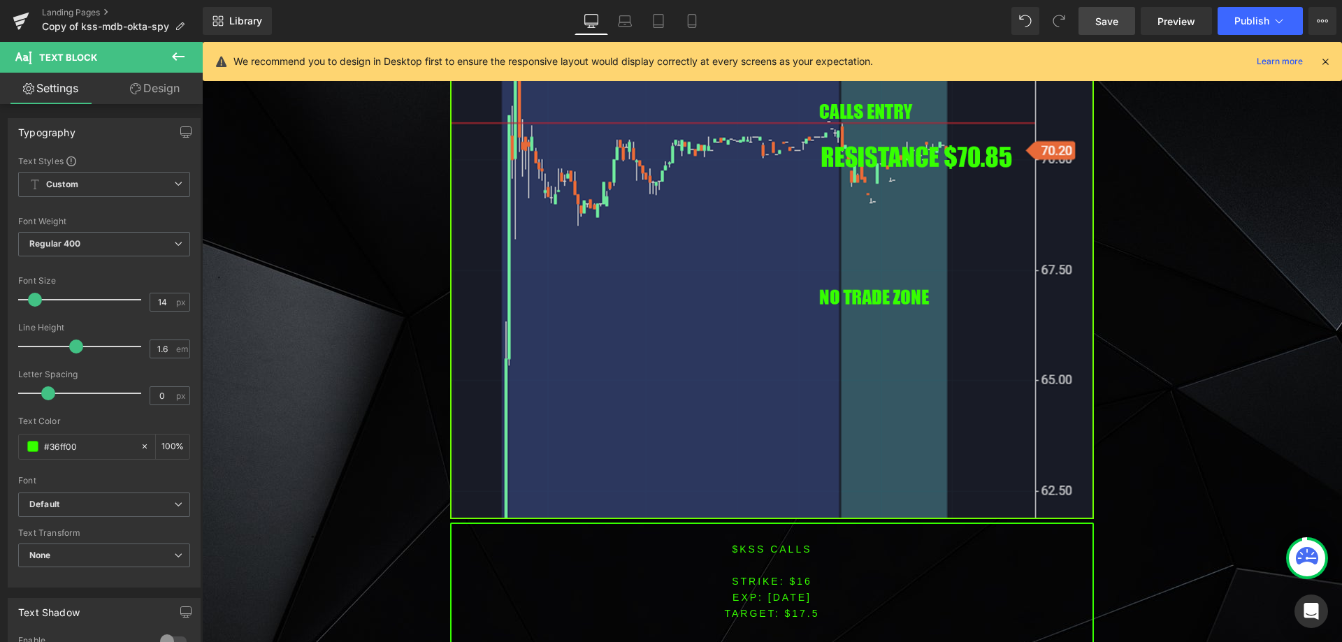
scroll to position [1319, 0]
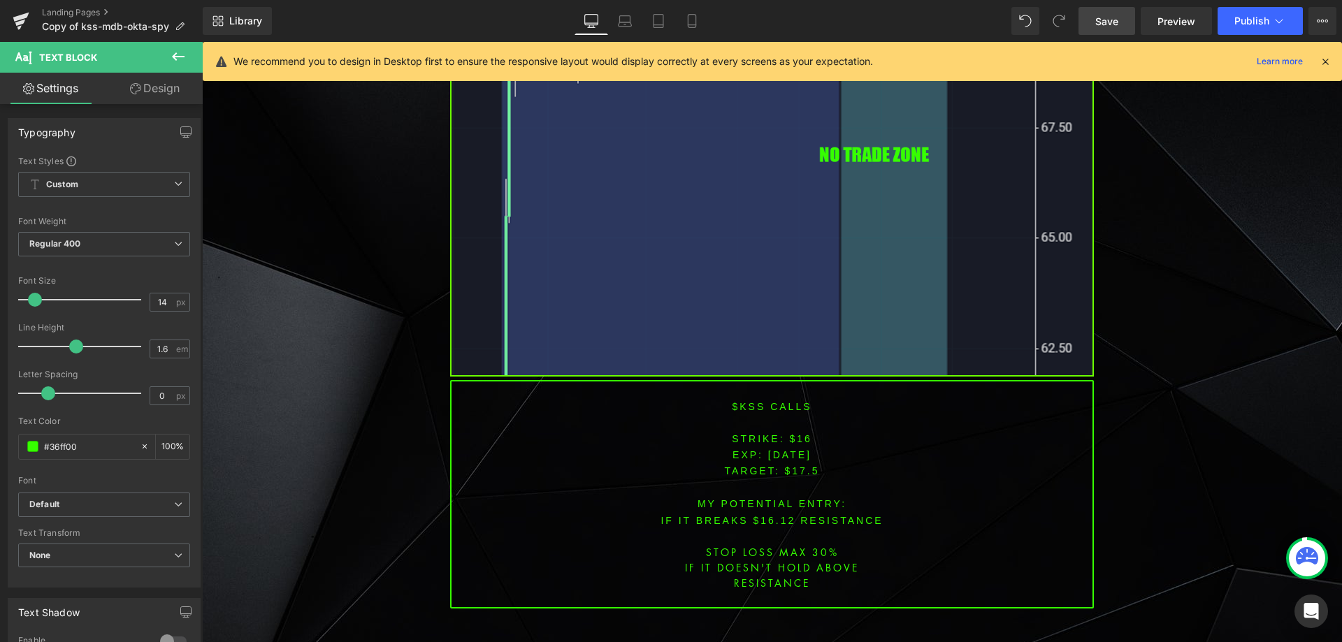
click at [740, 406] on font "$KSS CALLS" at bounding box center [772, 406] width 80 height 11
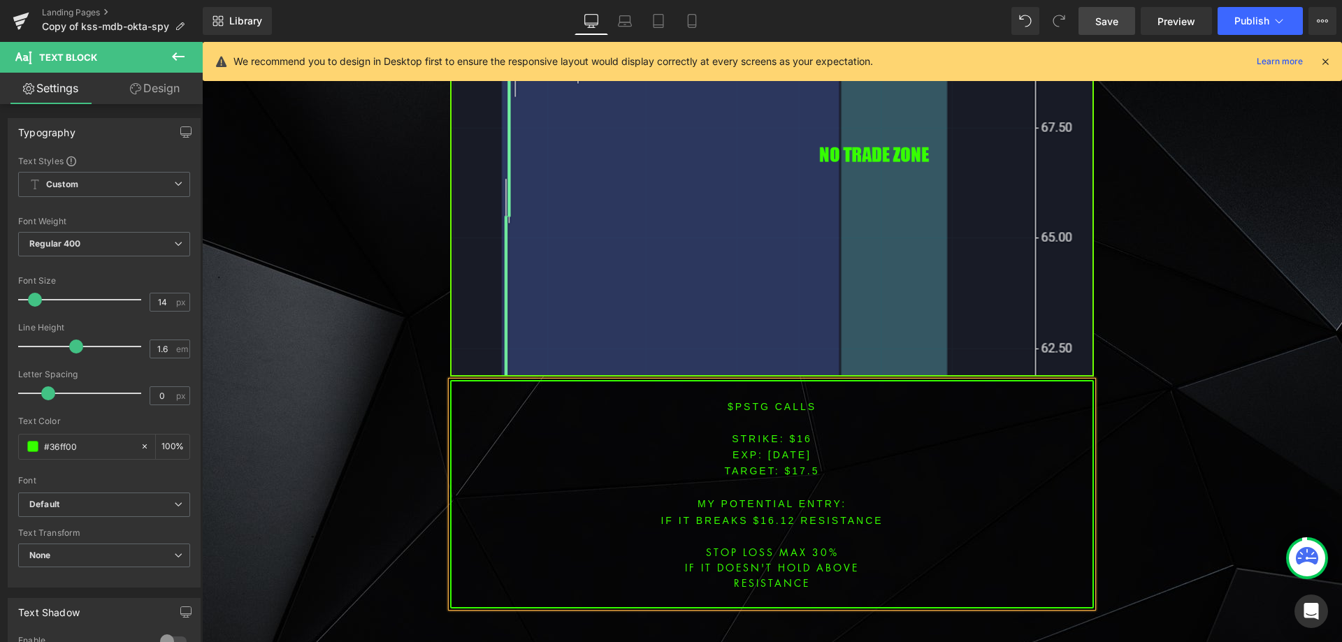
click at [768, 456] on span "[DATE]" at bounding box center [789, 454] width 43 height 11
click at [796, 454] on span "[DATE]" at bounding box center [789, 454] width 43 height 11
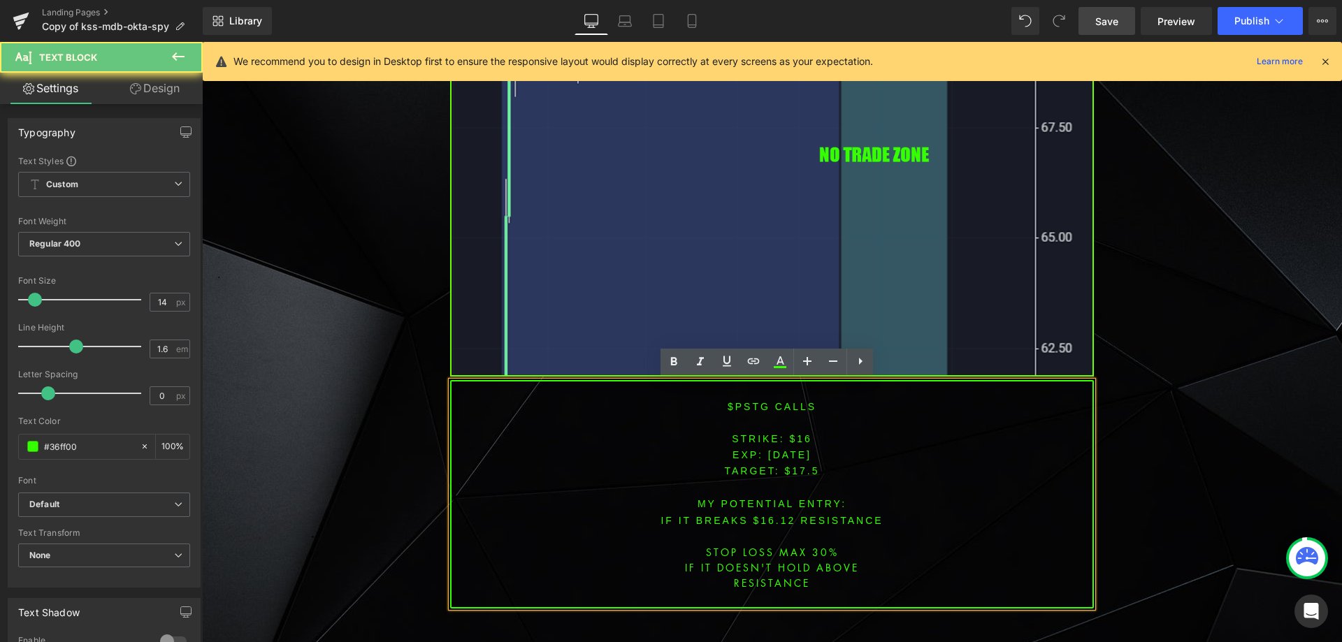
click at [796, 454] on span "[DATE]" at bounding box center [789, 454] width 43 height 11
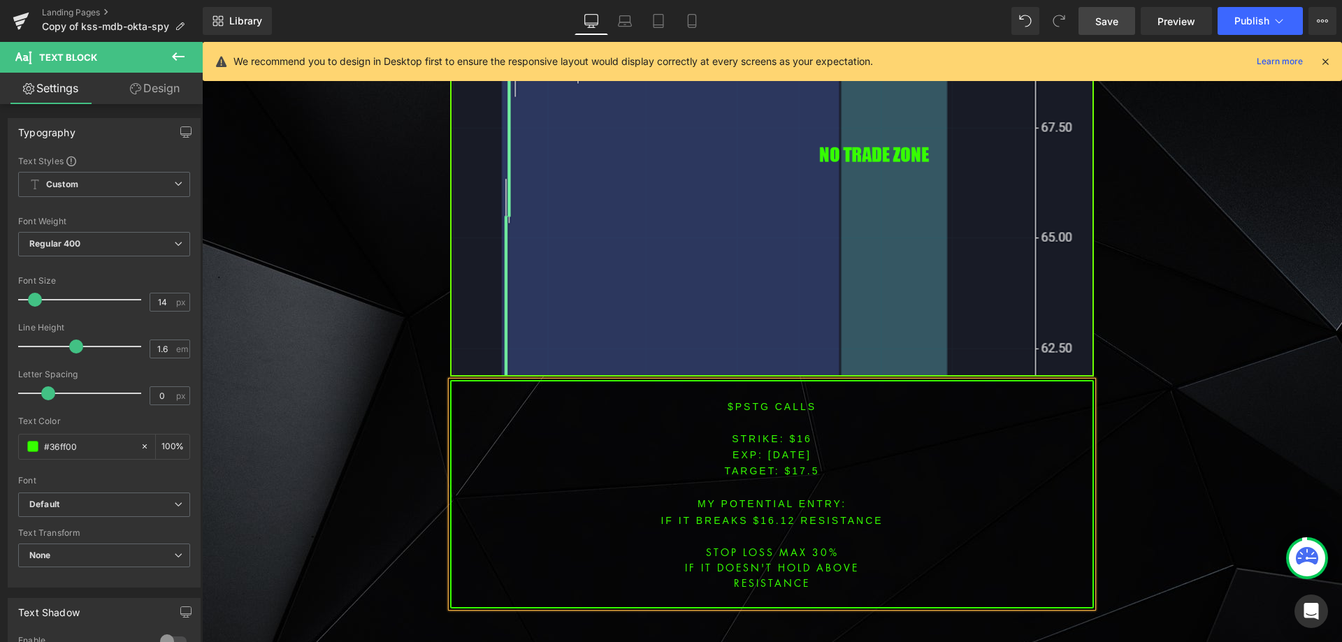
click at [797, 438] on font "STRIKE: $16" at bounding box center [772, 438] width 80 height 11
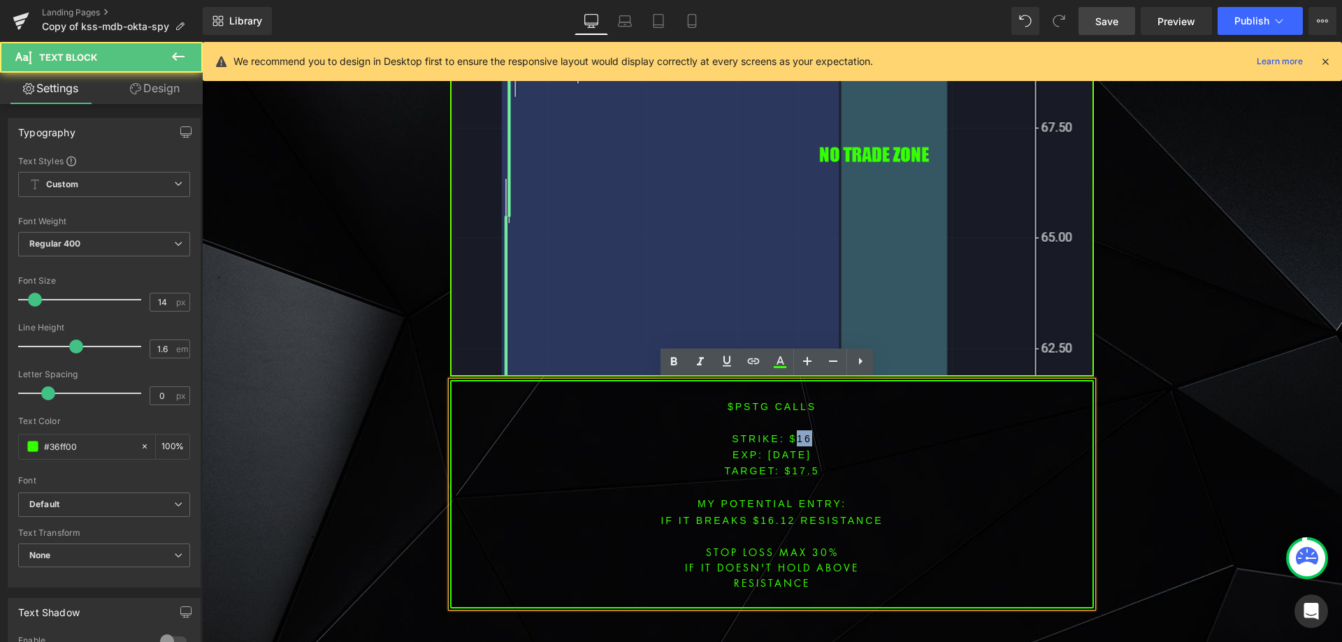
click at [797, 438] on font "STRIKE: $16" at bounding box center [772, 438] width 80 height 11
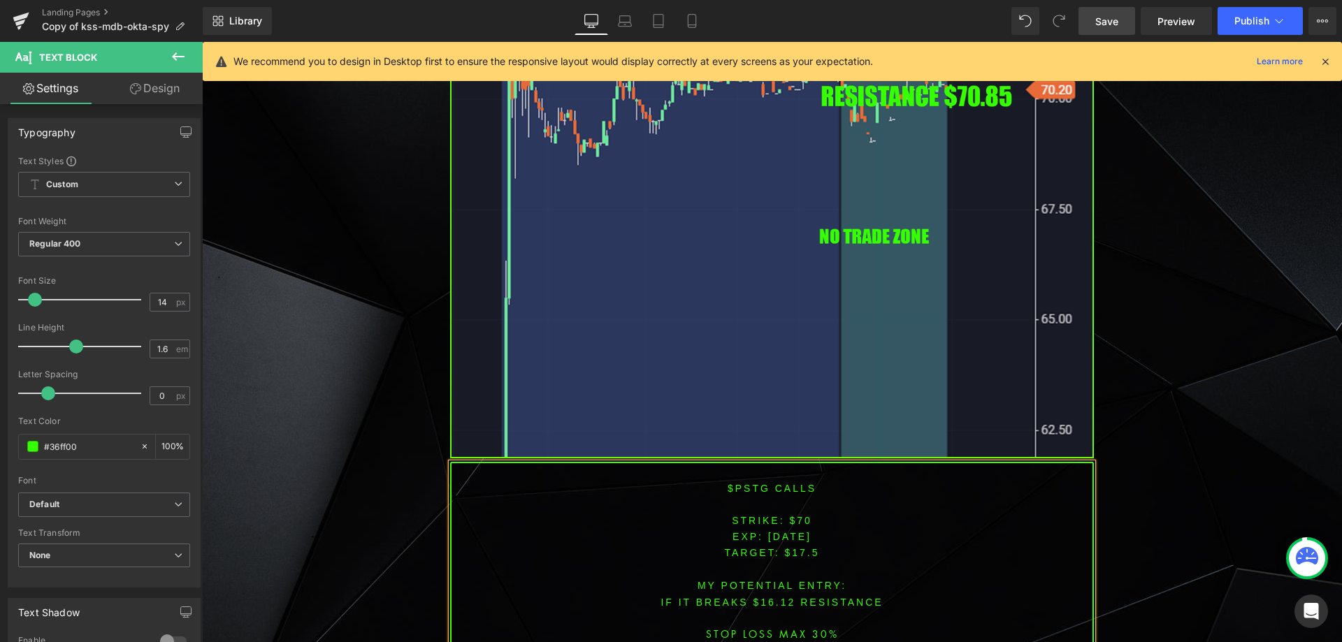
scroll to position [1260, 0]
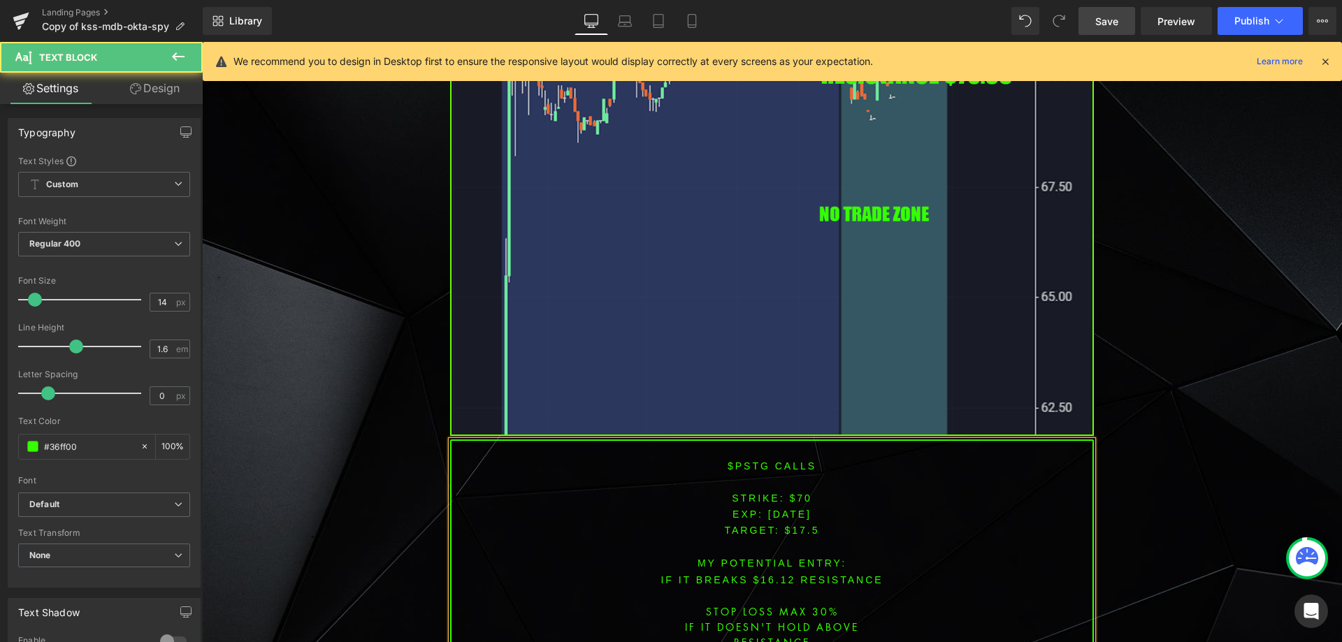
click at [802, 522] on p "TARGET: $17.5" at bounding box center [772, 530] width 641 height 16
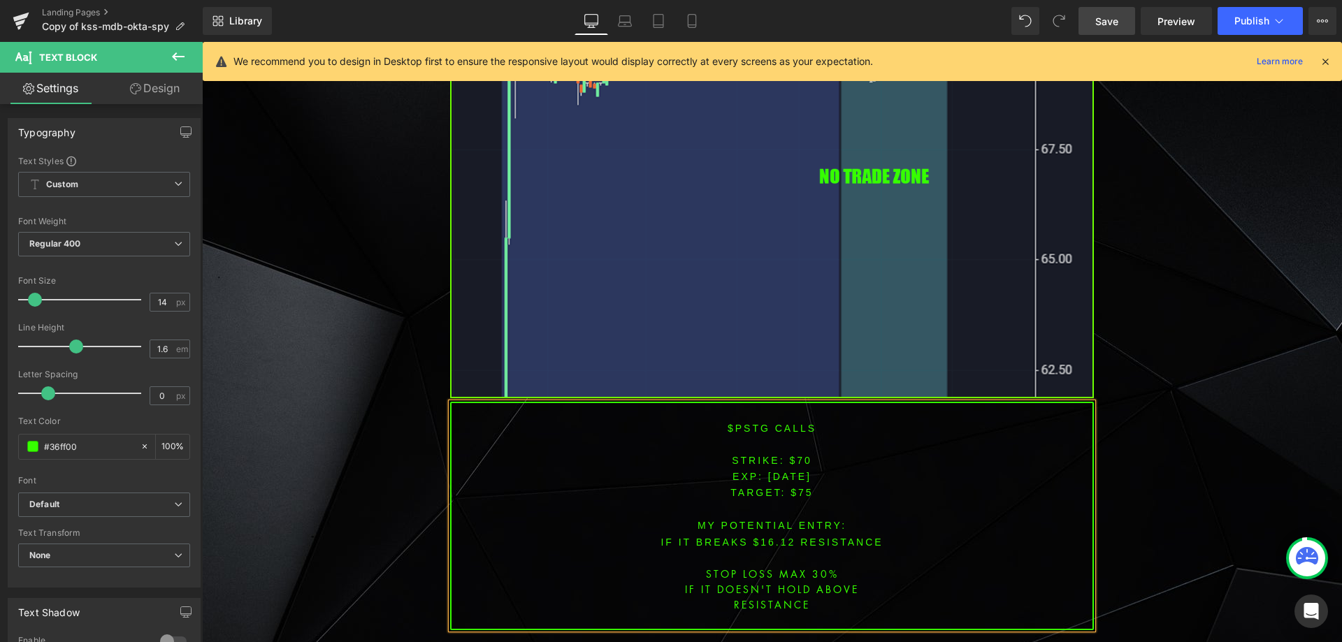
scroll to position [1361, 0]
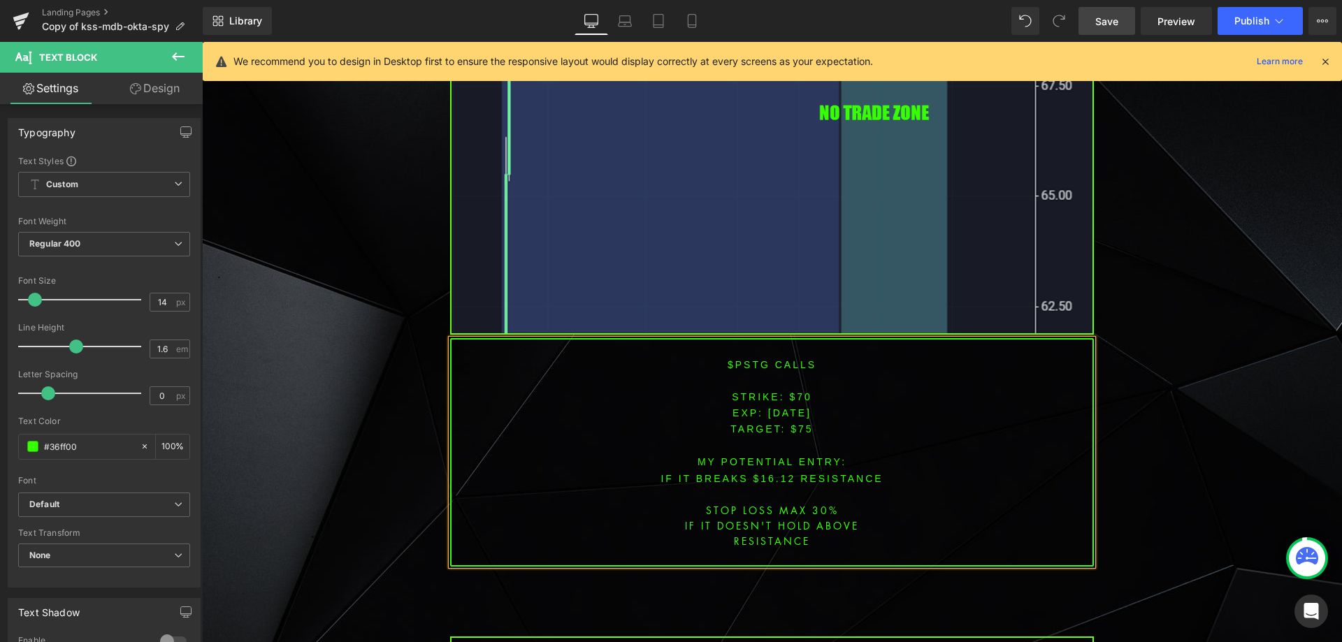
click at [773, 473] on font "IF IT BREAKS $16.12 resistance" at bounding box center [772, 478] width 222 height 11
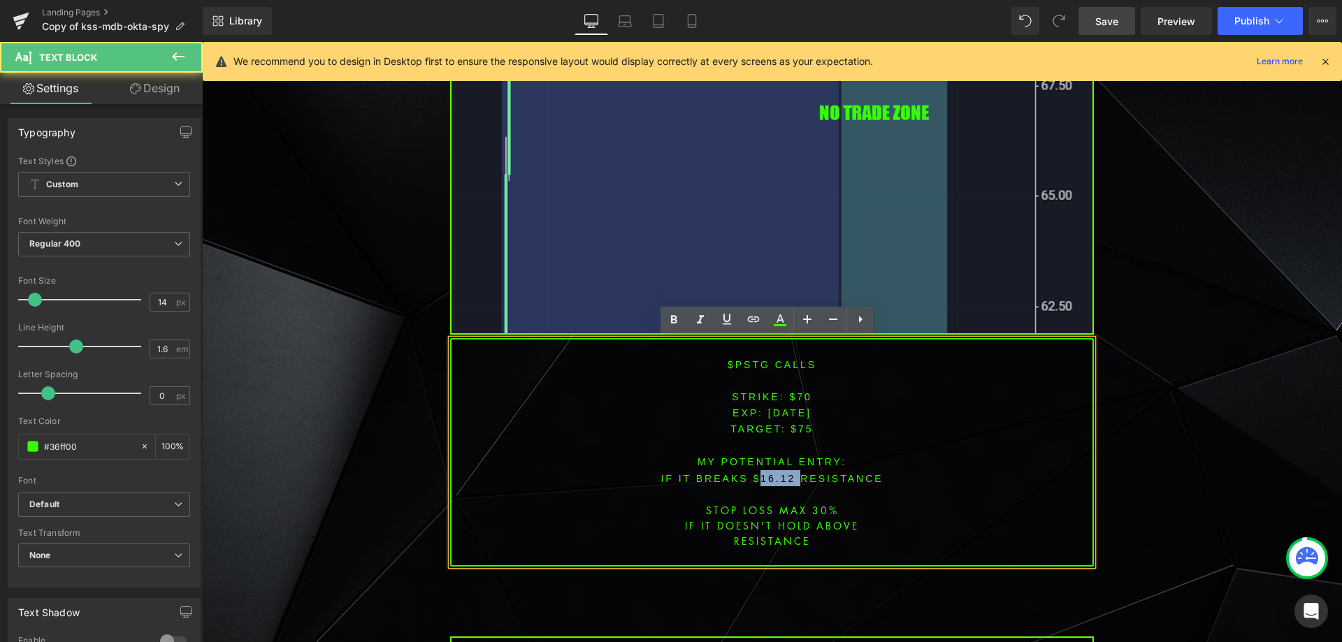
click at [773, 473] on font "IF IT BREAKS $16.12 resistance" at bounding box center [772, 478] width 222 height 11
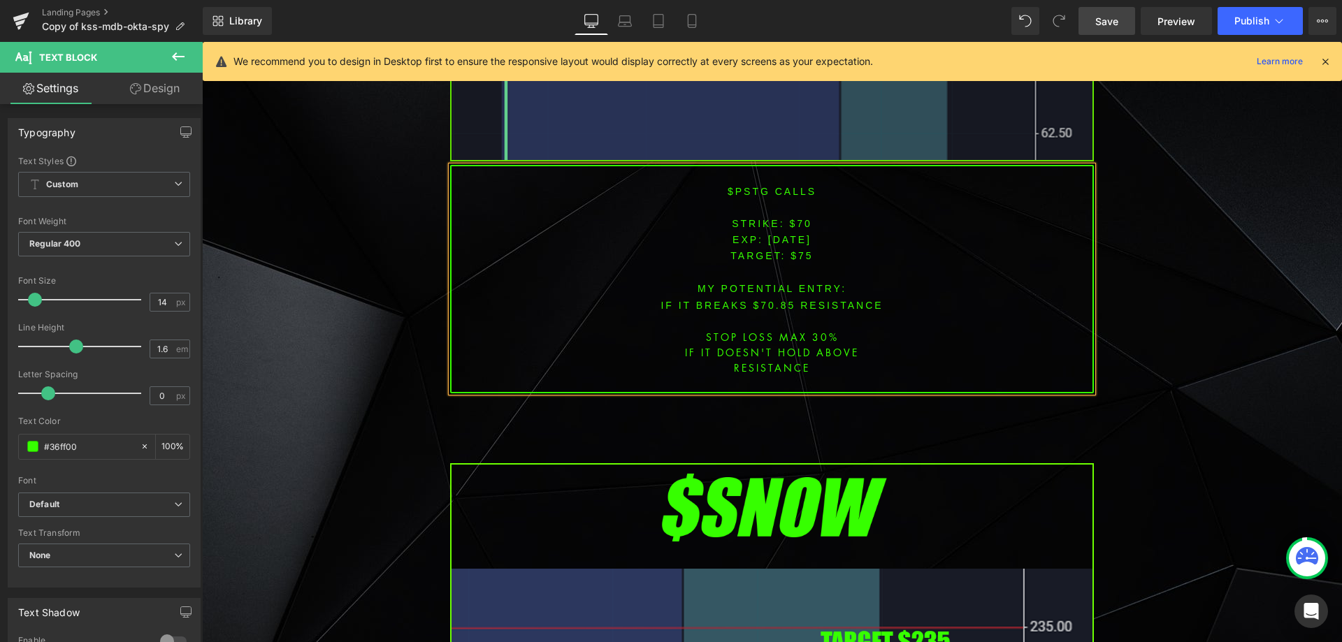
scroll to position [1548, 0]
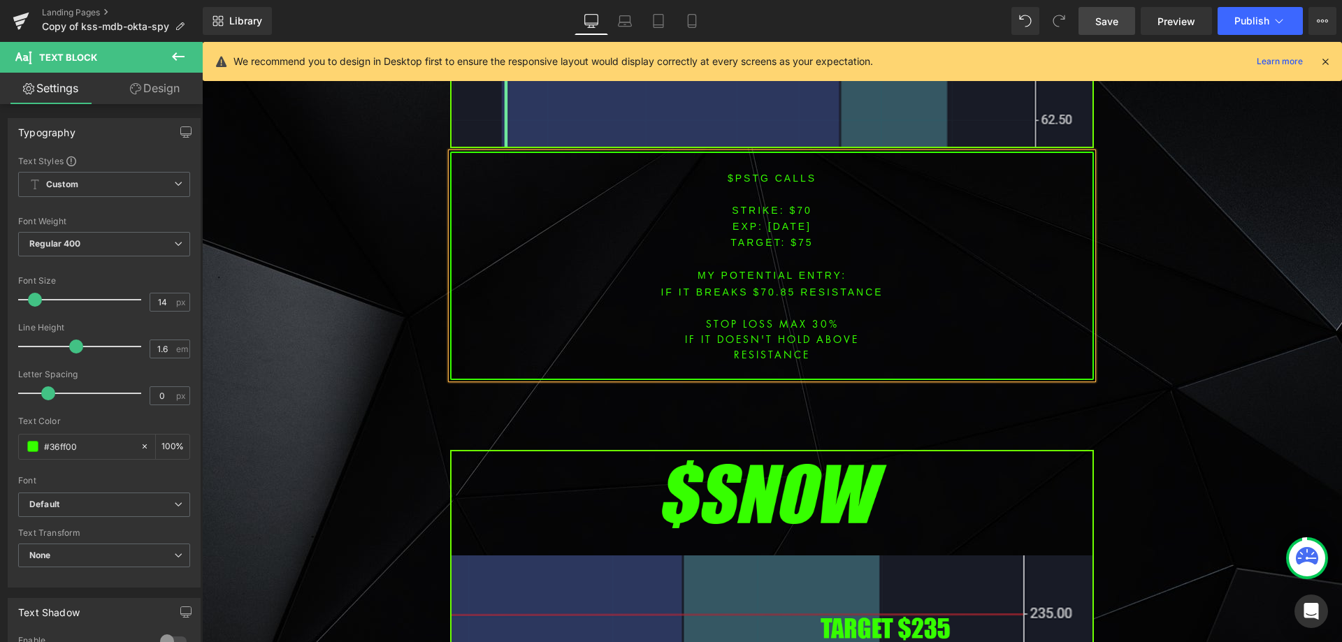
click at [1106, 3] on div "Library Desktop Desktop Laptop Tablet Mobile Save Preview Publish Scheduled Vie…" at bounding box center [772, 21] width 1139 height 42
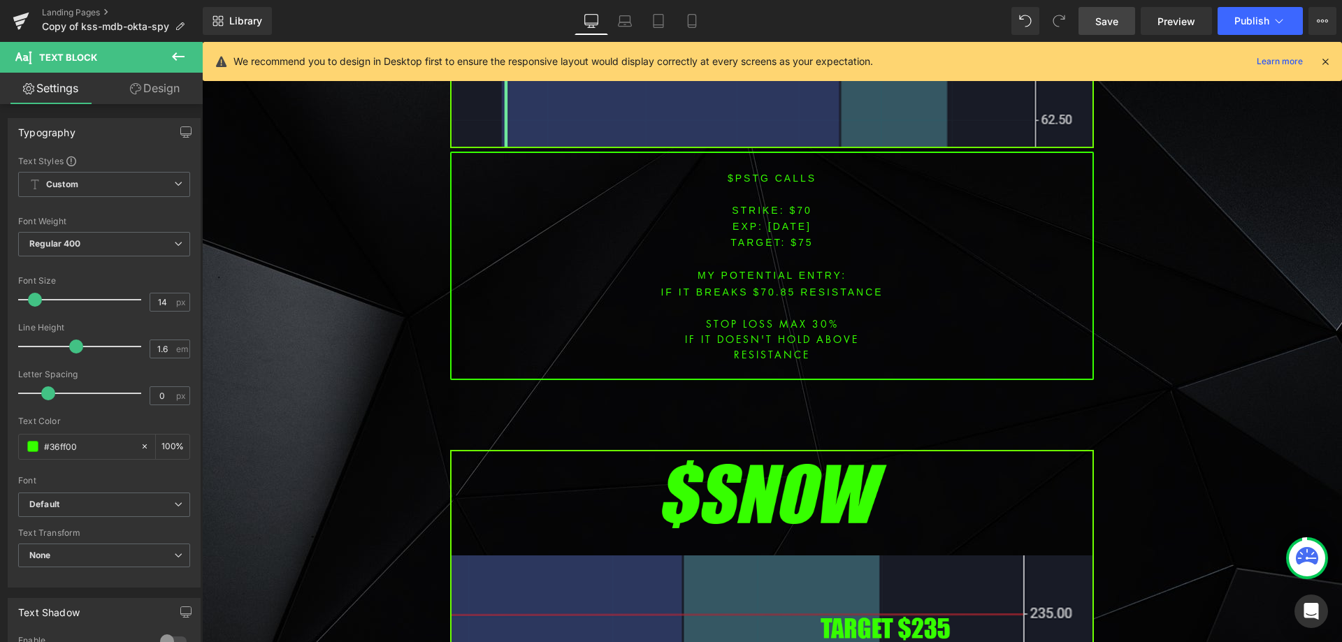
drag, startPoint x: 1105, startPoint y: 14, endPoint x: 1111, endPoint y: 31, distance: 17.7
click at [1105, 15] on span "Save" at bounding box center [1106, 21] width 23 height 15
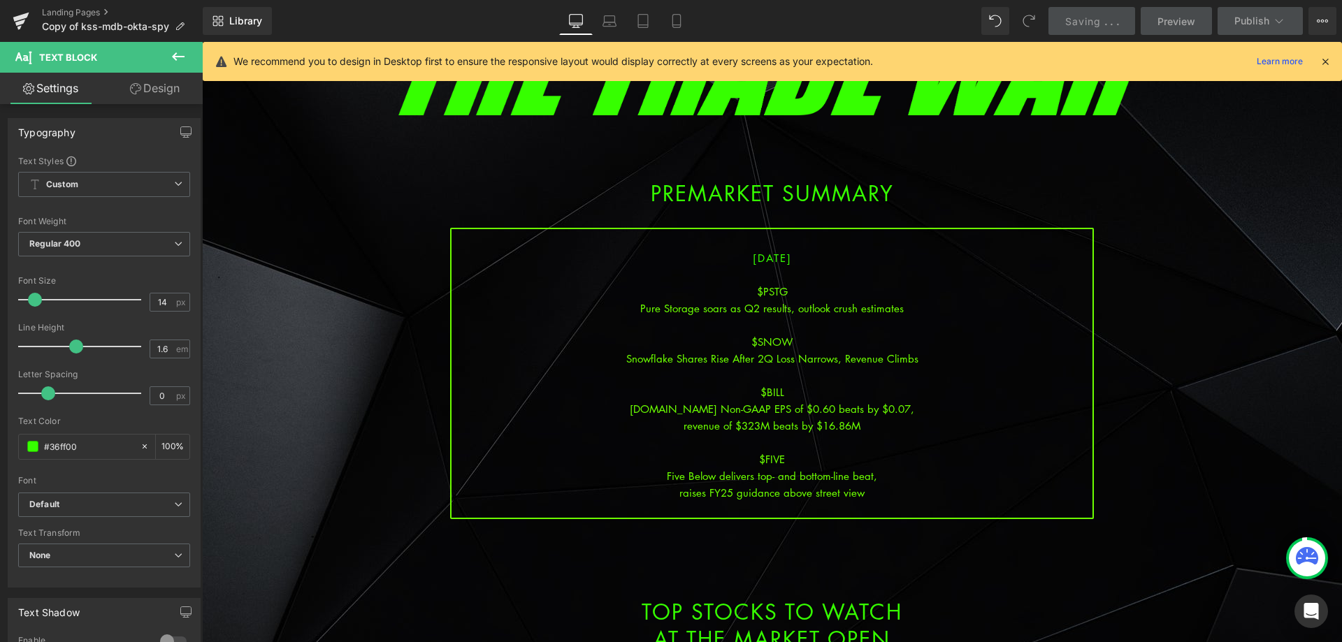
scroll to position [140, 0]
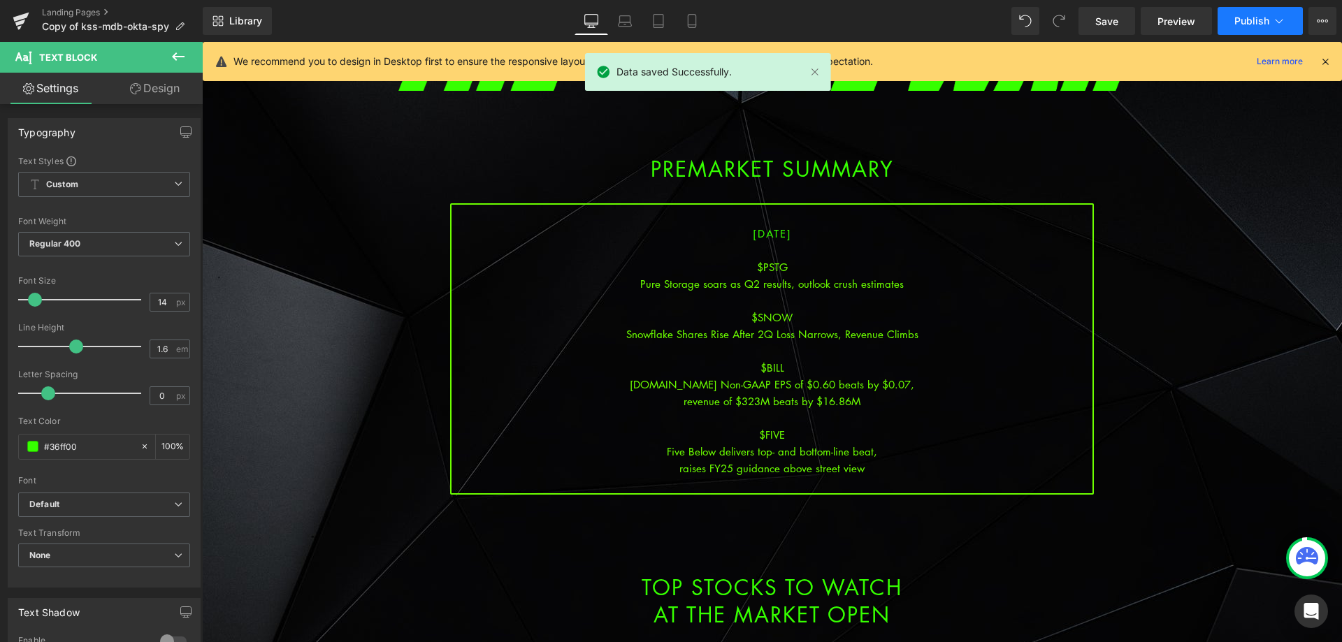
click at [1257, 17] on span "Publish" at bounding box center [1251, 20] width 35 height 11
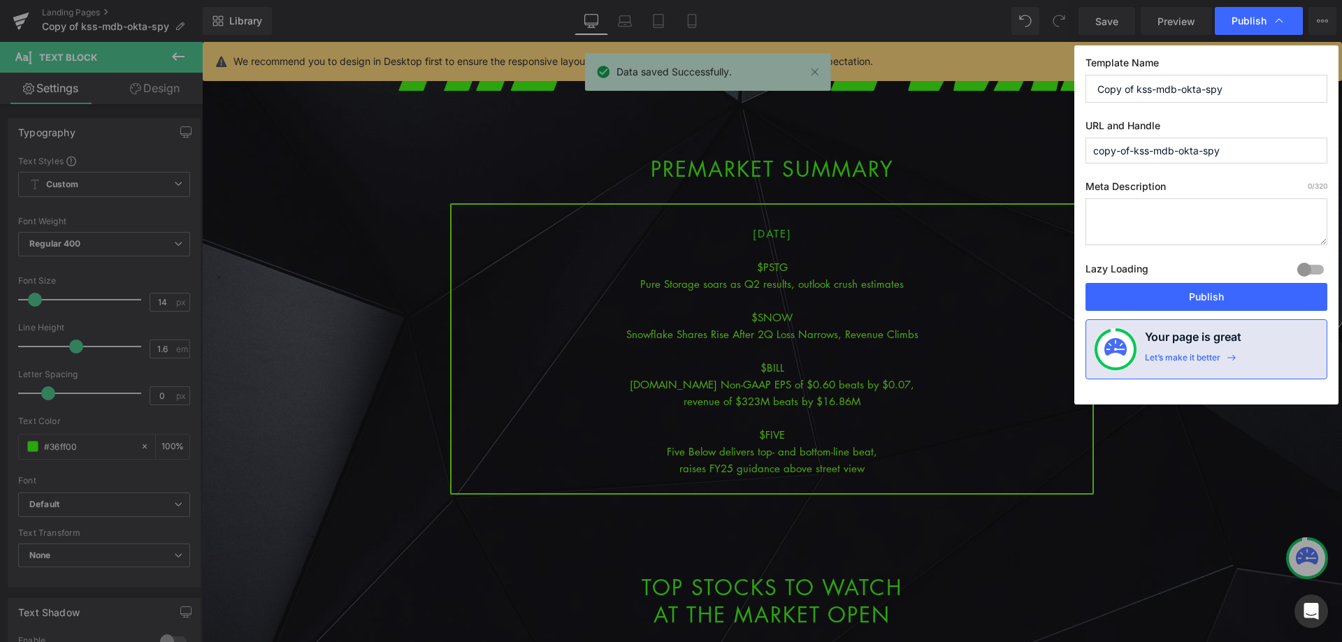
drag, startPoint x: 1162, startPoint y: 96, endPoint x: 1056, endPoint y: 93, distance: 105.6
click at [1057, 93] on div "Publish Template Name Copy of kss-mdb-okta-spy URL and Handle copy-of-kss-mdb-o…" at bounding box center [671, 321] width 1342 height 642
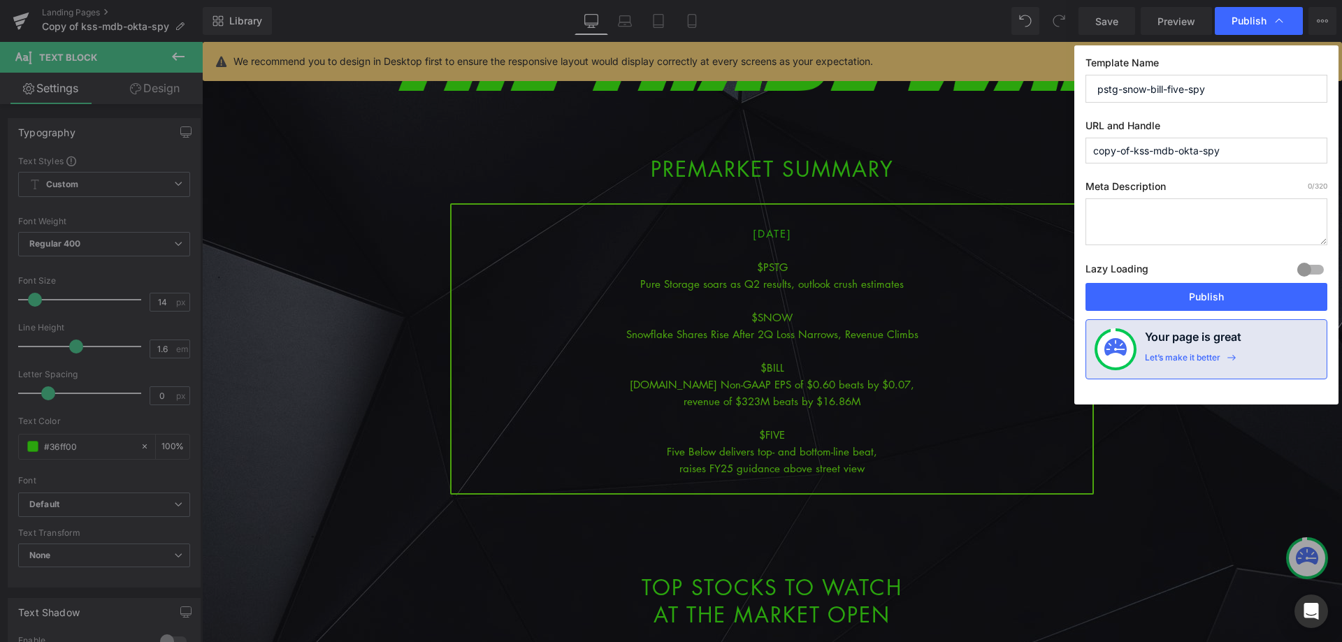
drag, startPoint x: 1247, startPoint y: 82, endPoint x: 1019, endPoint y: 89, distance: 228.0
click at [1019, 89] on div "Publish Template Name pstg-snow-bill-five-spy URL and Handle copy-of-kss-mdb-ok…" at bounding box center [671, 321] width 1342 height 642
type input "pstg-snow-bill-five-spy"
drag, startPoint x: 1246, startPoint y: 150, endPoint x: 1012, endPoint y: 185, distance: 236.0
click at [989, 162] on div "Publish Template Name pstg-snow-bill-five-spy URL and Handle copy-of-kss-mdb-ok…" at bounding box center [671, 321] width 1342 height 642
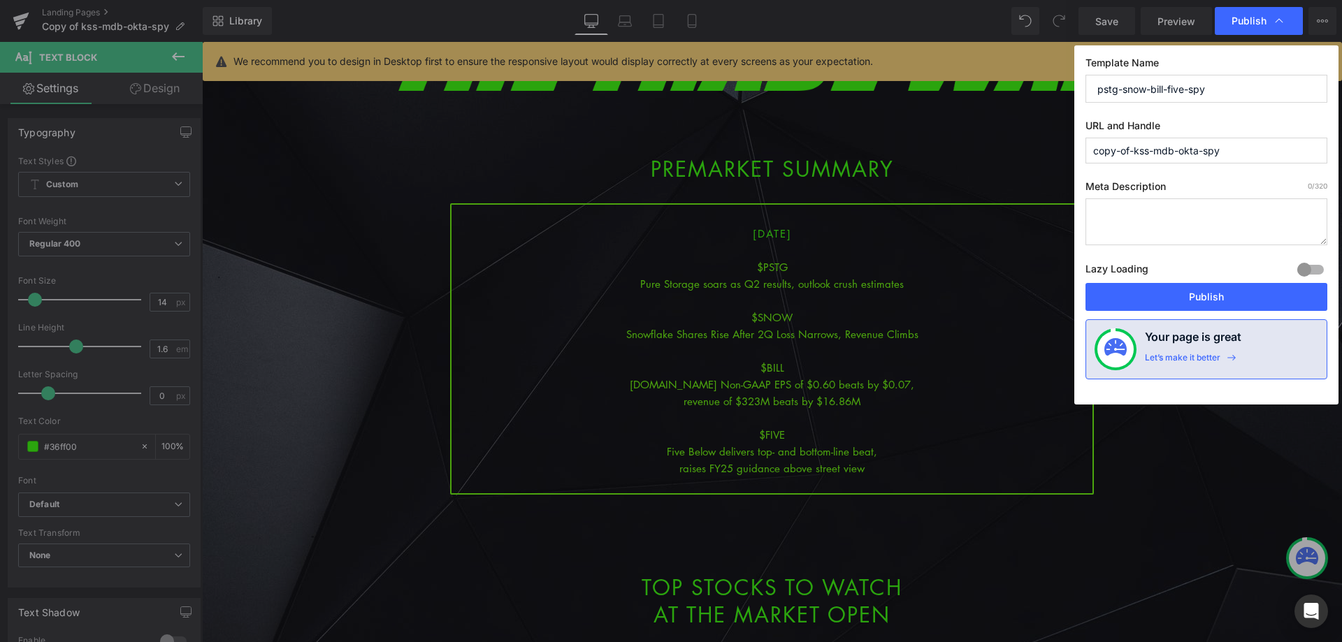
paste input "pstg-snow-bill-five"
type input "pstg-snow-bill-five-spy"
click at [1193, 298] on button "Publish" at bounding box center [1207, 297] width 242 height 28
